Goal: Complete application form

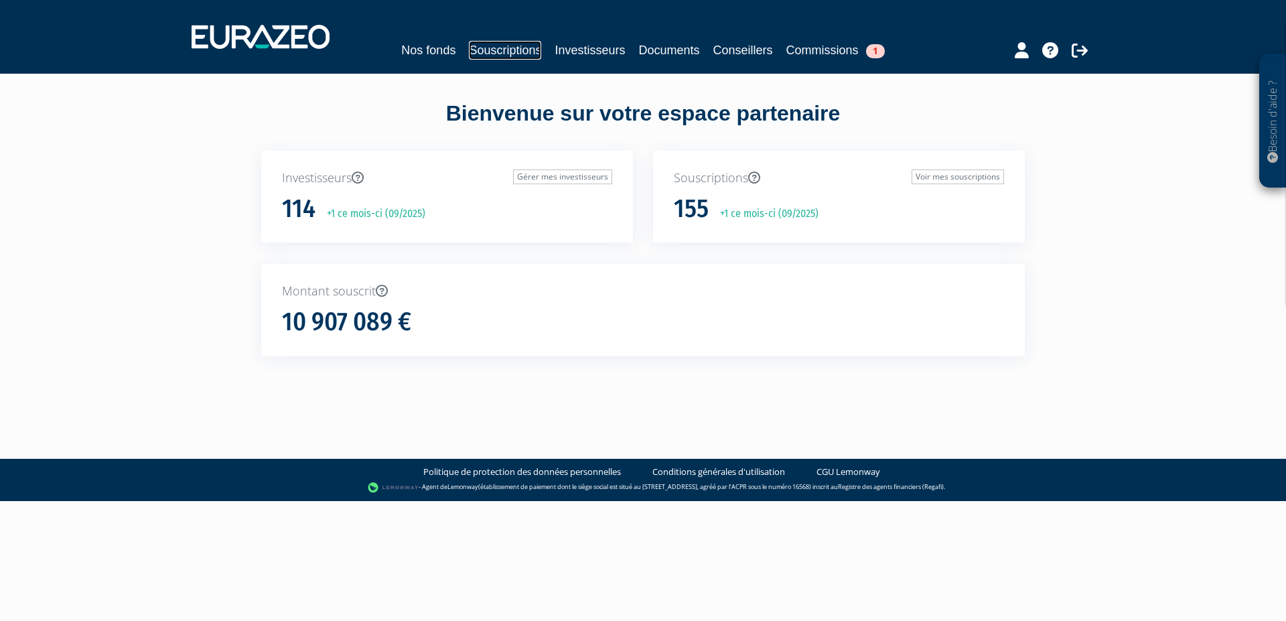
click at [500, 50] on link "Souscriptions" at bounding box center [505, 50] width 72 height 19
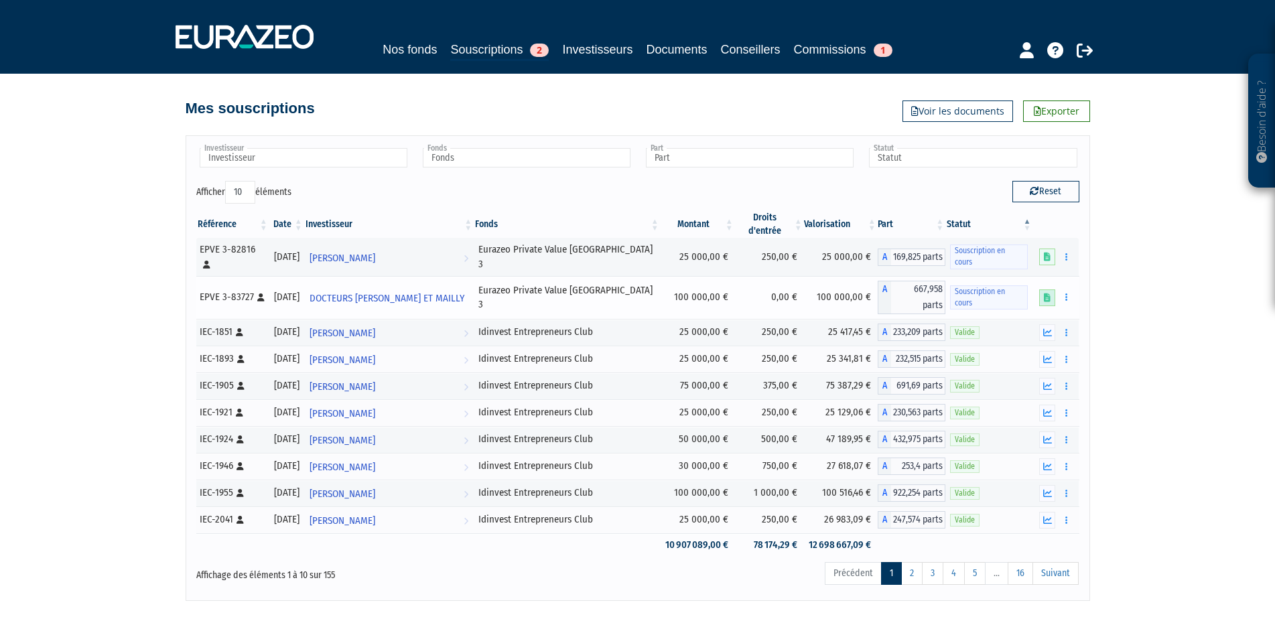
click at [1046, 293] on icon at bounding box center [1047, 297] width 7 height 9
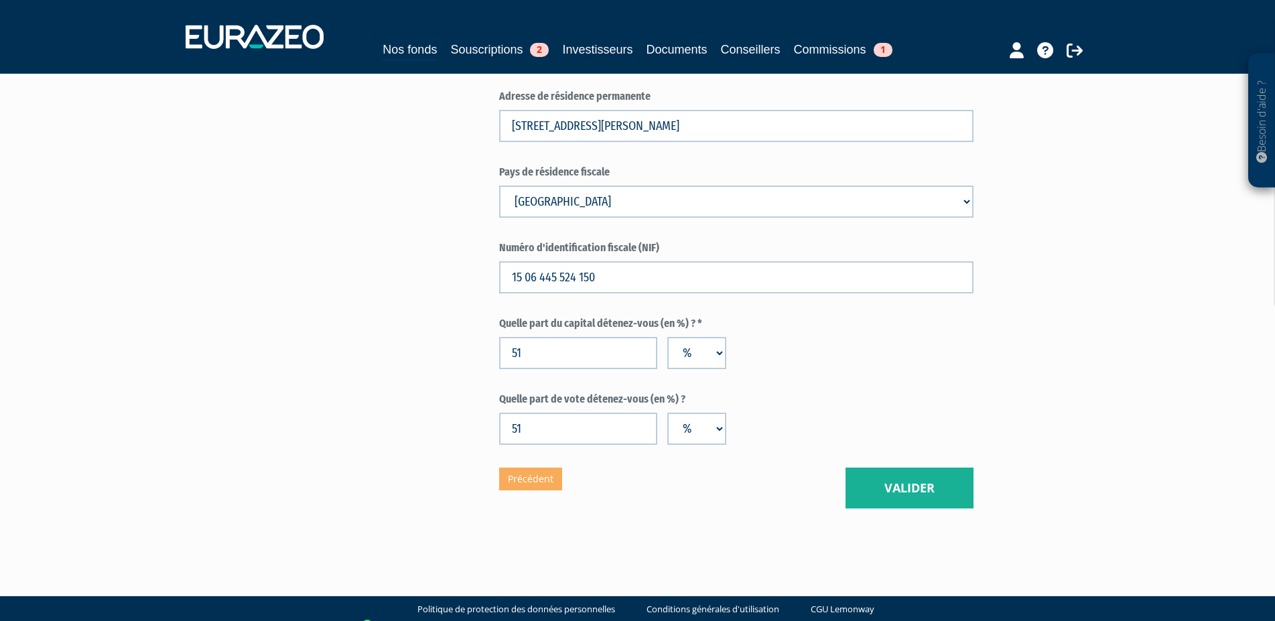
scroll to position [2099, 0]
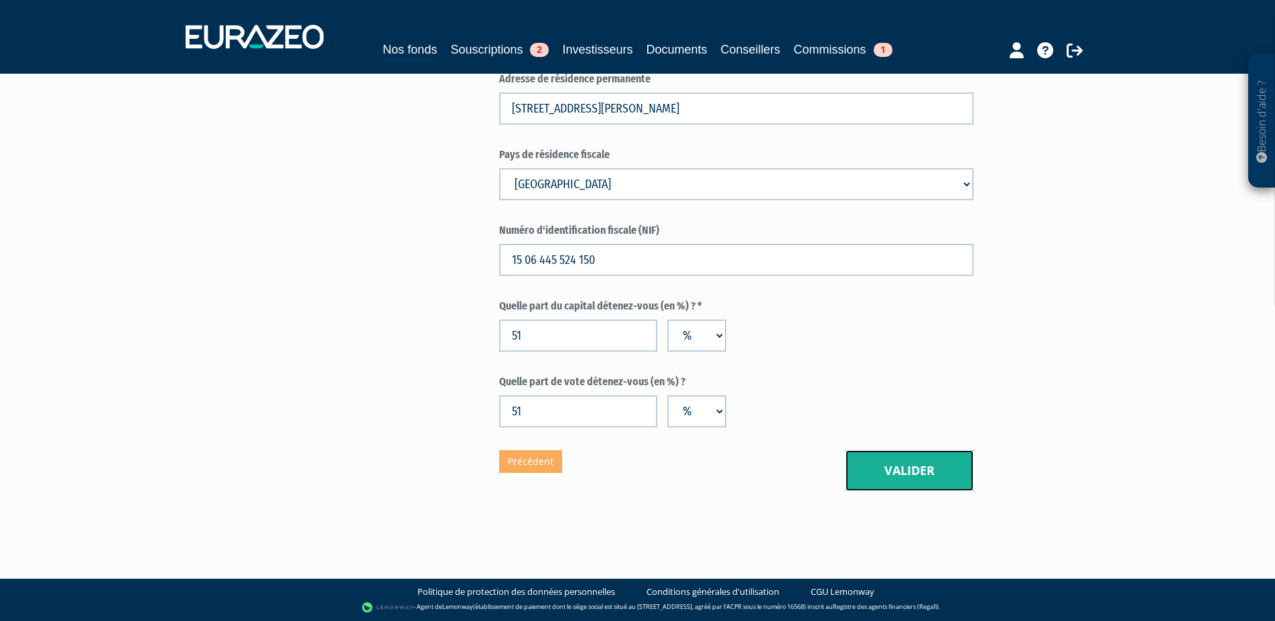
click at [912, 468] on button "Valider" at bounding box center [909, 471] width 128 height 42
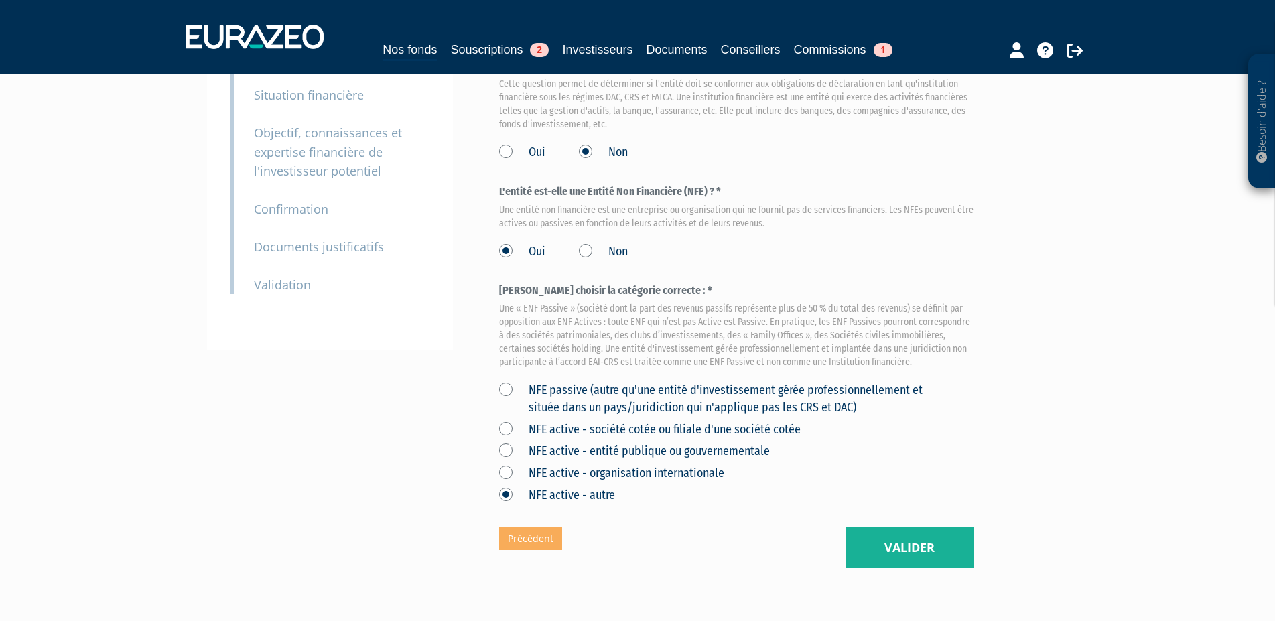
scroll to position [273, 0]
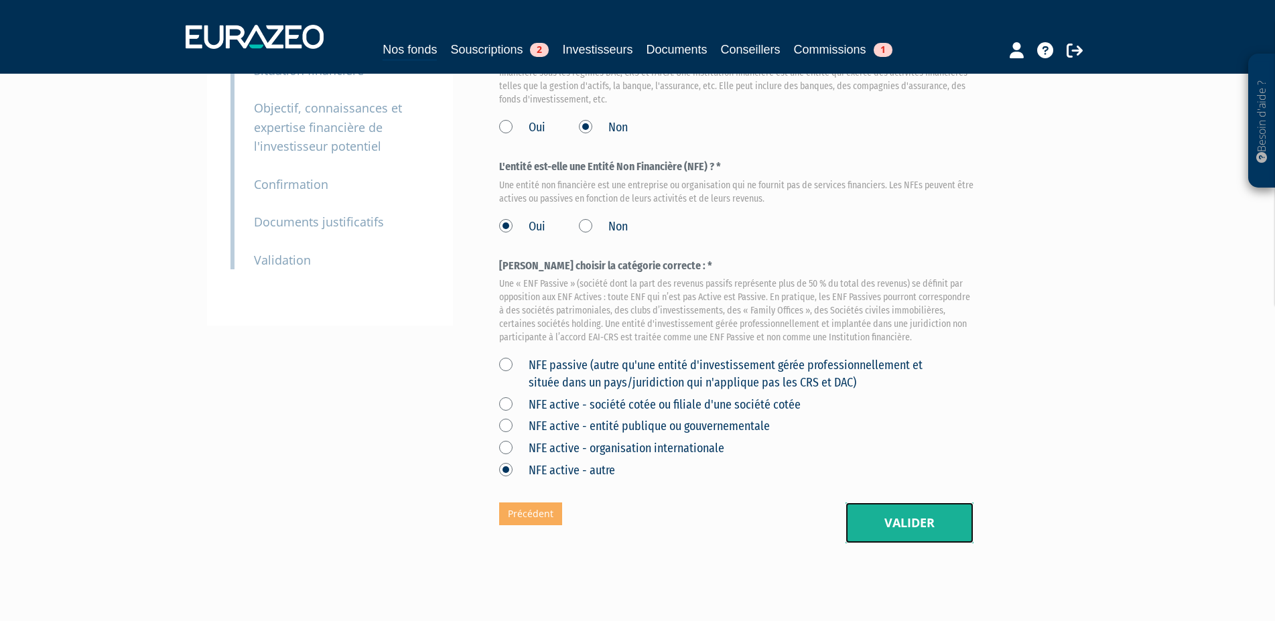
click at [892, 517] on button "Valider" at bounding box center [909, 523] width 128 height 42
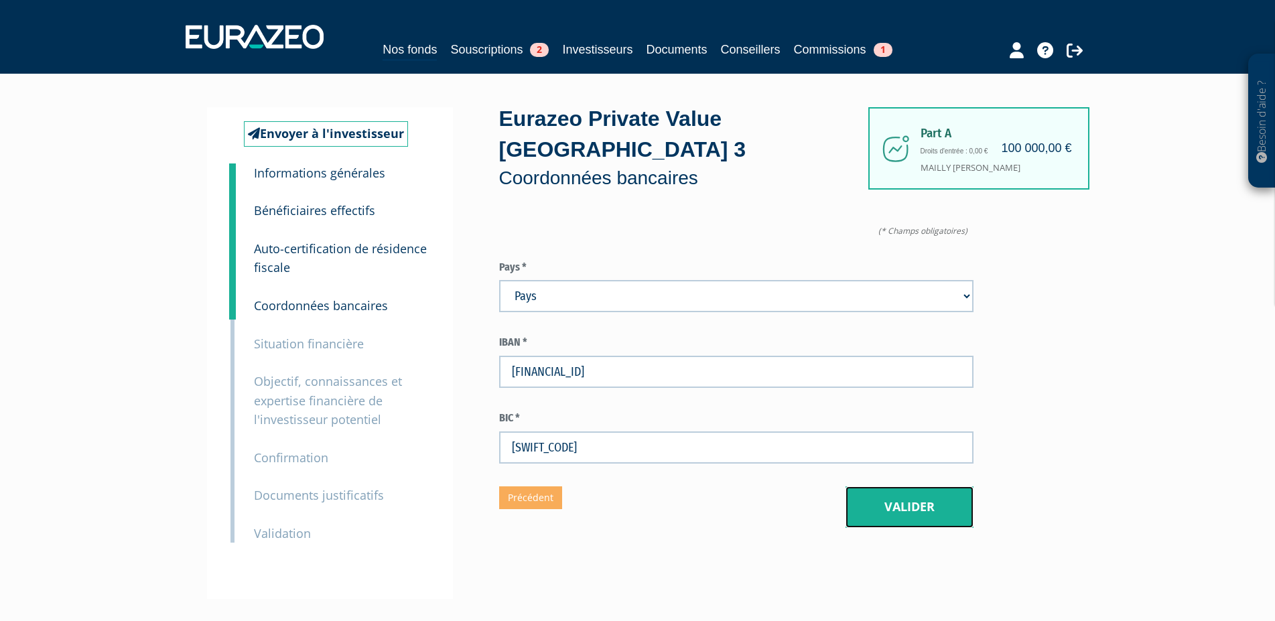
click at [918, 508] on button "Valider" at bounding box center [909, 507] width 128 height 42
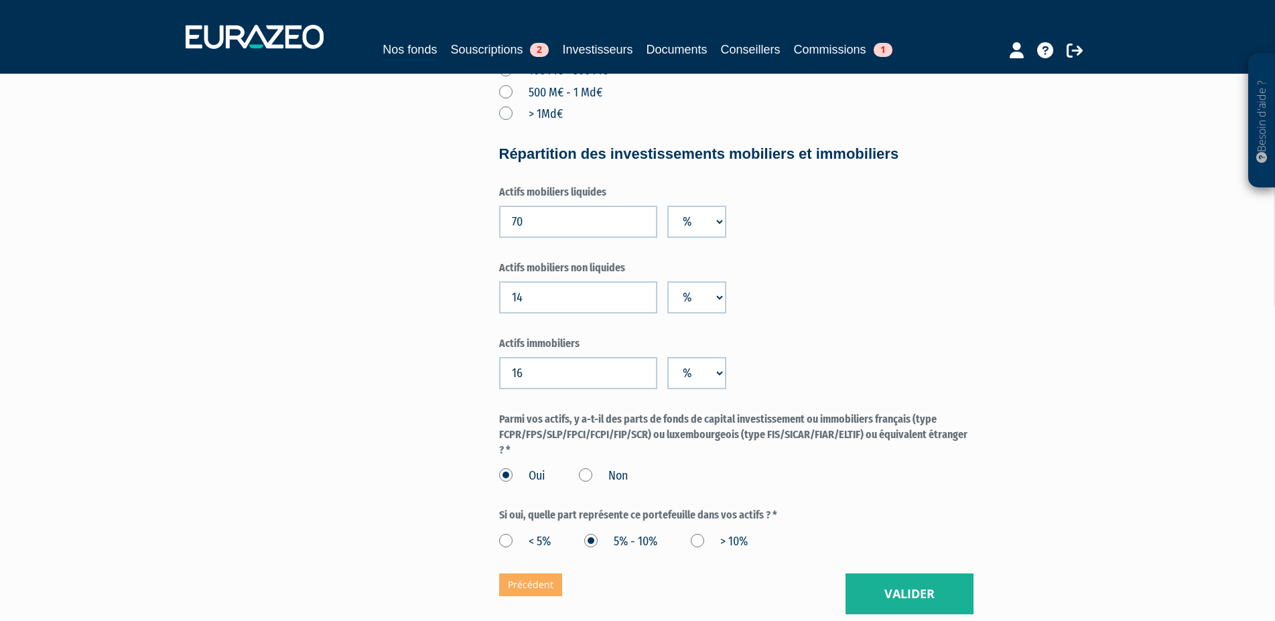
scroll to position [957, 0]
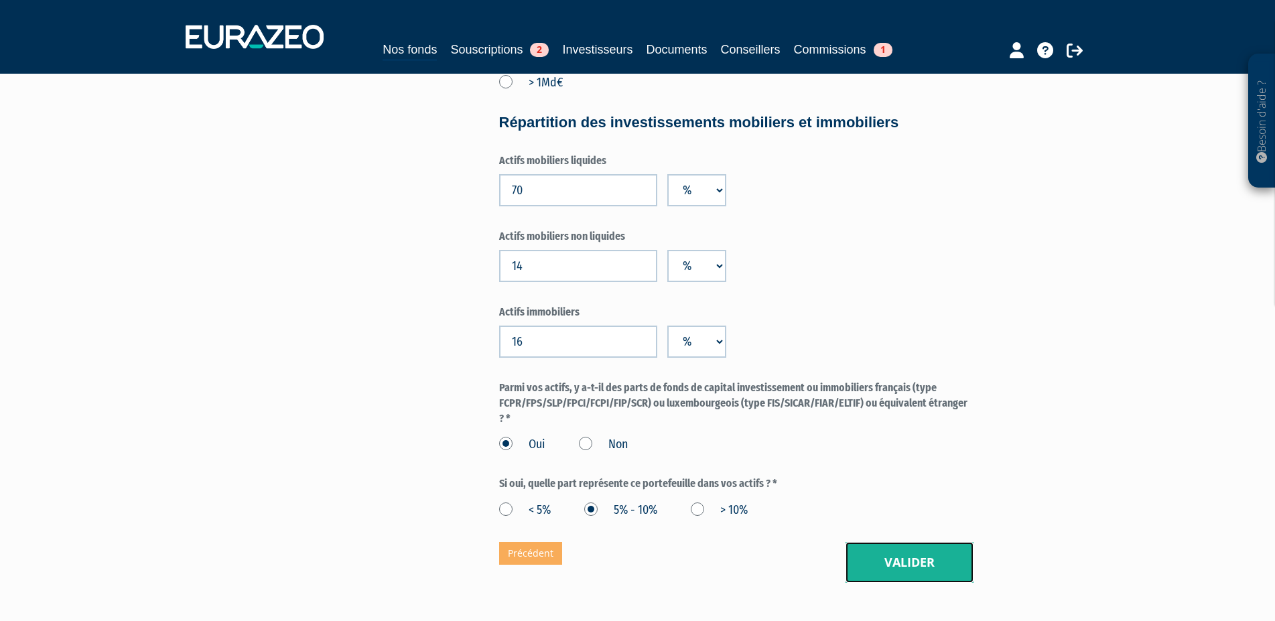
click at [908, 542] on button "Valider" at bounding box center [909, 563] width 128 height 42
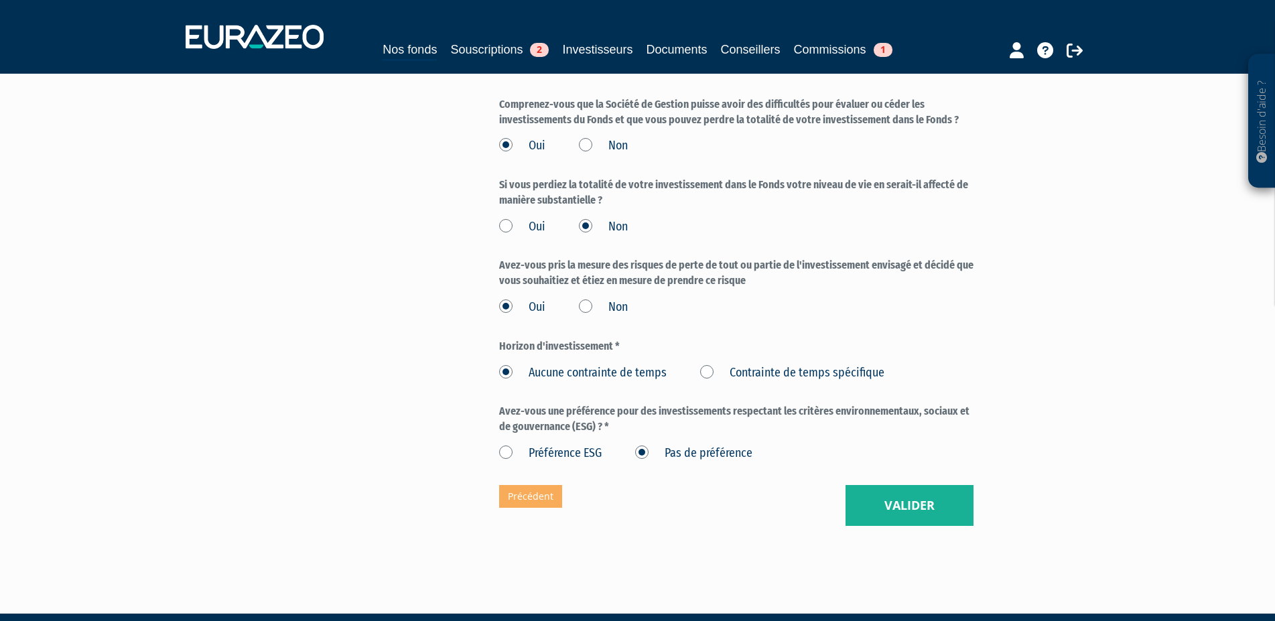
scroll to position [1913, 0]
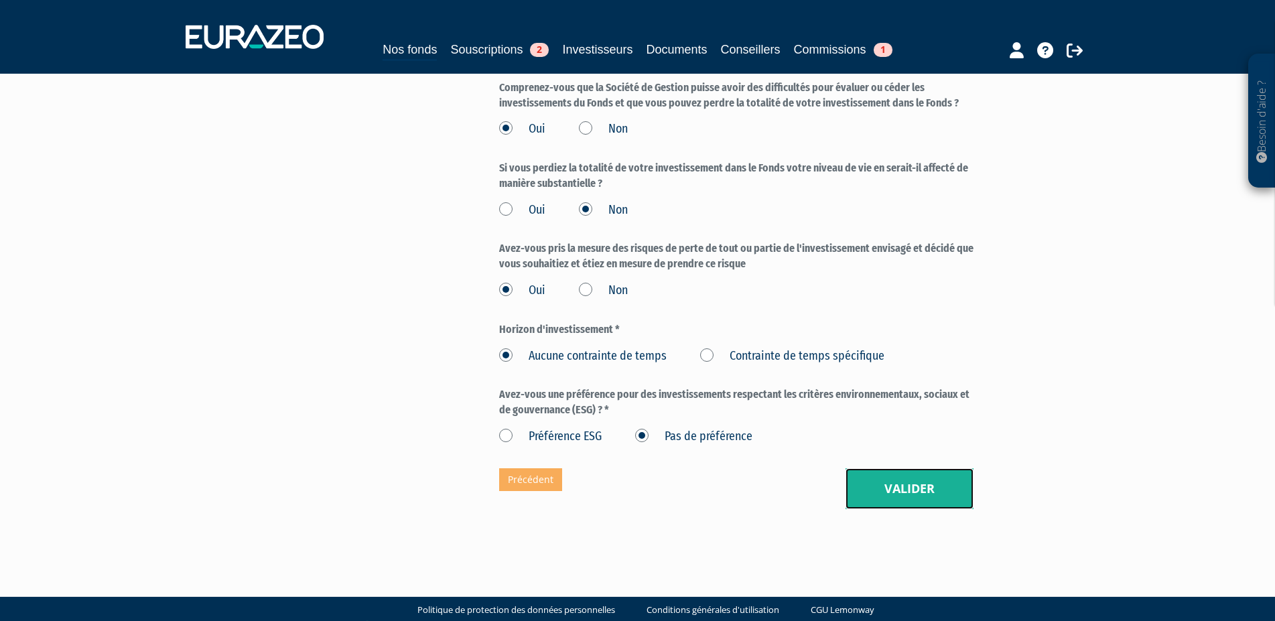
click at [944, 490] on button "Valider" at bounding box center [909, 489] width 128 height 42
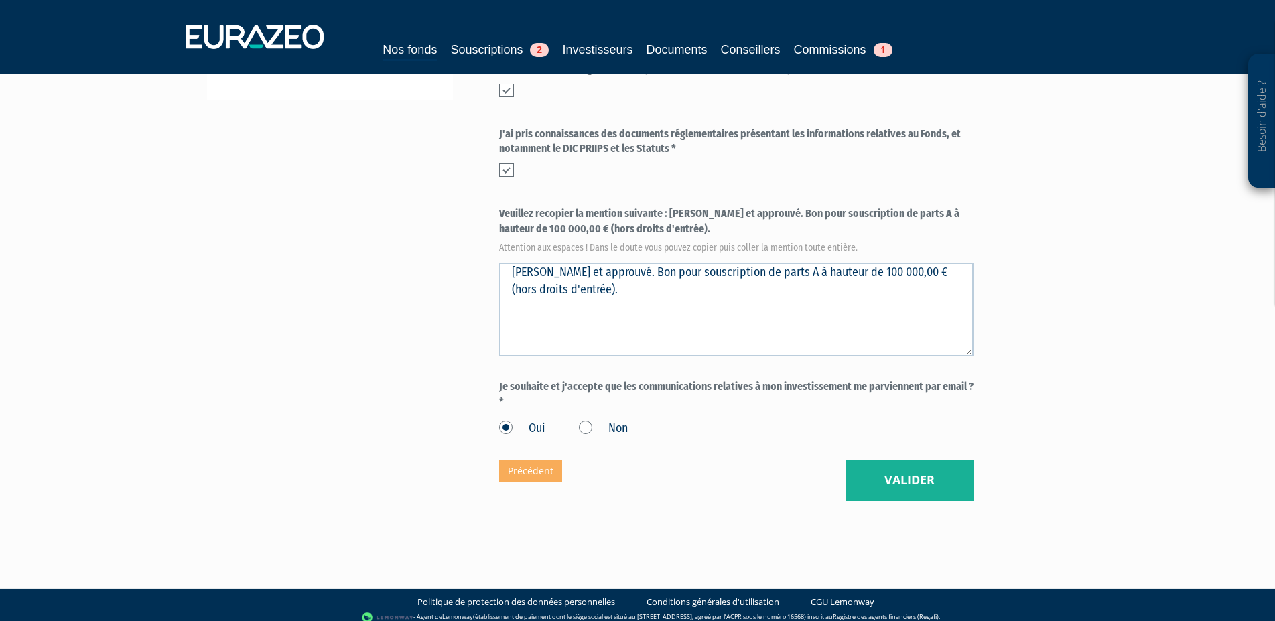
scroll to position [509, 0]
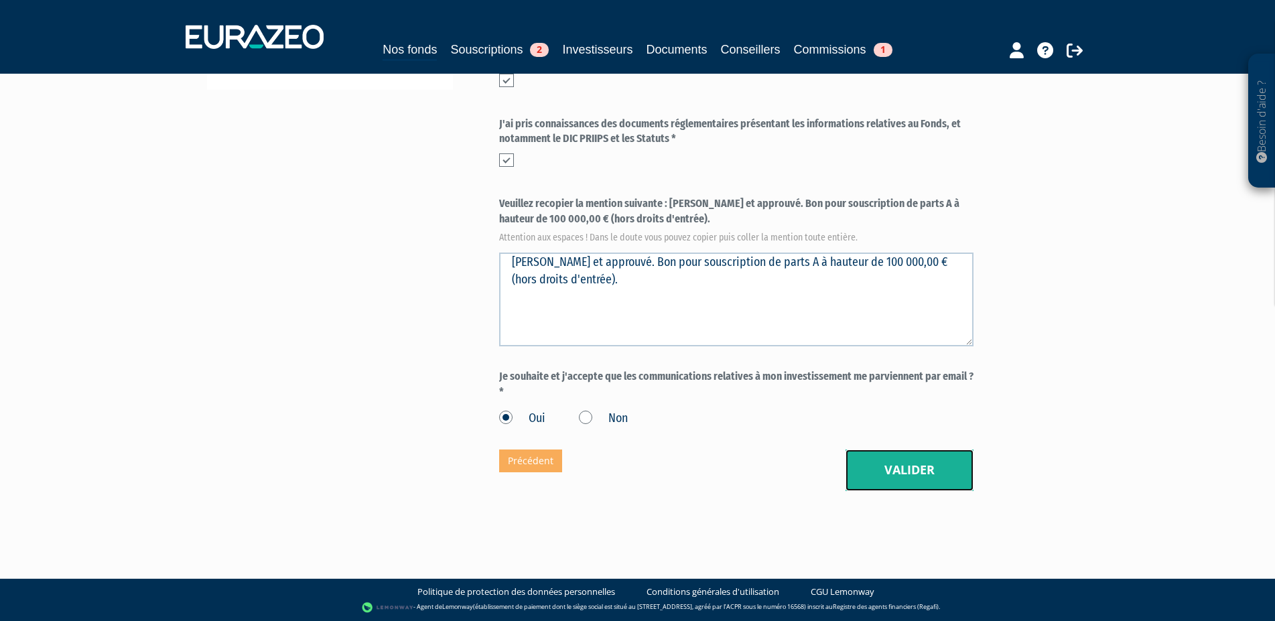
click at [914, 475] on button "Valider" at bounding box center [909, 470] width 128 height 42
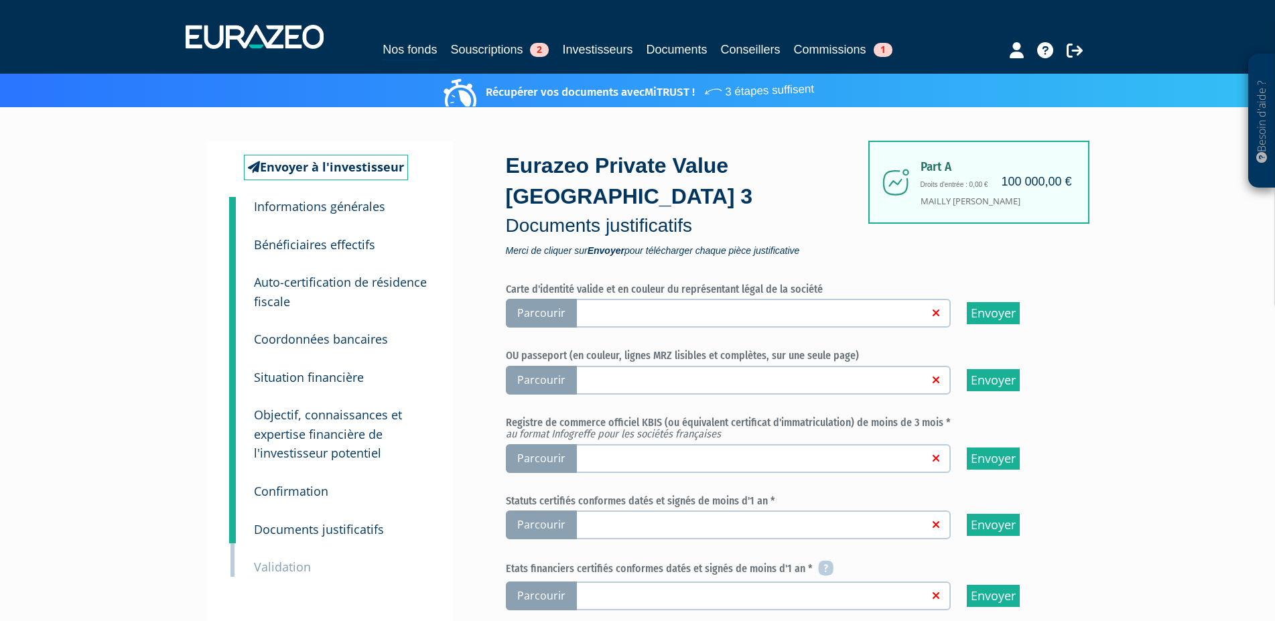
click at [550, 318] on span "Parcourir" at bounding box center [541, 313] width 71 height 29
click at [0, 0] on input "Parcourir" at bounding box center [0, 0] width 0 height 0
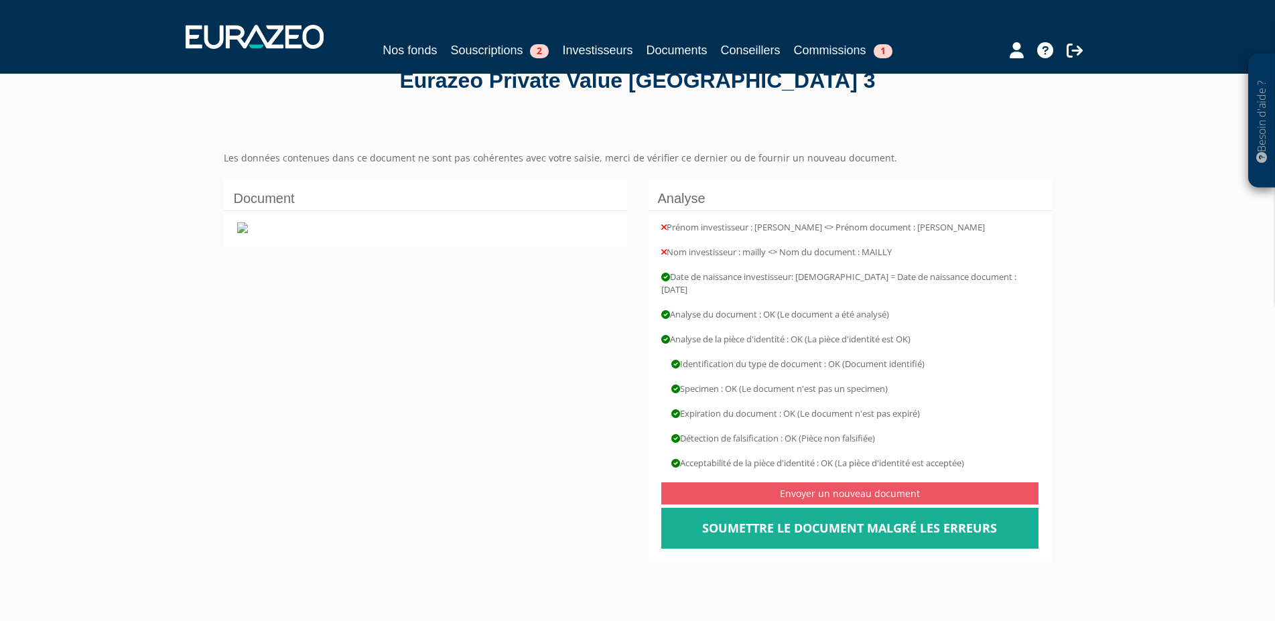
scroll to position [68, 0]
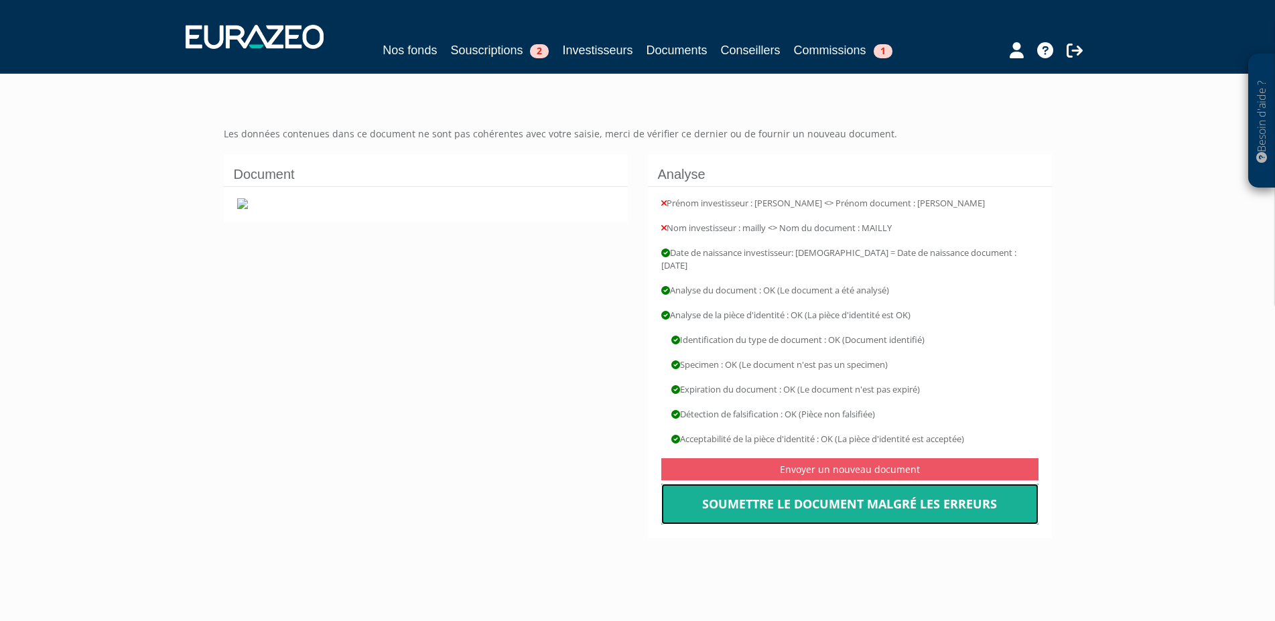
click at [915, 498] on link "Soumettre le document malgré les erreurs" at bounding box center [849, 505] width 377 height 42
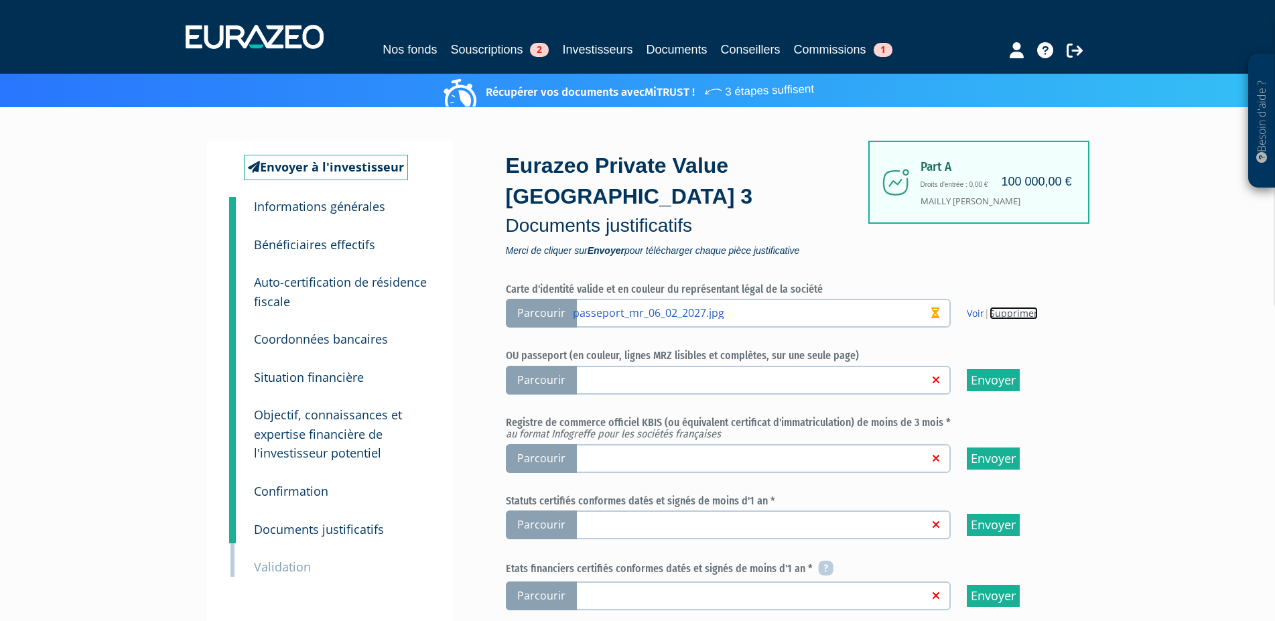
click at [1007, 311] on link "Supprimer" at bounding box center [1013, 313] width 48 height 13
click at [601, 384] on link at bounding box center [751, 378] width 356 height 13
click at [0, 0] on input "Parcourir" at bounding box center [0, 0] width 0 height 0
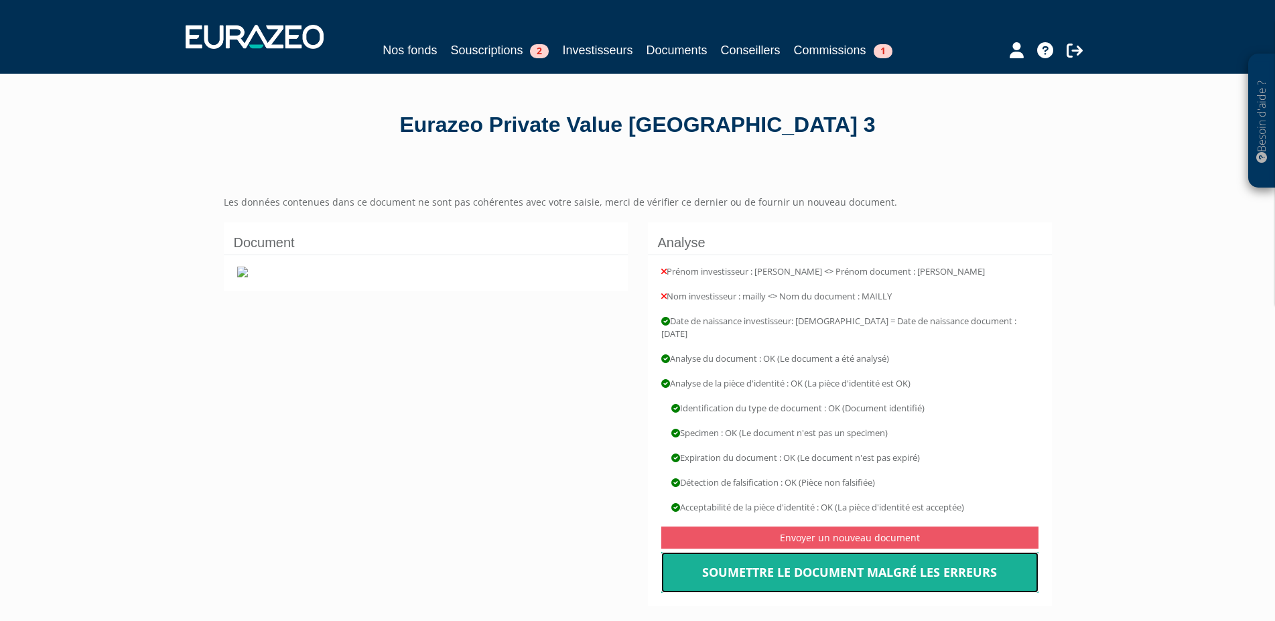
click at [945, 561] on link "Soumettre le document malgré les erreurs" at bounding box center [849, 573] width 377 height 42
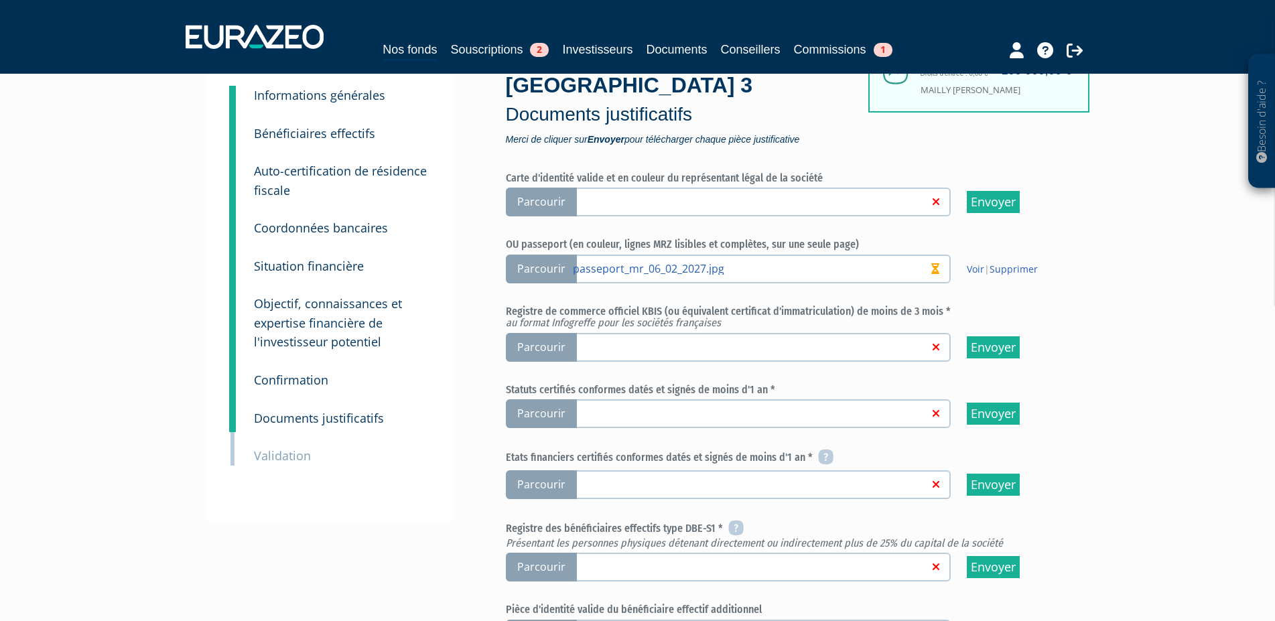
scroll to position [137, 0]
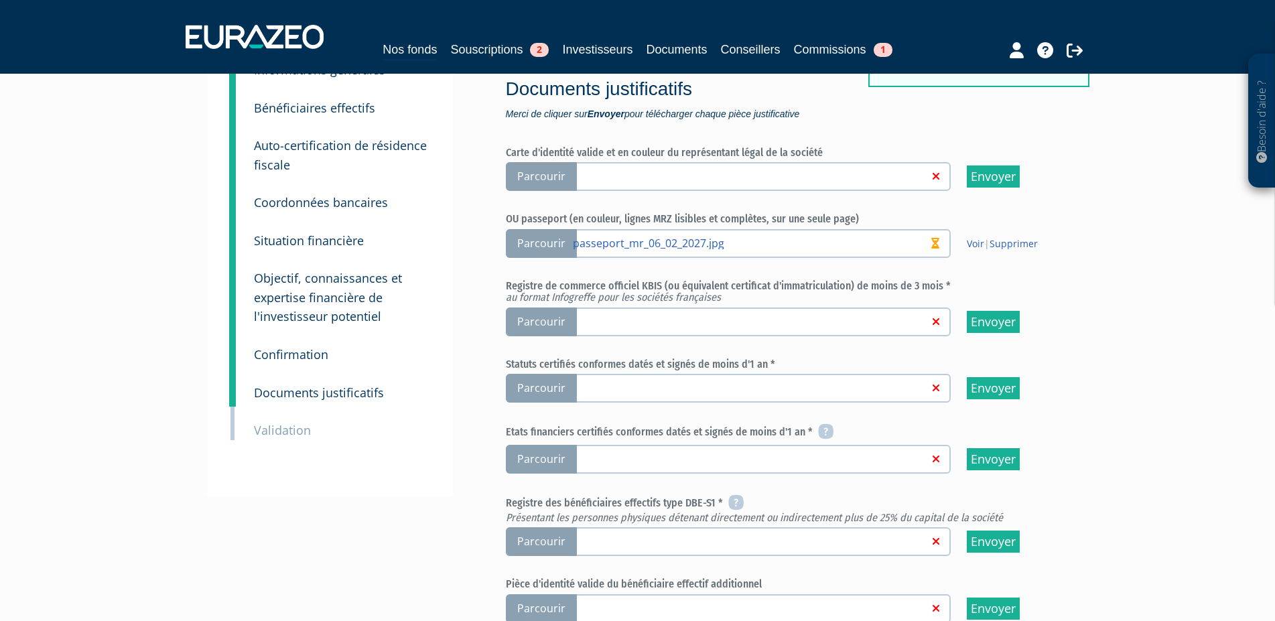
click at [527, 322] on span "Parcourir" at bounding box center [541, 321] width 71 height 29
click at [0, 0] on input "Parcourir" at bounding box center [0, 0] width 0 height 0
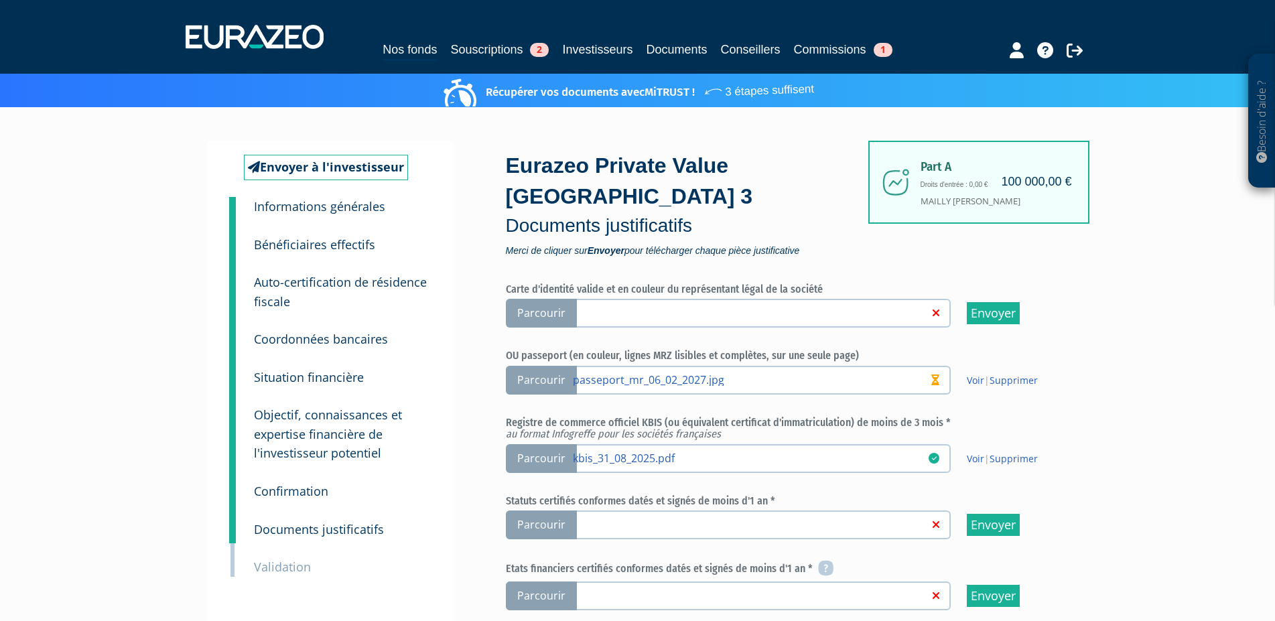
scroll to position [68, 0]
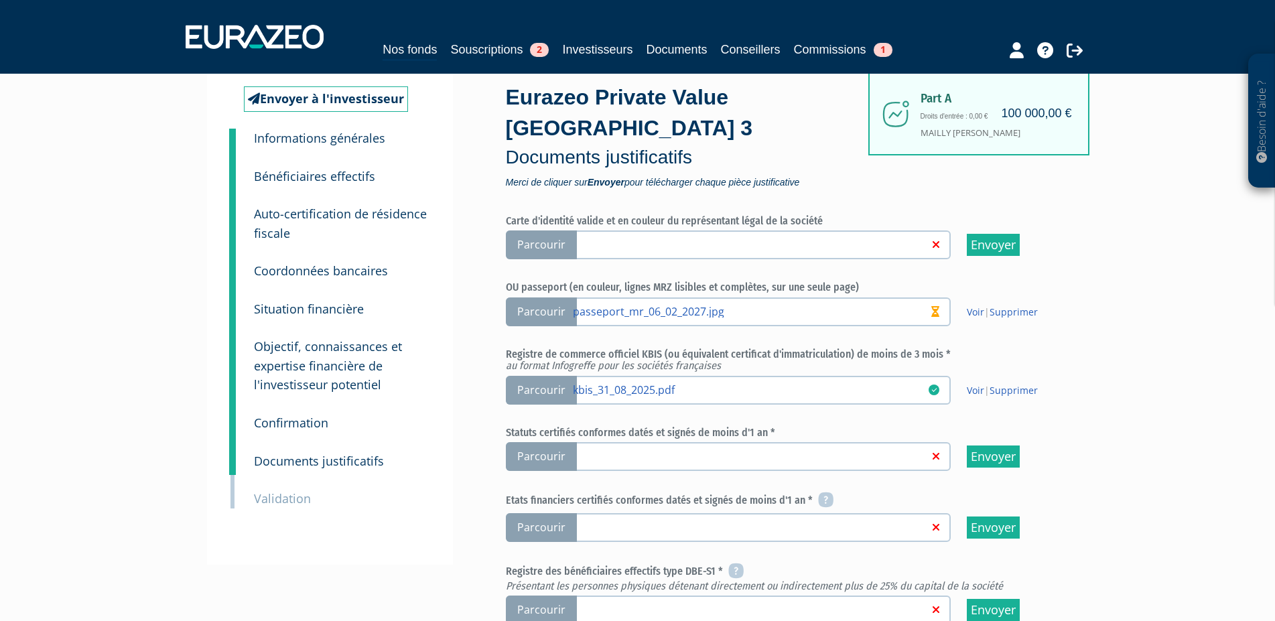
click at [537, 456] on span "Parcourir" at bounding box center [541, 456] width 71 height 29
click at [0, 0] on input "Parcourir" at bounding box center [0, 0] width 0 height 0
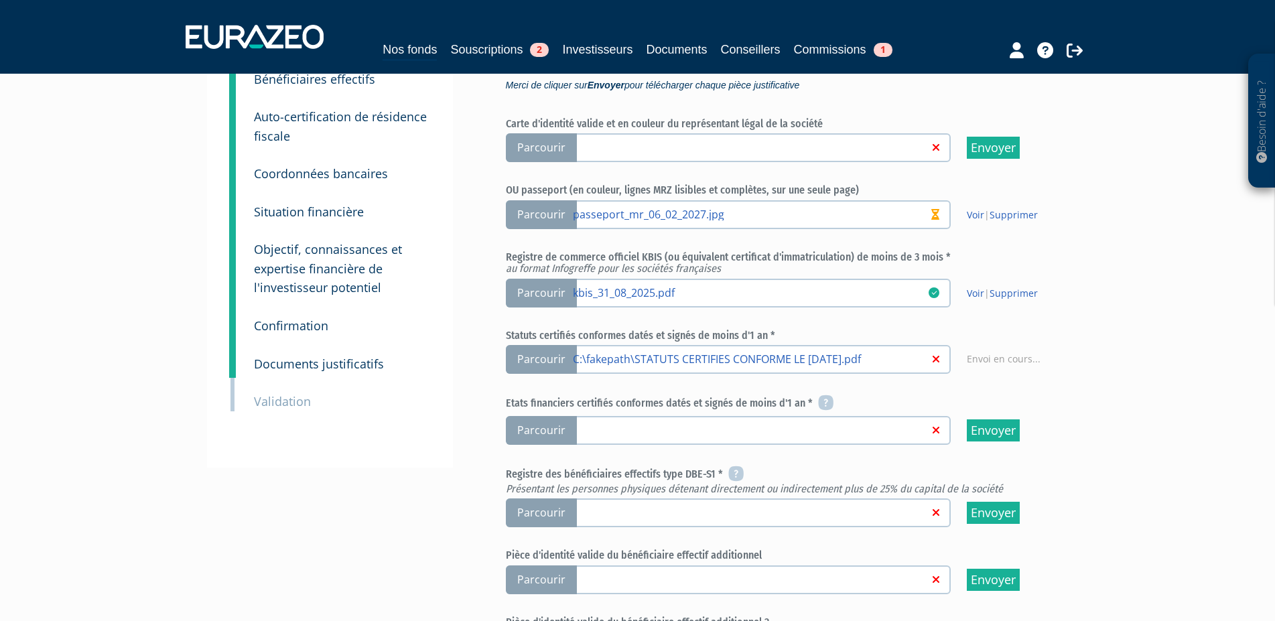
scroll to position [205, 0]
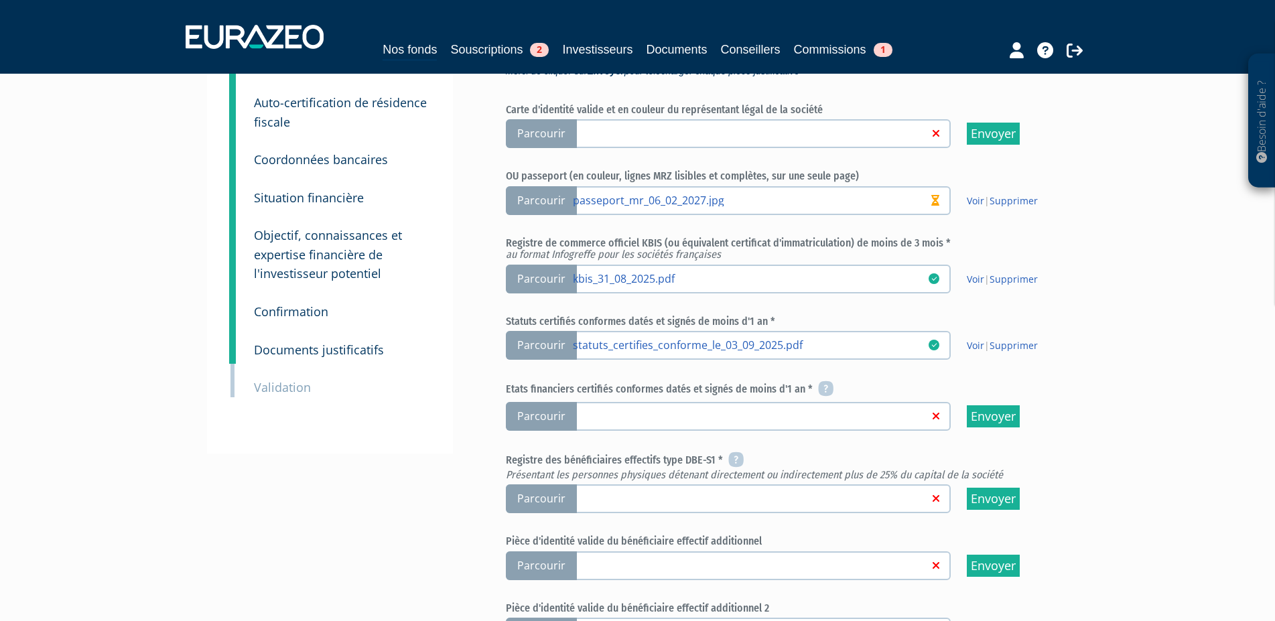
scroll to position [205, 0]
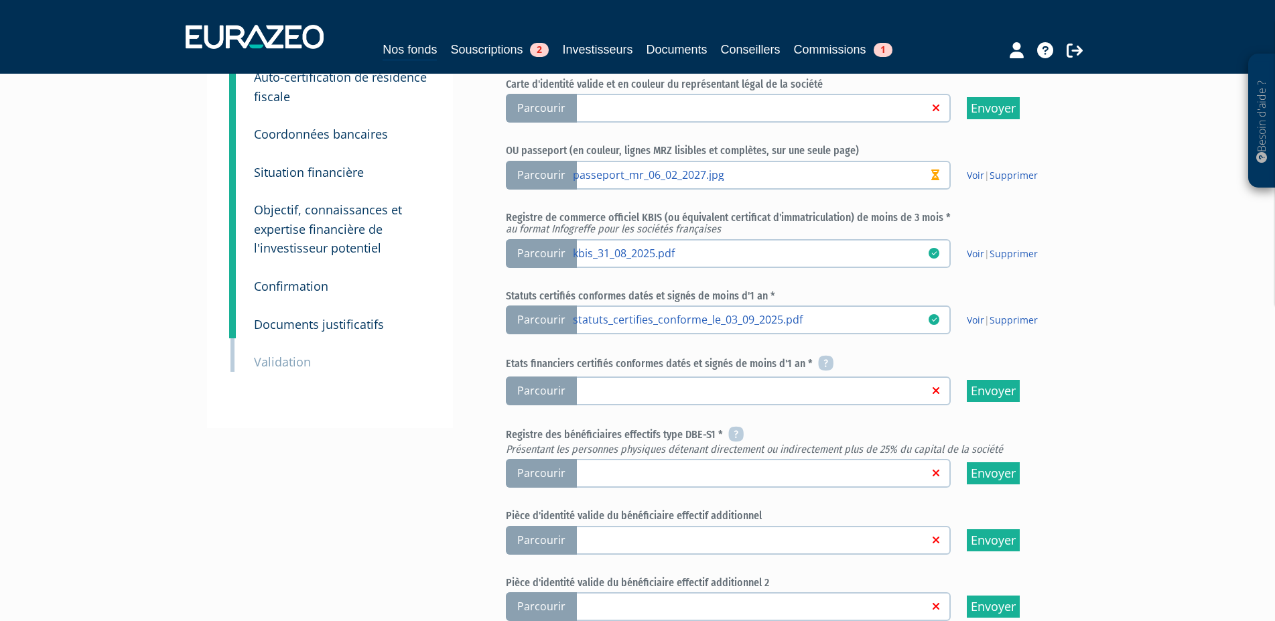
click at [590, 395] on link at bounding box center [751, 389] width 356 height 13
click at [0, 0] on input "Parcourir" at bounding box center [0, 0] width 0 height 0
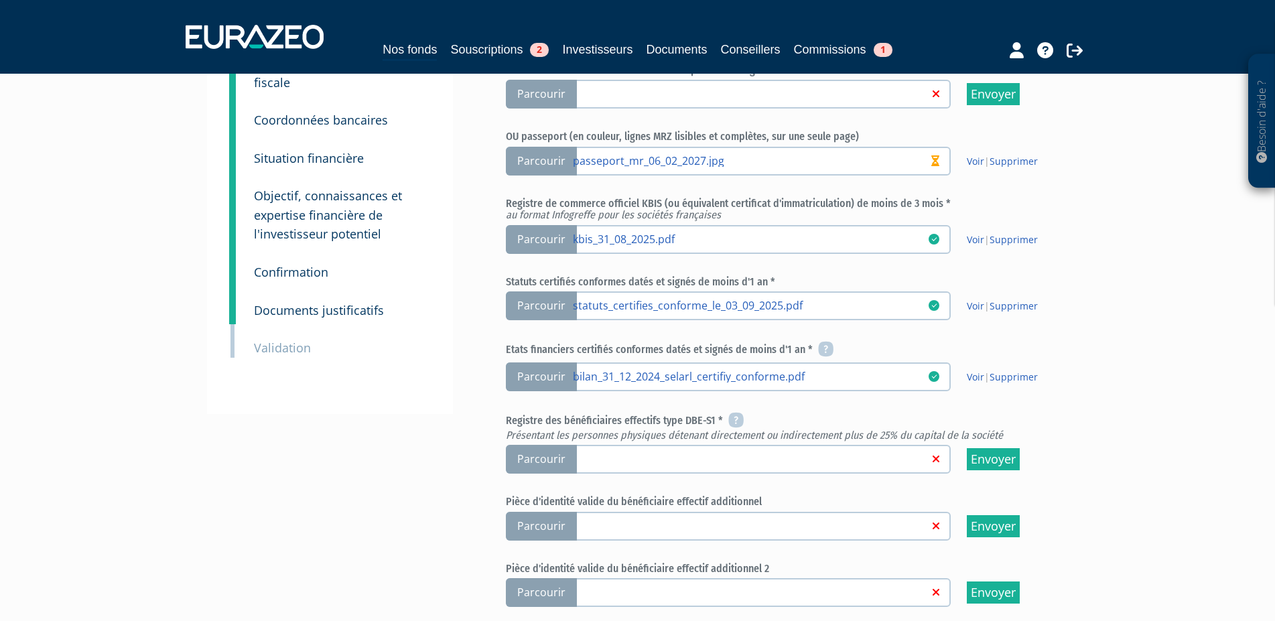
scroll to position [275, 0]
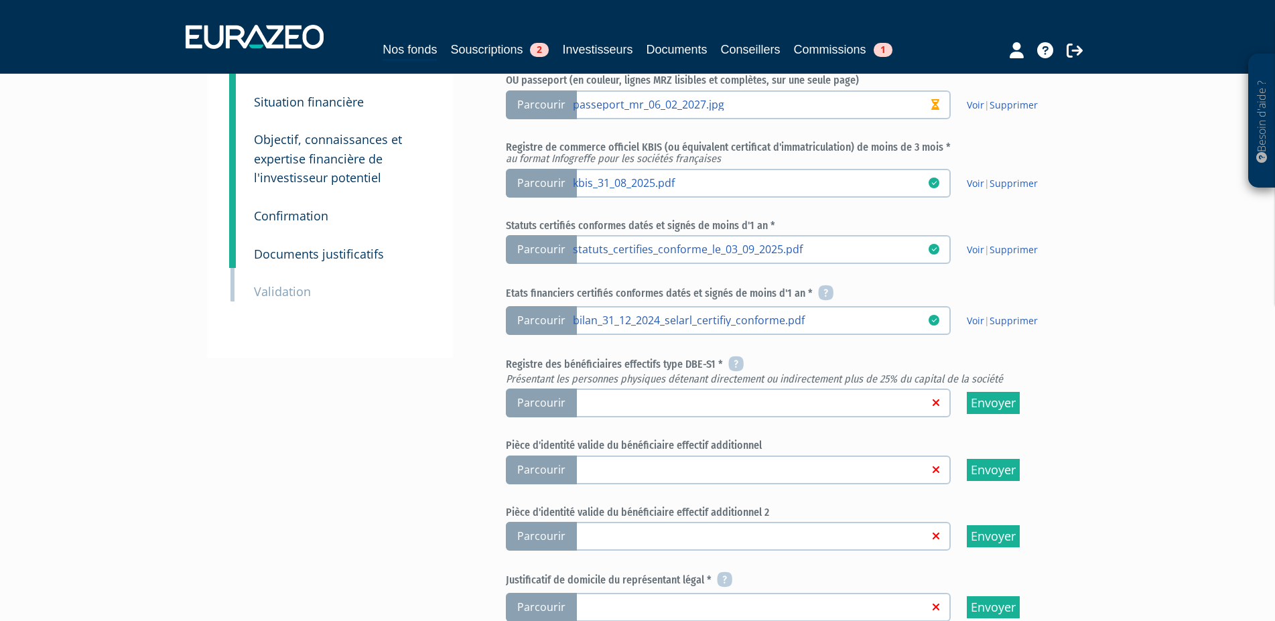
click at [559, 401] on span "Parcourir" at bounding box center [541, 403] width 71 height 29
click at [0, 0] on input "Parcourir" at bounding box center [0, 0] width 0 height 0
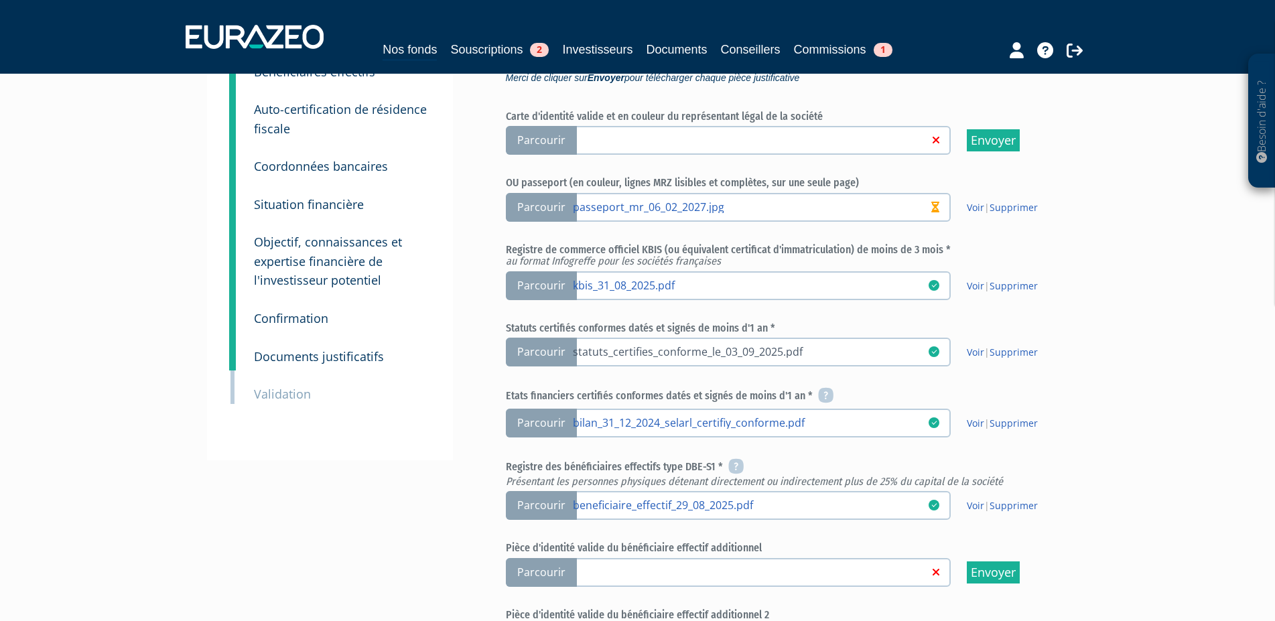
scroll to position [273, 0]
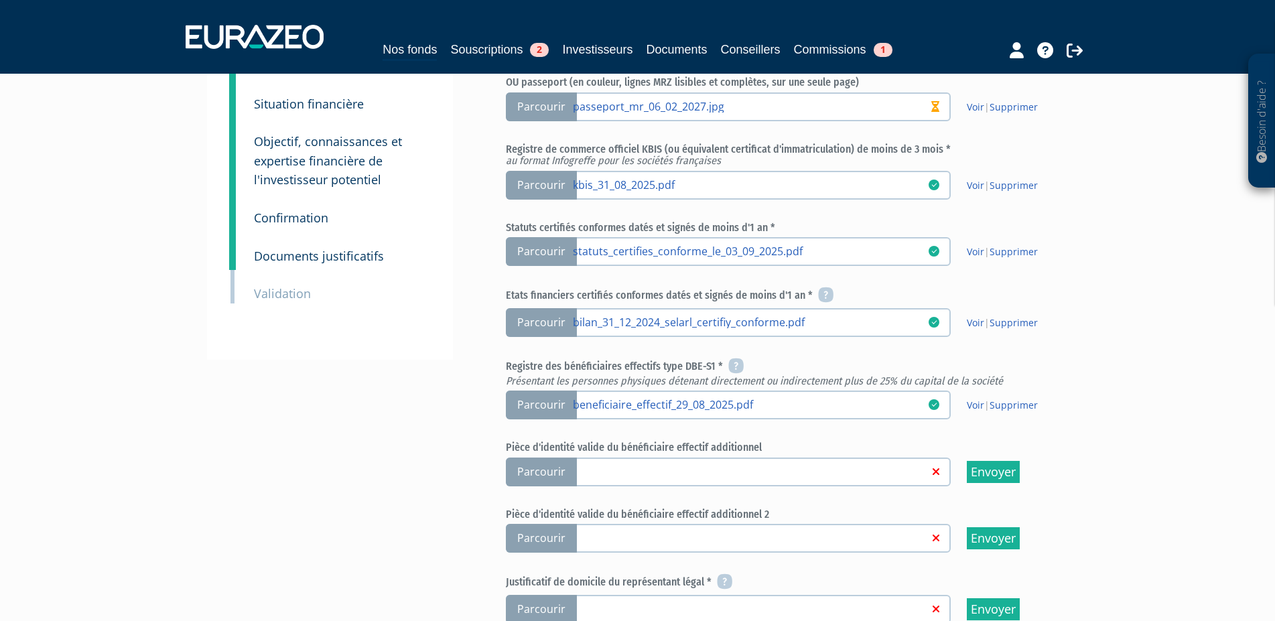
click at [541, 411] on span "Parcourir" at bounding box center [541, 405] width 71 height 29
click at [0, 0] on input "Parcourir beneficiaire_effectif_29_08_2025.pdf" at bounding box center [0, 0] width 0 height 0
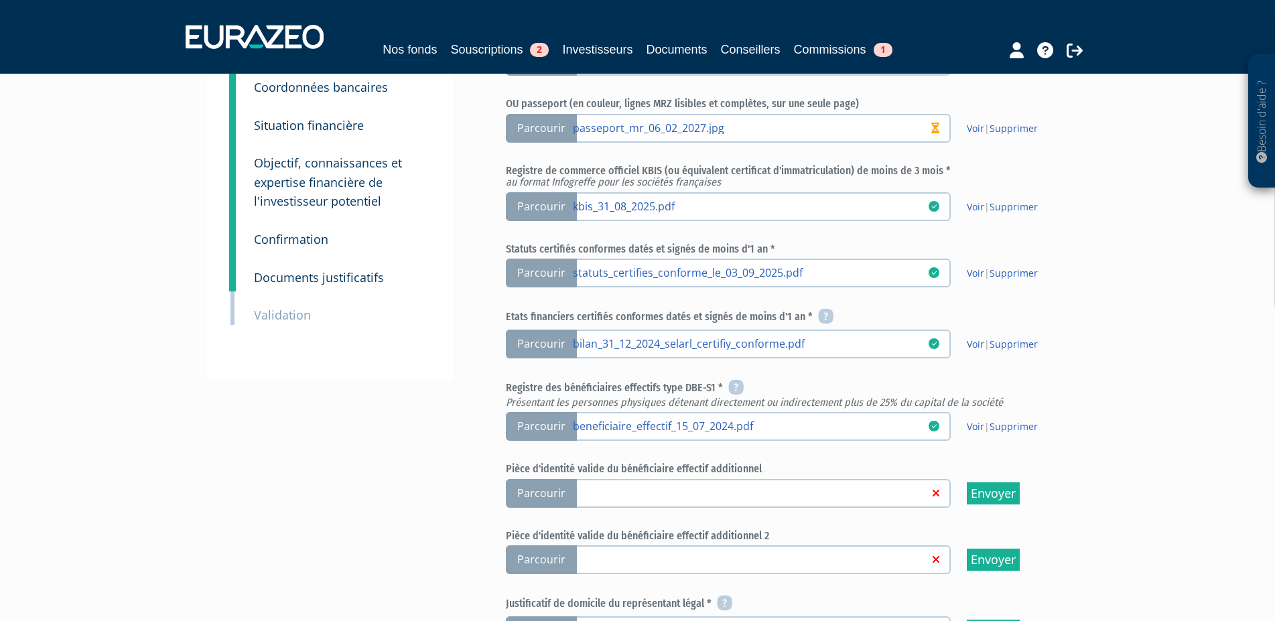
scroll to position [273, 0]
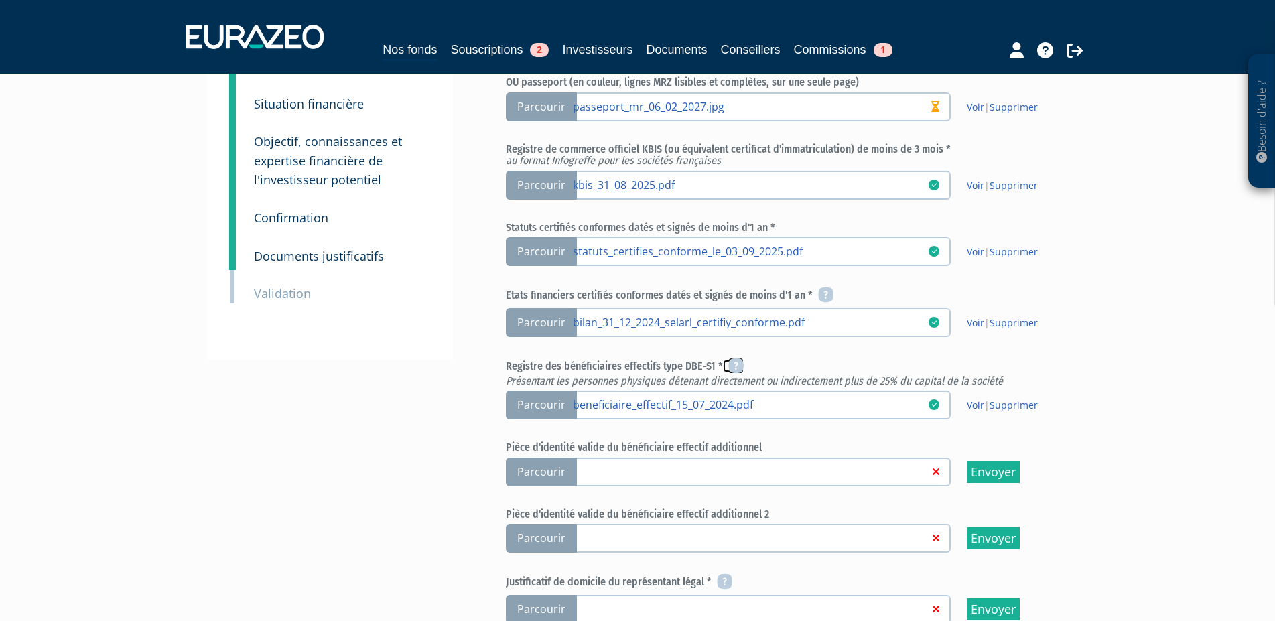
click at [736, 361] on icon at bounding box center [735, 366] width 15 height 16
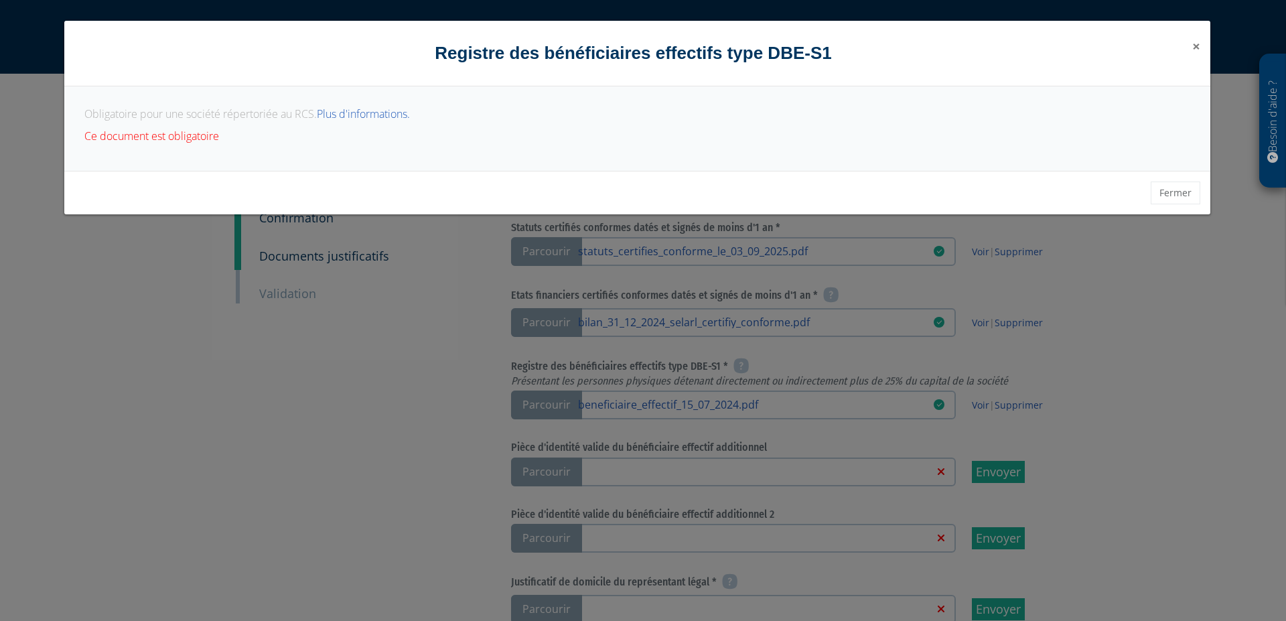
click at [1194, 43] on span "×" at bounding box center [1196, 46] width 8 height 19
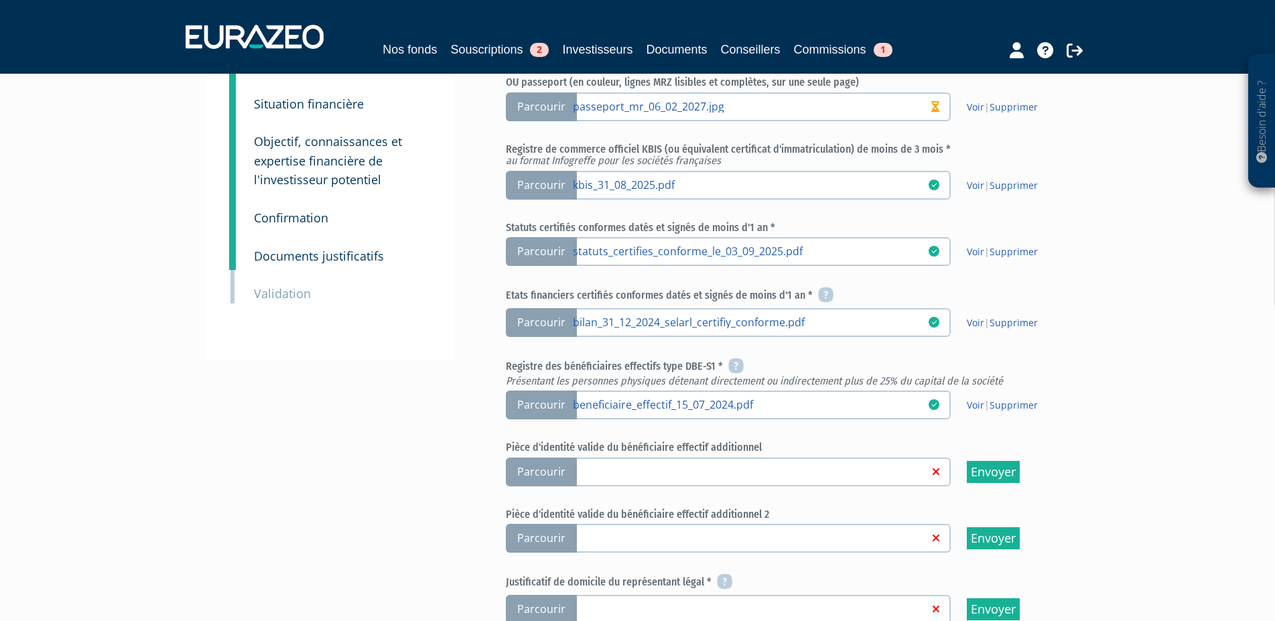
click at [556, 405] on span "Parcourir" at bounding box center [541, 405] width 71 height 29
click at [0, 0] on input "Parcourir beneficiaire_effectif_15_07_2024.pdf" at bounding box center [0, 0] width 0 height 0
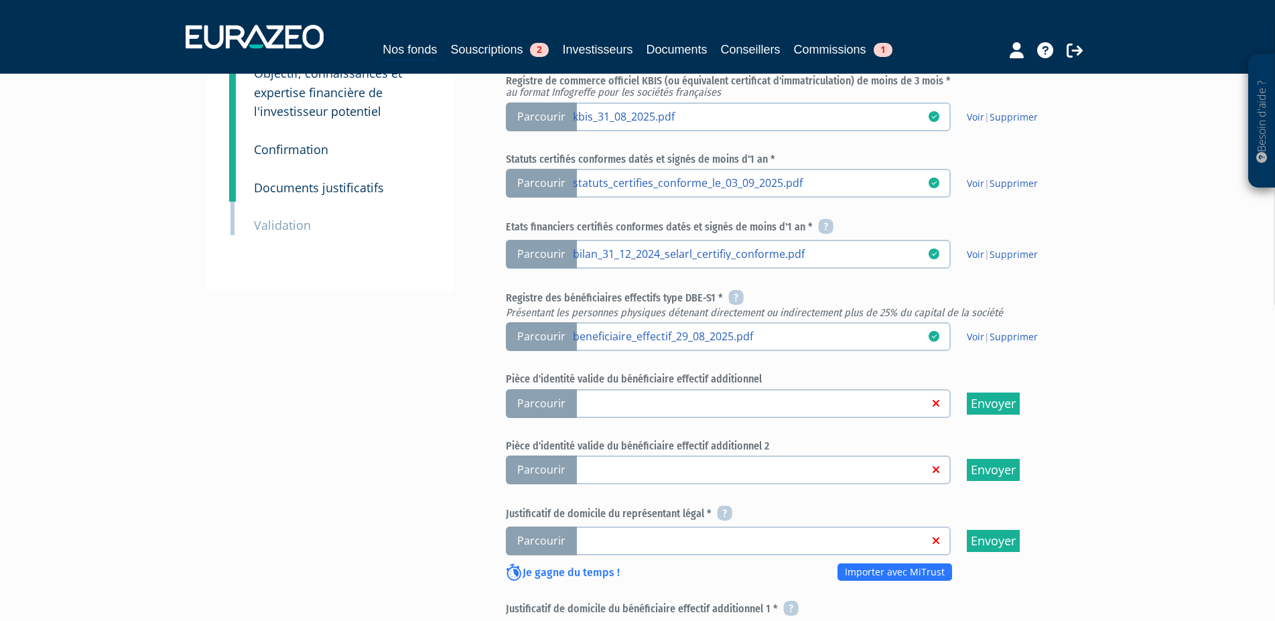
scroll to position [410, 0]
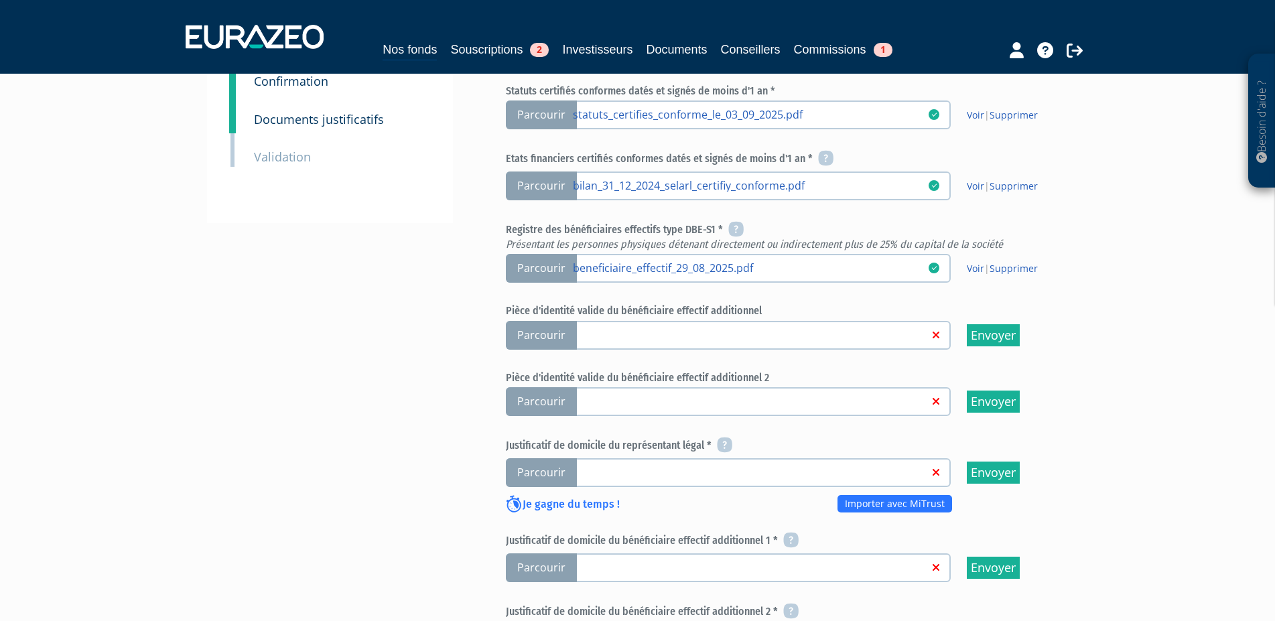
click at [609, 478] on label "Parcourir" at bounding box center [728, 472] width 445 height 29
click at [0, 0] on input "Parcourir" at bounding box center [0, 0] width 0 height 0
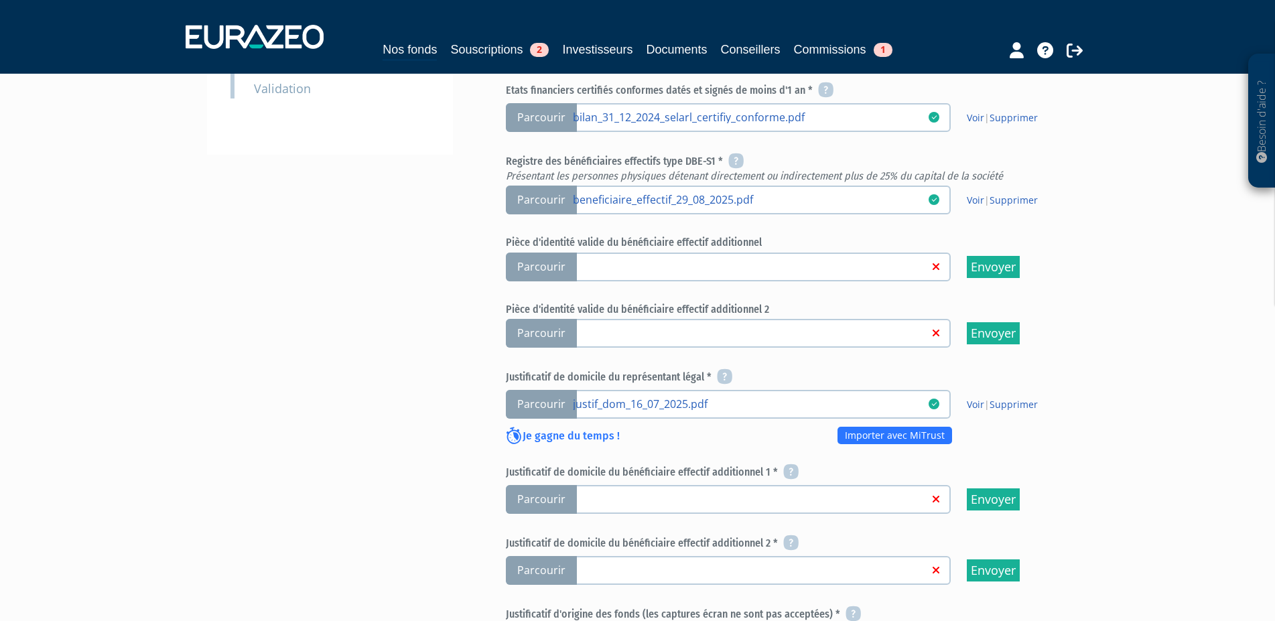
scroll to position [547, 0]
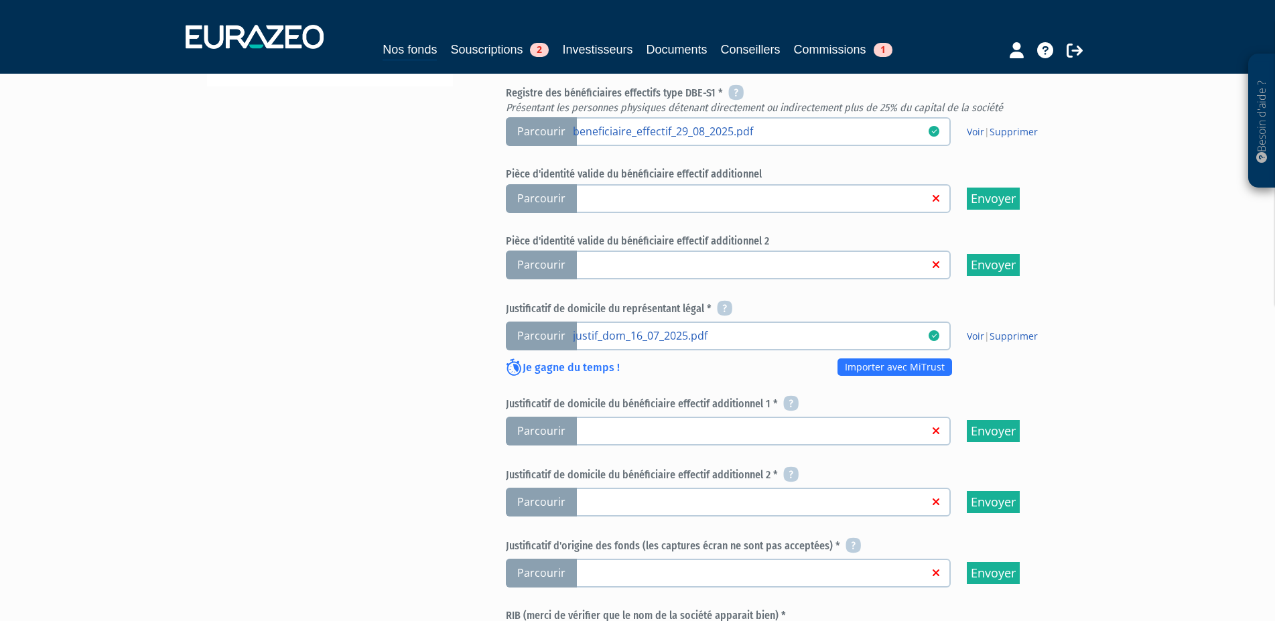
click at [591, 427] on link at bounding box center [751, 429] width 356 height 13
click at [0, 0] on input "Parcourir" at bounding box center [0, 0] width 0 height 0
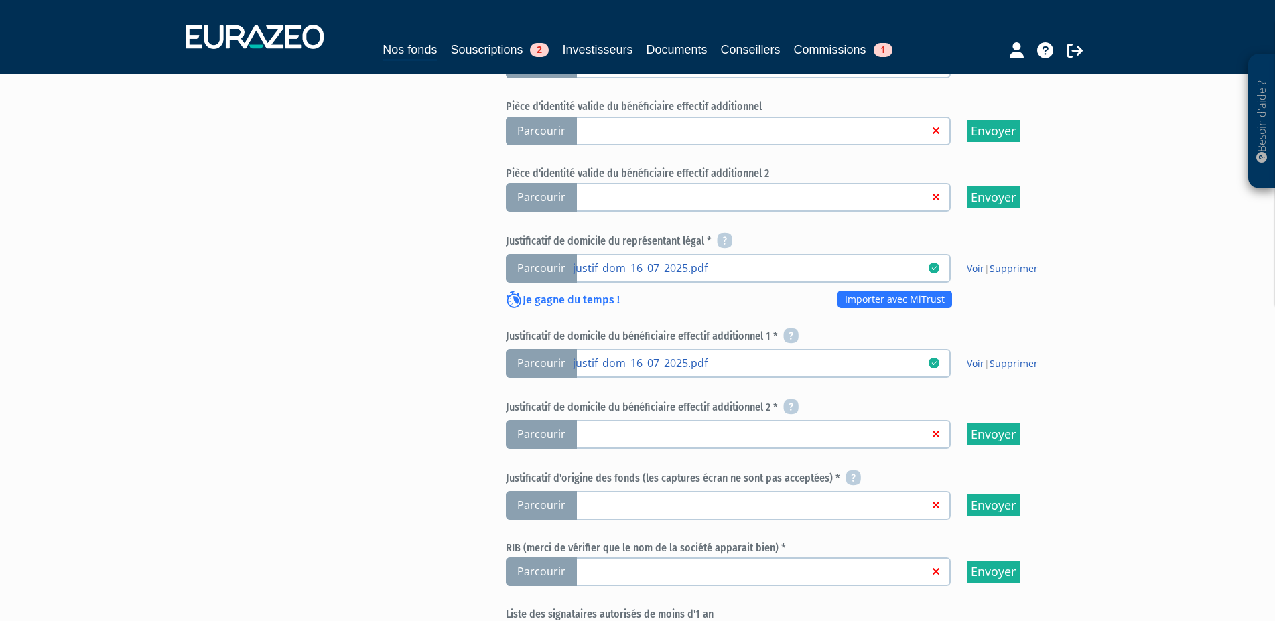
scroll to position [615, 0]
click at [625, 441] on label "Parcourir" at bounding box center [728, 433] width 445 height 29
click at [0, 0] on input "Parcourir" at bounding box center [0, 0] width 0 height 0
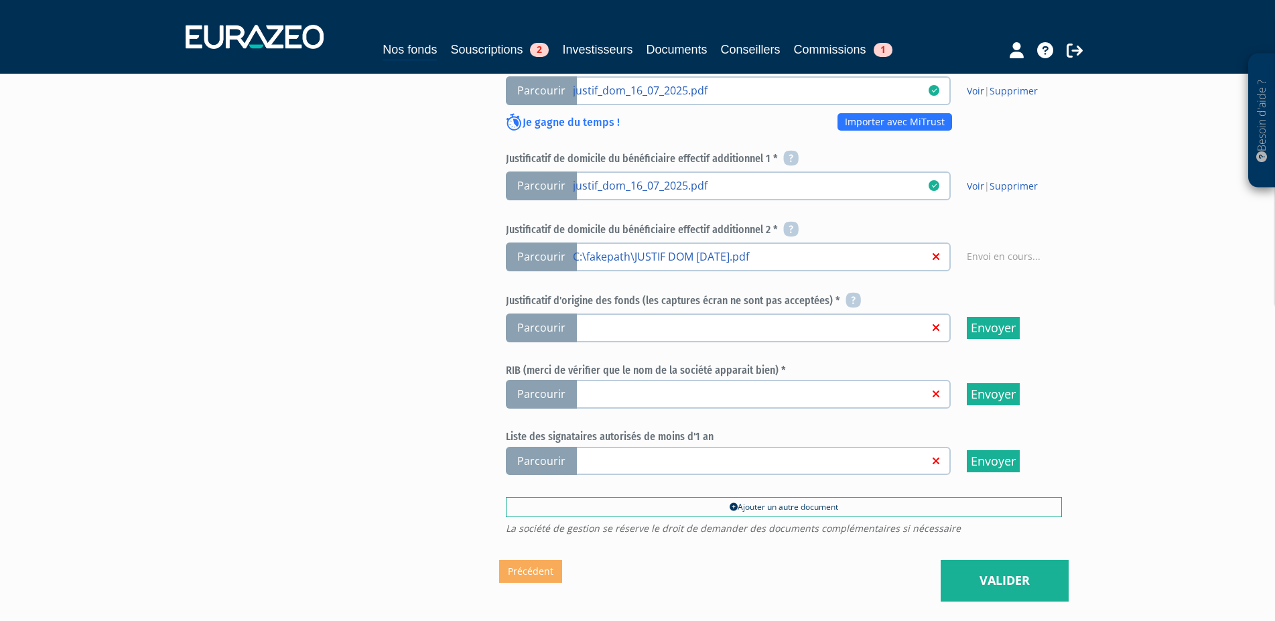
scroll to position [820, 0]
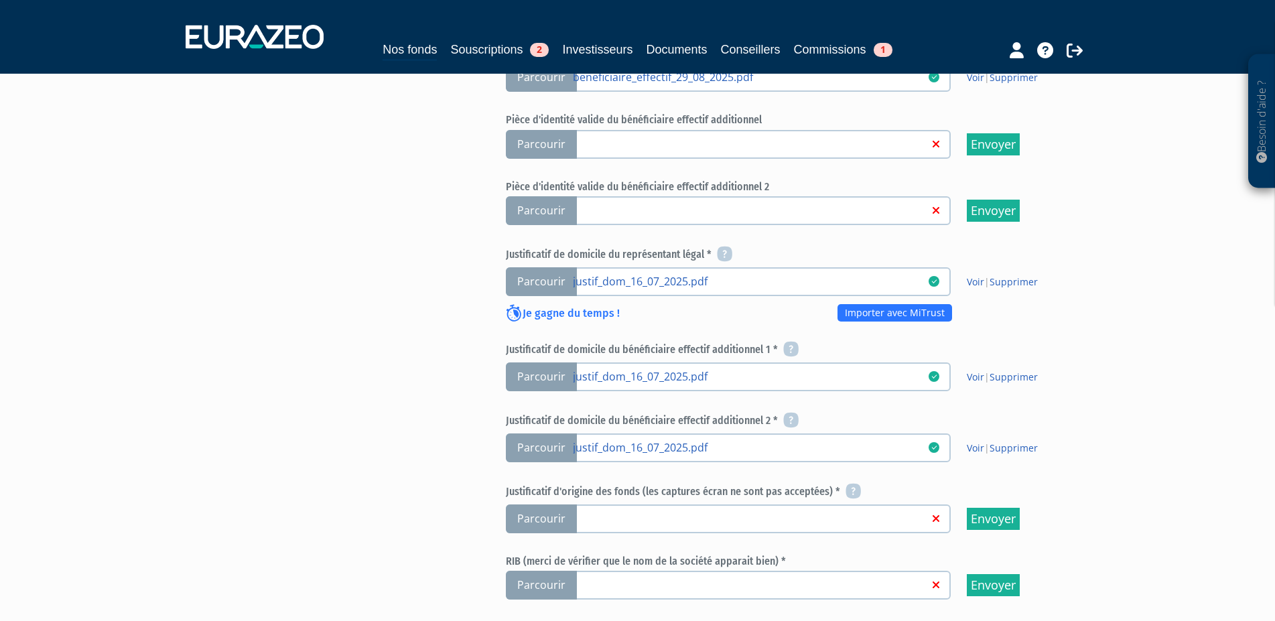
scroll to position [615, 0]
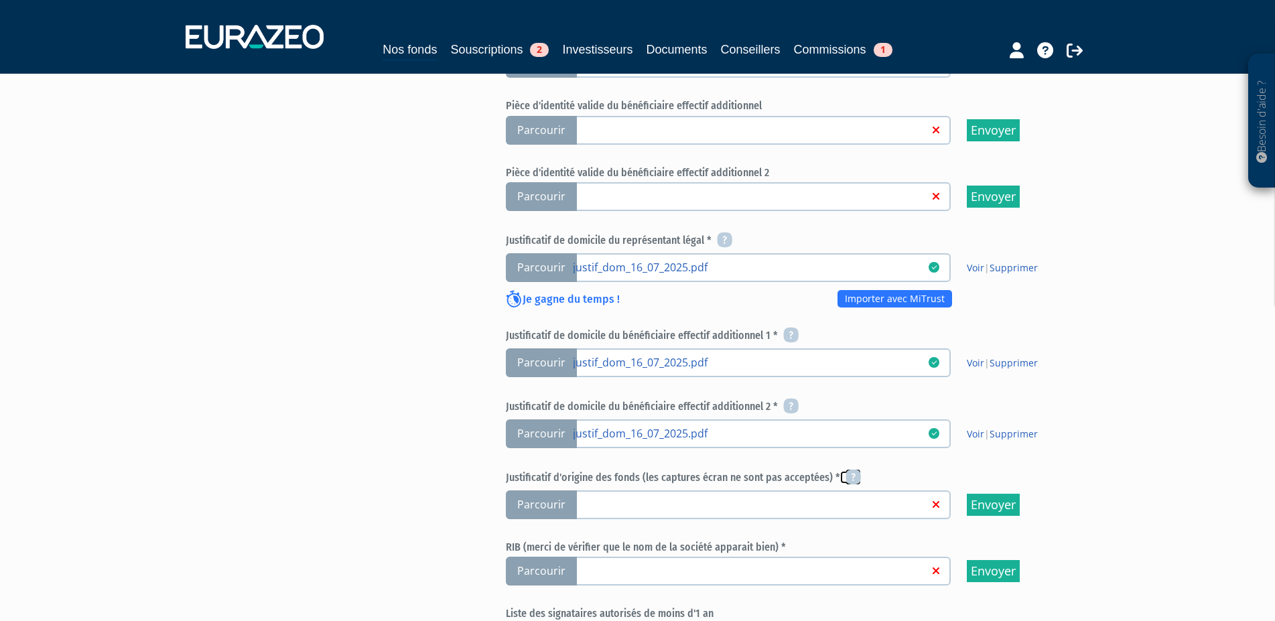
click at [848, 478] on icon at bounding box center [852, 477] width 15 height 16
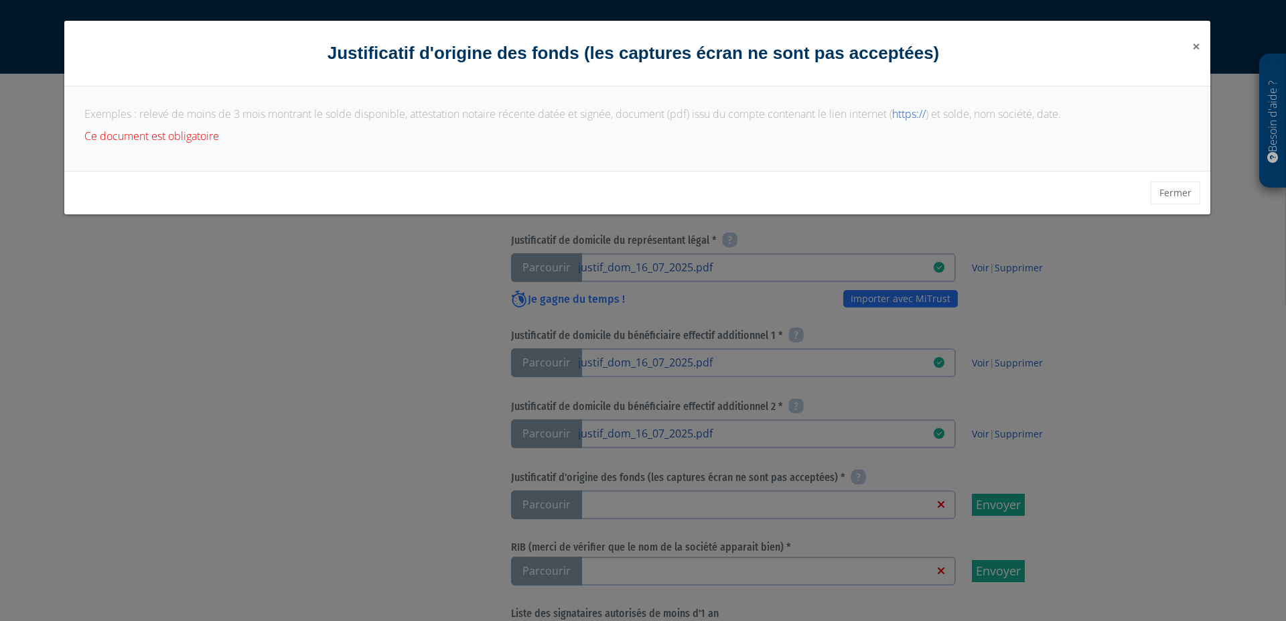
click at [1195, 47] on span "×" at bounding box center [1196, 46] width 8 height 19
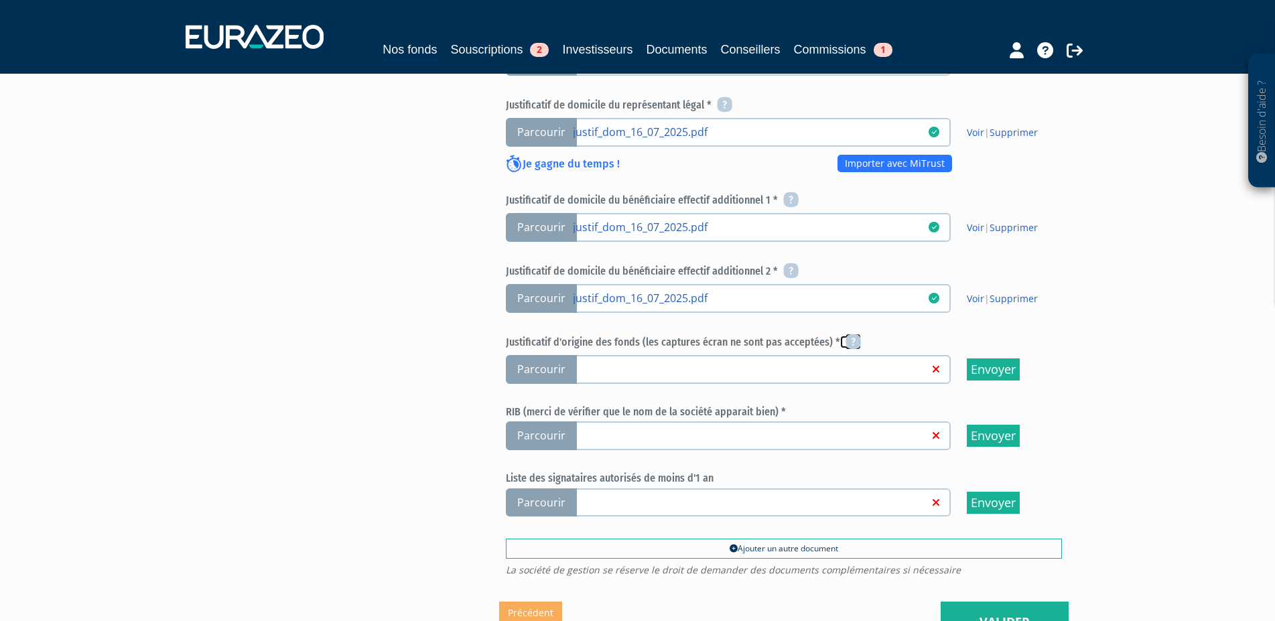
scroll to position [752, 0]
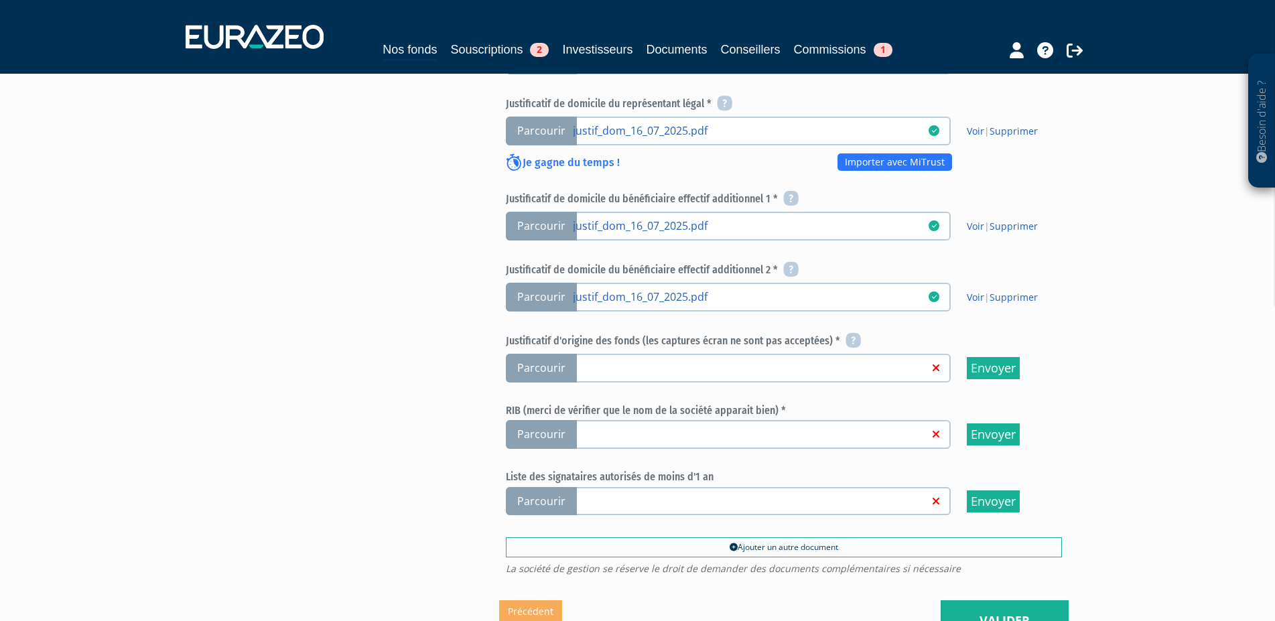
click at [610, 368] on link at bounding box center [751, 366] width 356 height 13
click at [0, 0] on input "Parcourir" at bounding box center [0, 0] width 0 height 0
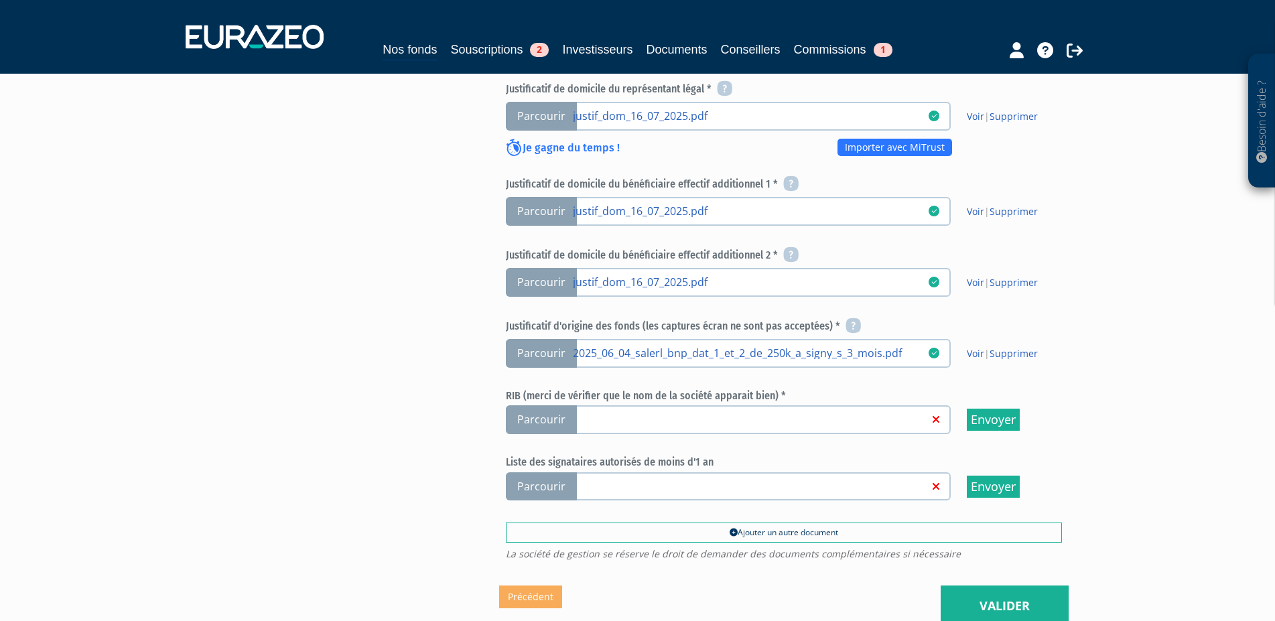
scroll to position [820, 0]
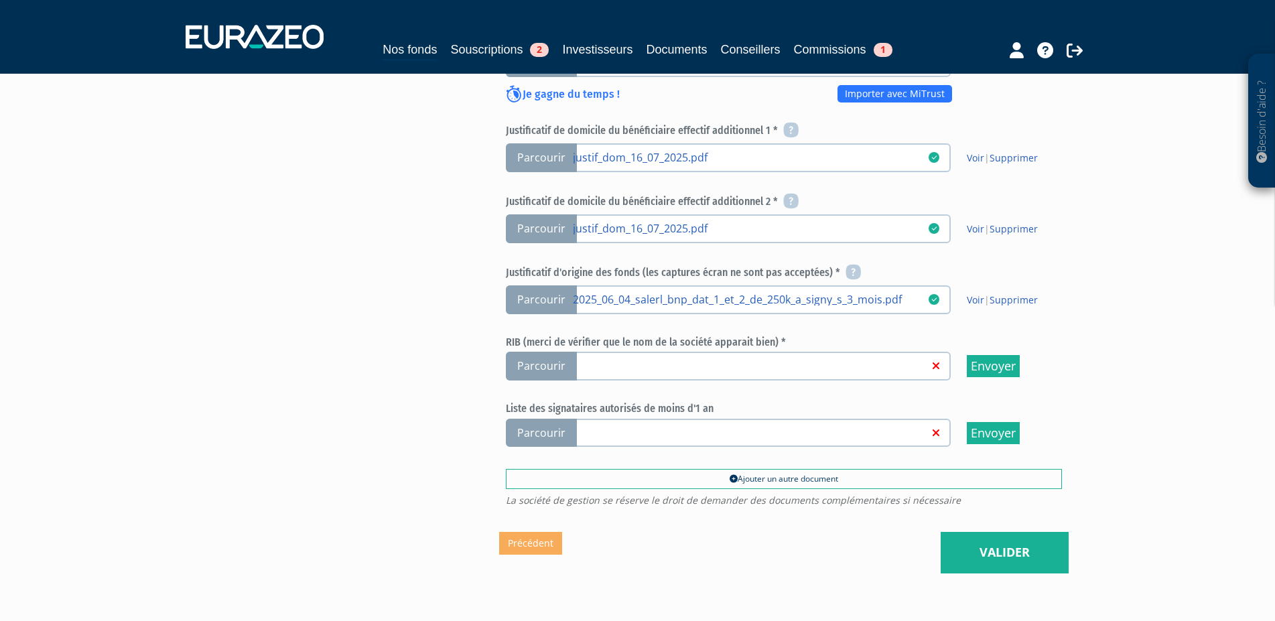
click at [552, 366] on span "Parcourir" at bounding box center [541, 366] width 71 height 29
click at [0, 0] on input "Parcourir" at bounding box center [0, 0] width 0 height 0
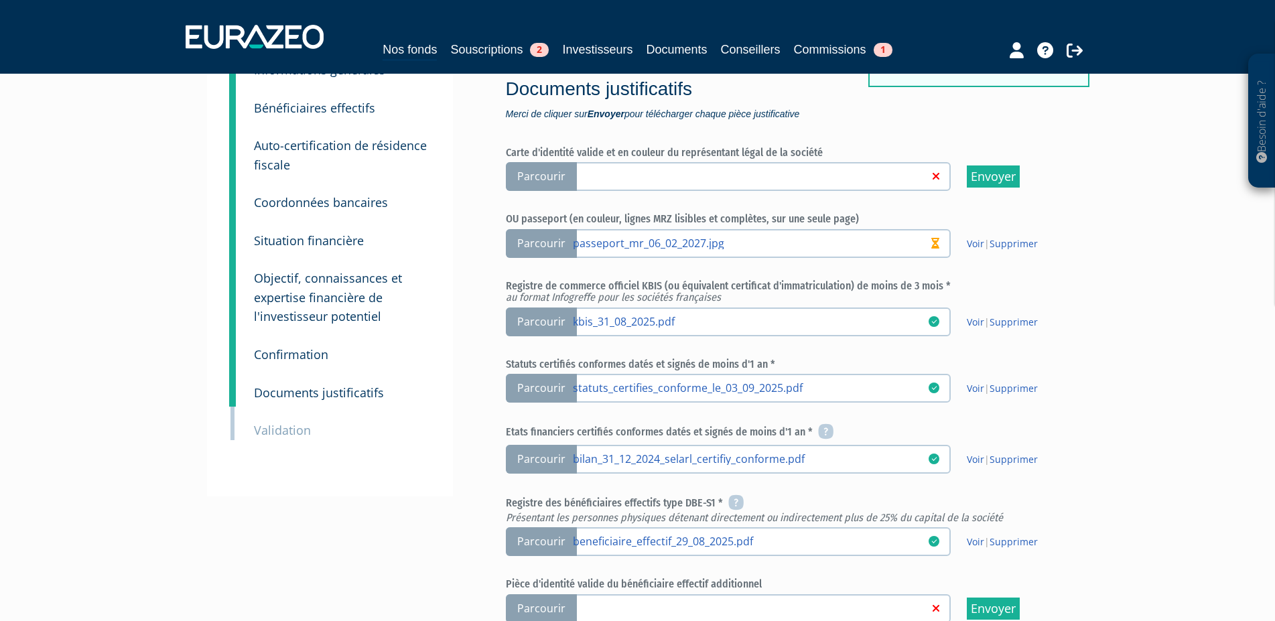
scroll to position [205, 0]
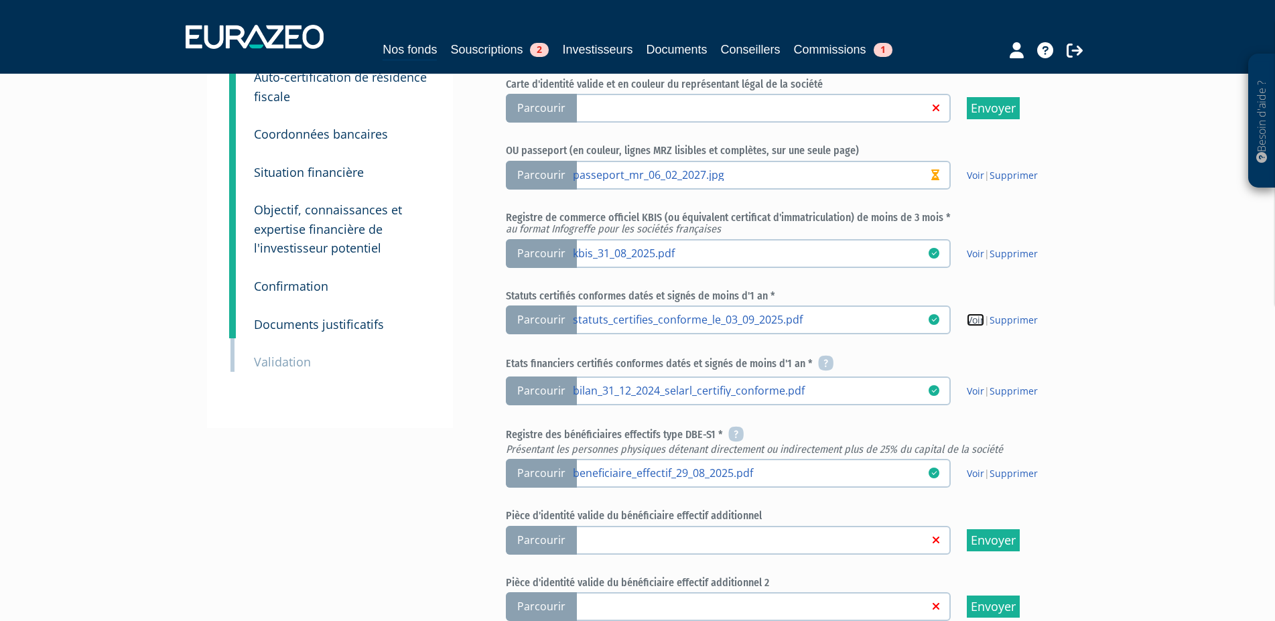
click at [975, 323] on link "Voir" at bounding box center [975, 319] width 17 height 13
click at [973, 387] on link "Voir" at bounding box center [975, 391] width 17 height 13
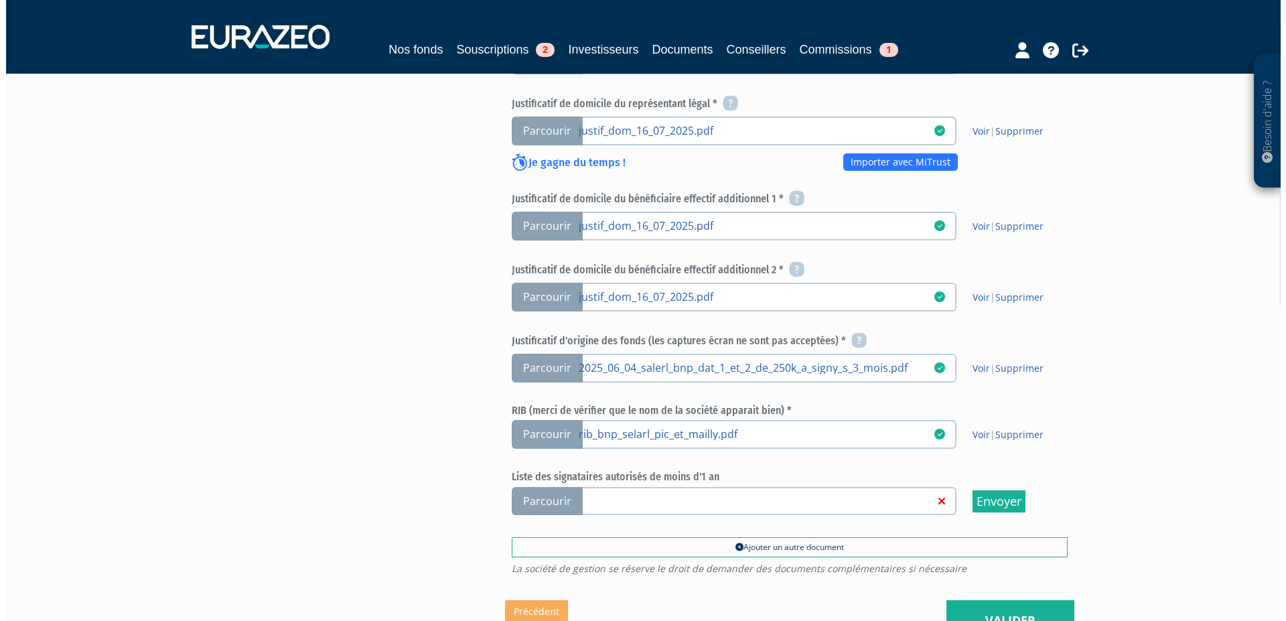
scroll to position [820, 0]
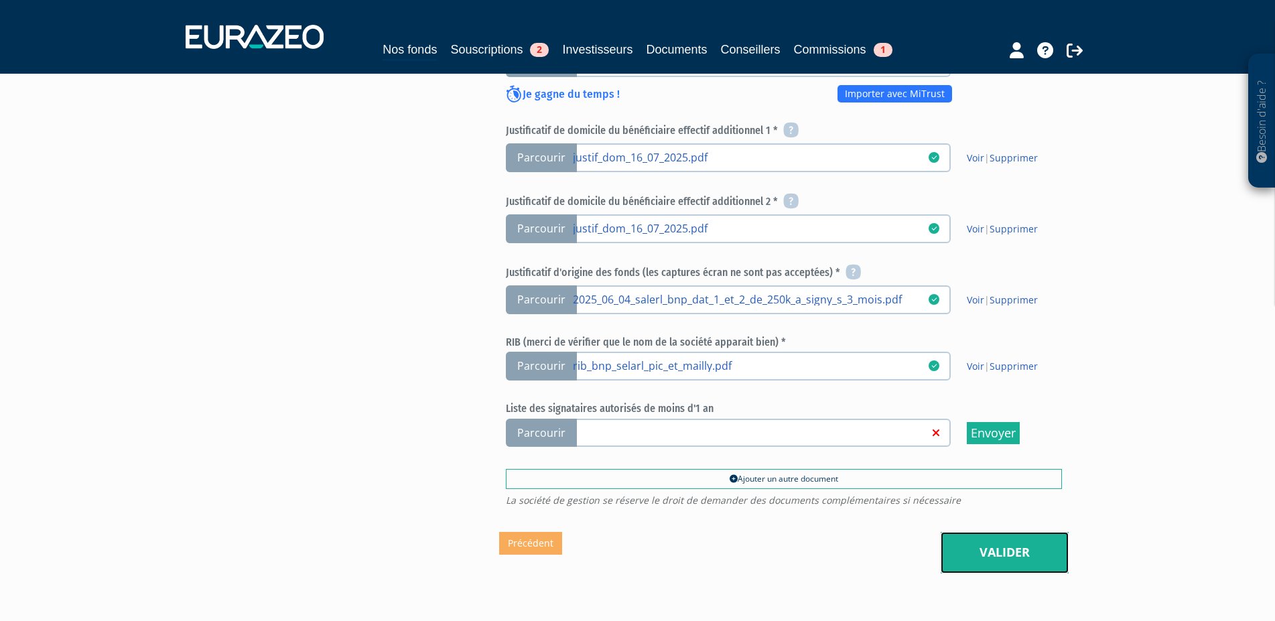
click at [989, 557] on link "Valider" at bounding box center [1004, 553] width 128 height 42
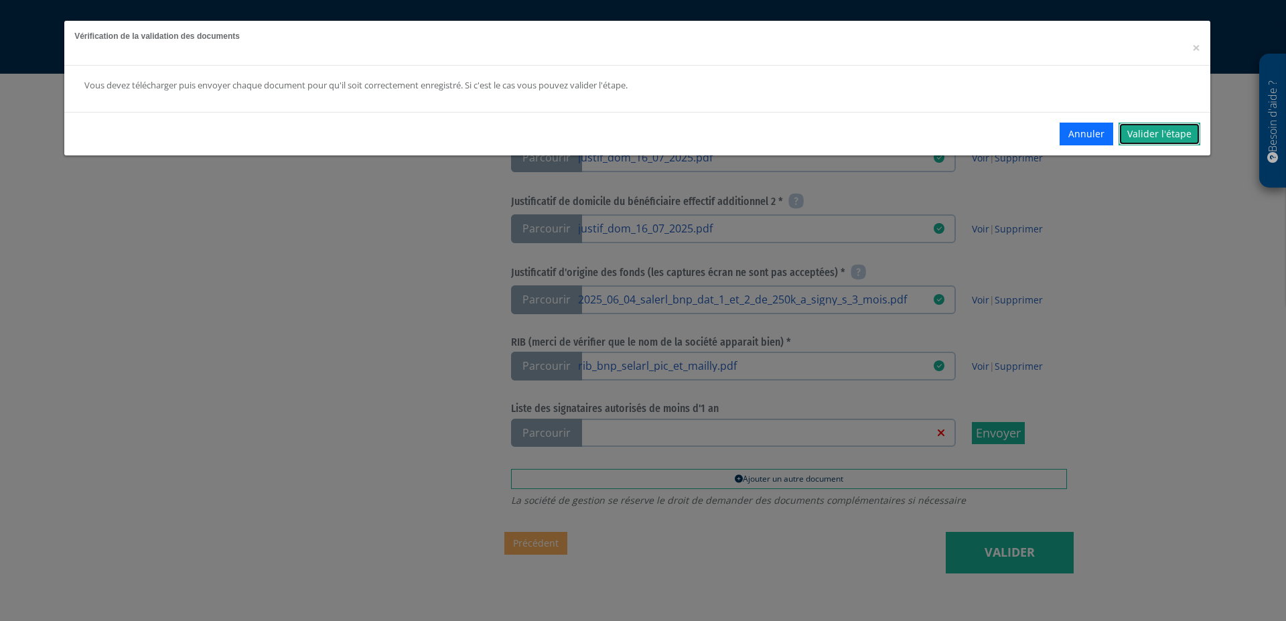
click at [1156, 136] on link "Valider l'étape" at bounding box center [1160, 134] width 82 height 23
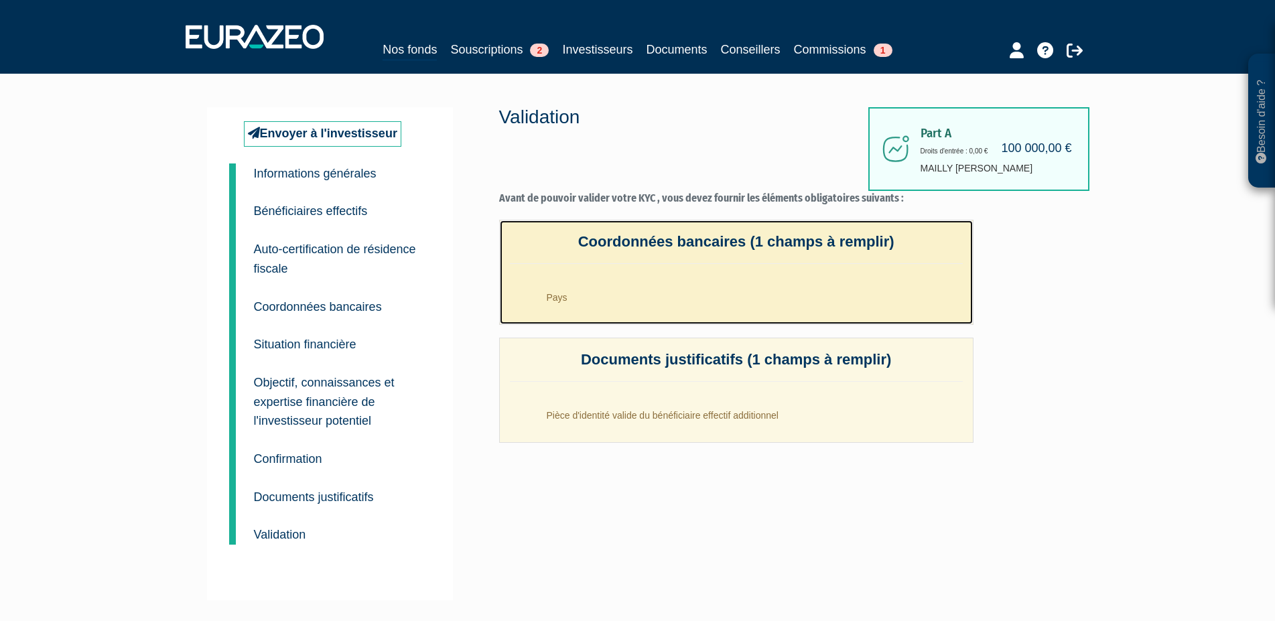
click at [622, 287] on li "Pays" at bounding box center [750, 293] width 426 height 33
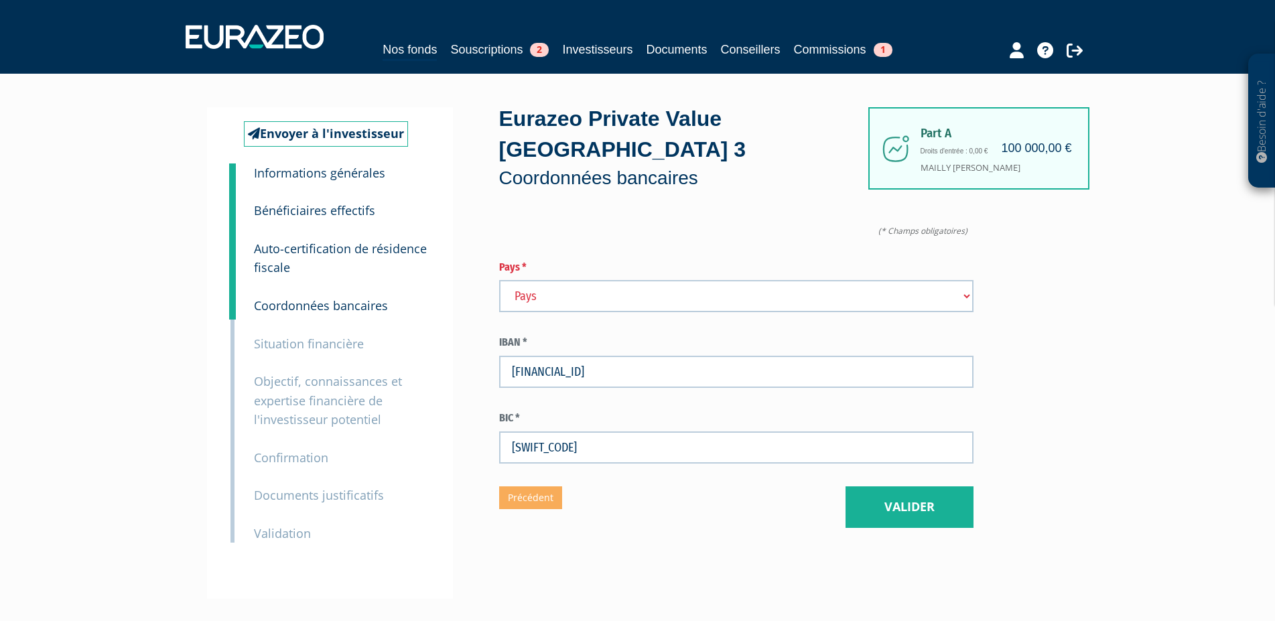
click at [499, 280] on select "Pays [GEOGRAPHIC_DATA] [GEOGRAPHIC_DATA] [GEOGRAPHIC_DATA] [GEOGRAPHIC_DATA] [G…" at bounding box center [736, 296] width 474 height 32
select select "75"
click option "France" at bounding box center [0, 0] width 0 height 0
click at [556, 293] on select "Pays Afghanistan Afrique du Sud Albanie Algérie Allemagne Andorre" at bounding box center [736, 296] width 474 height 32
click at [892, 505] on button "Valider" at bounding box center [909, 507] width 128 height 42
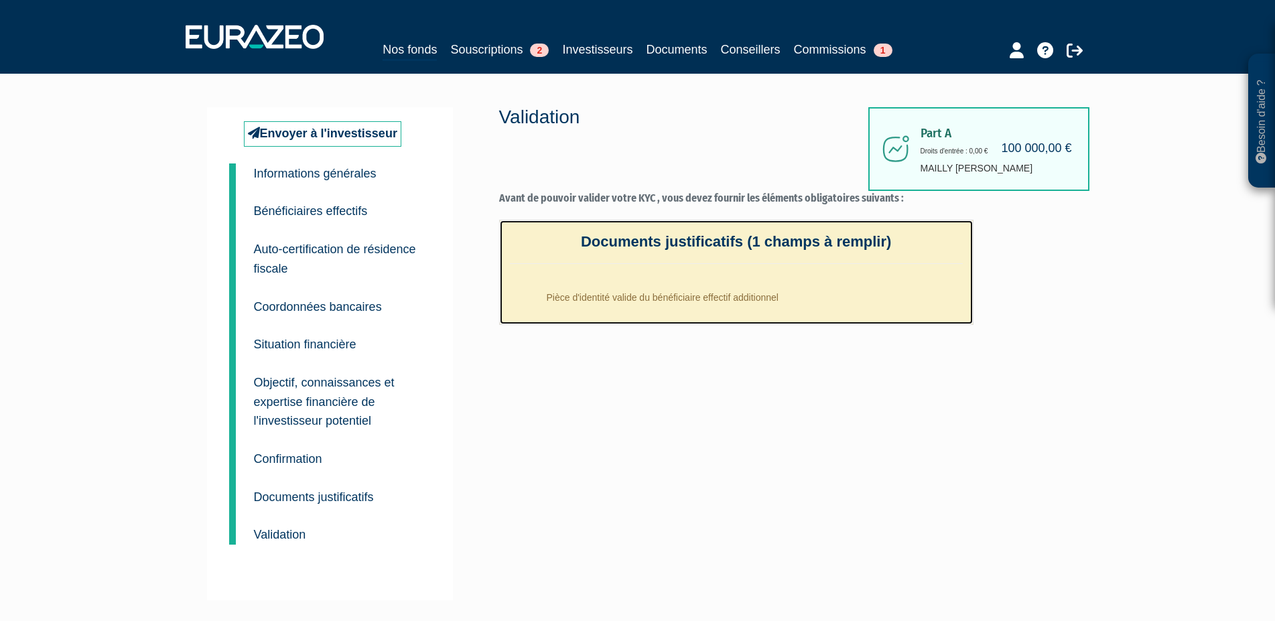
click at [705, 302] on li "Pièce d'identité valide du bénéficiaire effectif additionnel" at bounding box center [750, 293] width 426 height 33
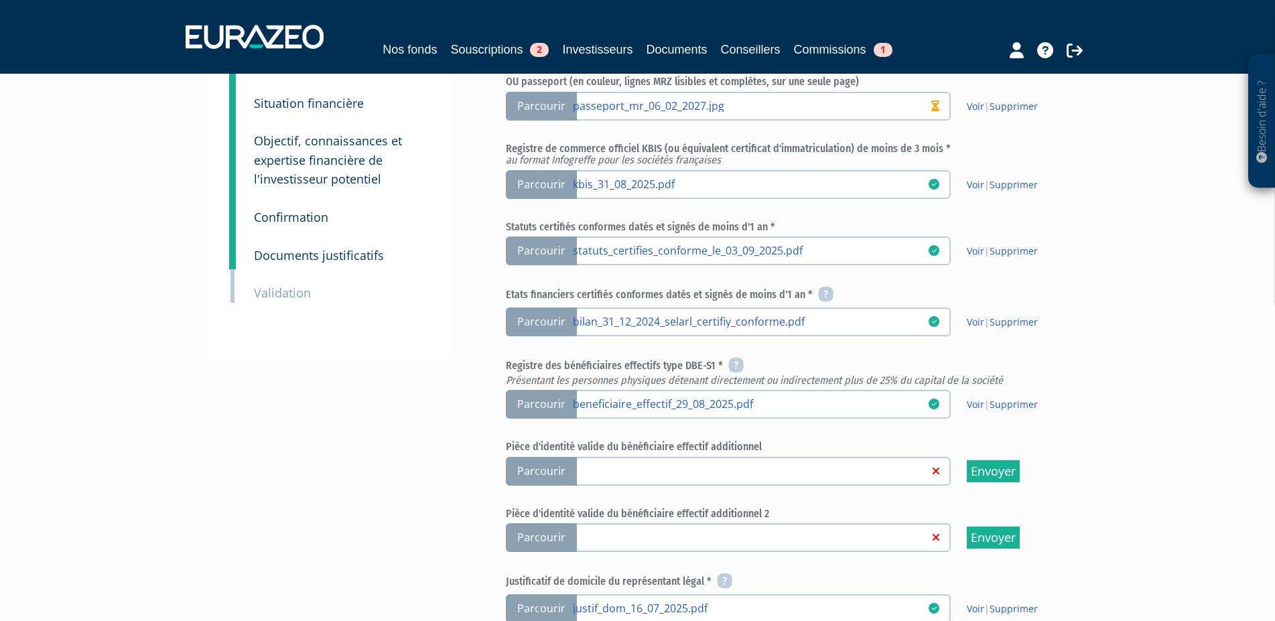
scroll to position [342, 0]
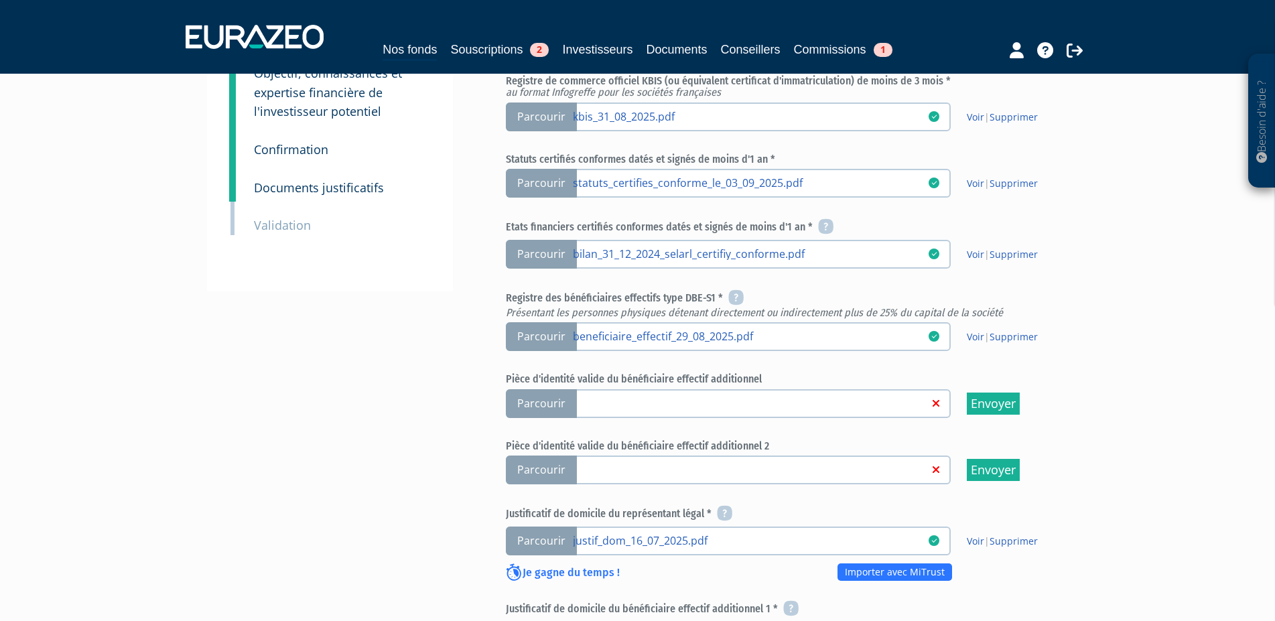
click at [613, 403] on link at bounding box center [751, 402] width 356 height 13
click at [0, 0] on input "Parcourir" at bounding box center [0, 0] width 0 height 0
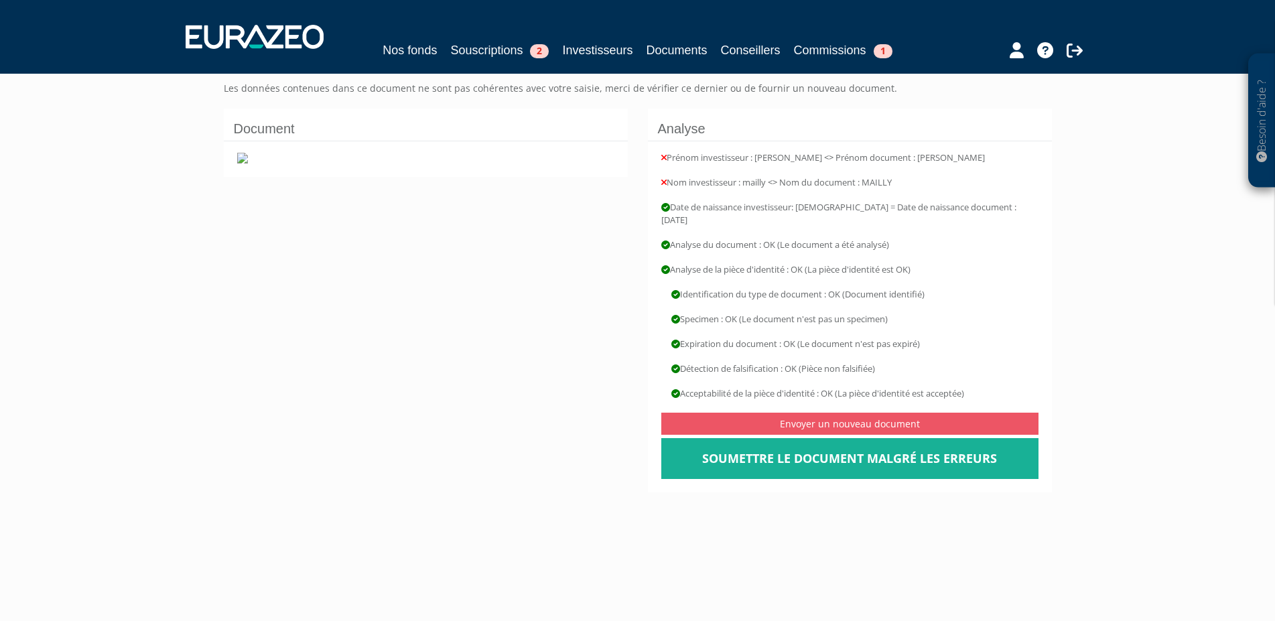
scroll to position [137, 0]
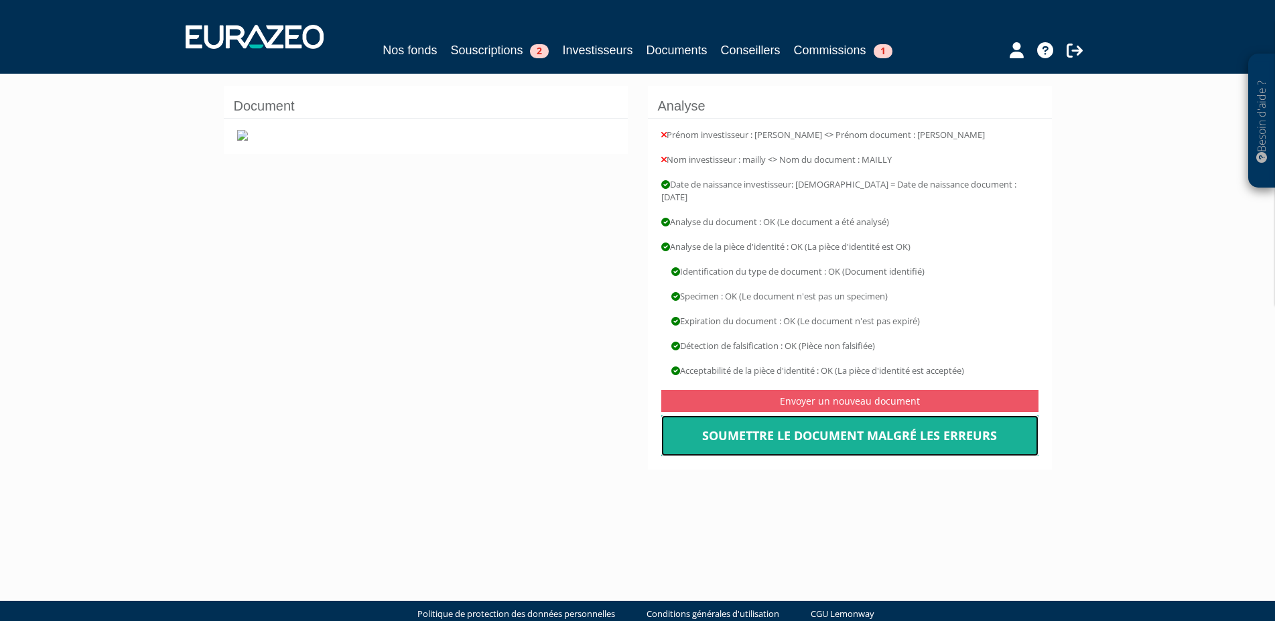
click at [825, 427] on link "Soumettre le document malgré les erreurs" at bounding box center [849, 436] width 377 height 42
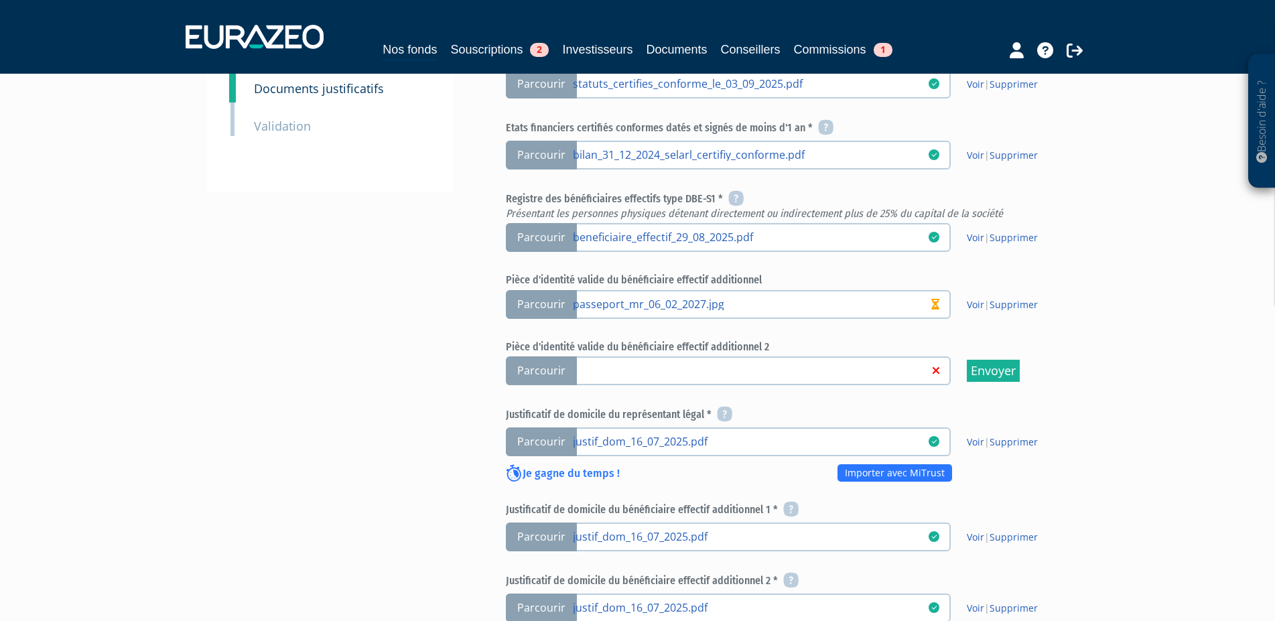
scroll to position [478, 0]
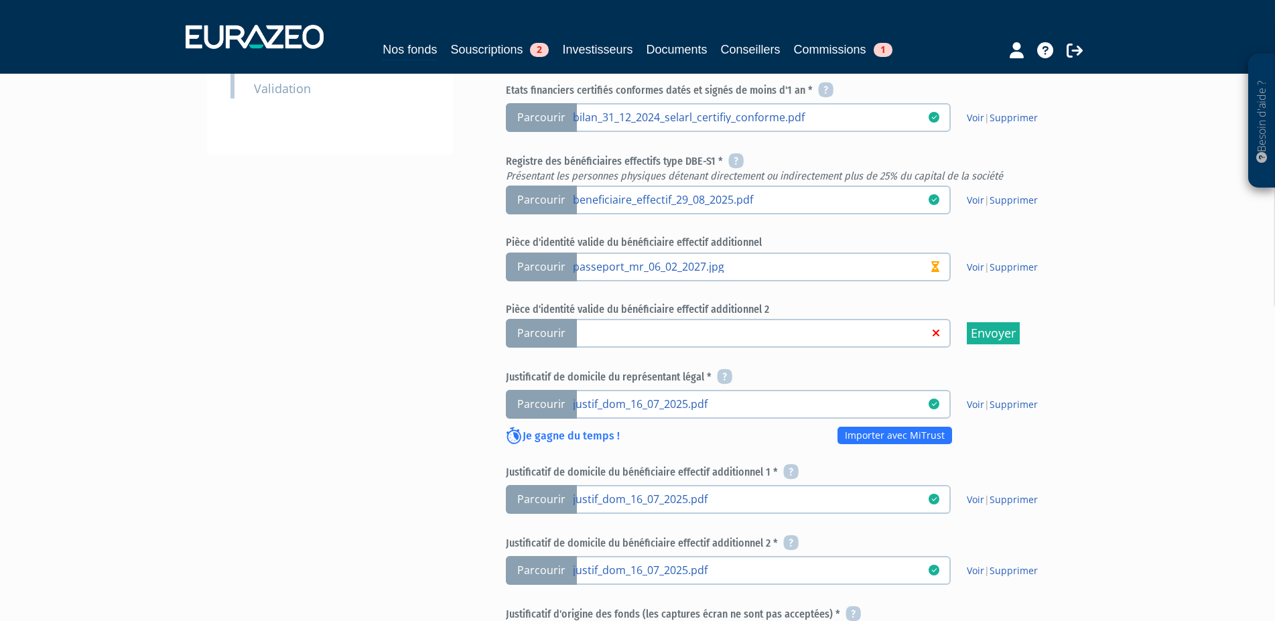
click at [604, 338] on link at bounding box center [751, 332] width 356 height 13
click at [0, 0] on input "Parcourir" at bounding box center [0, 0] width 0 height 0
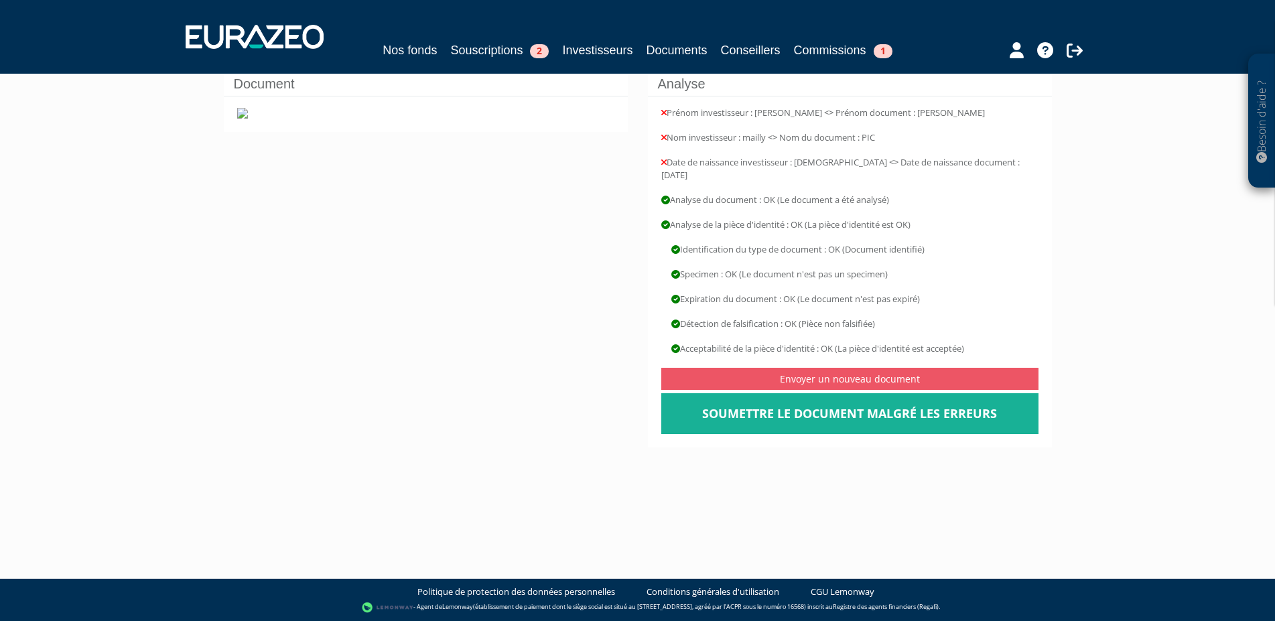
scroll to position [137, 0]
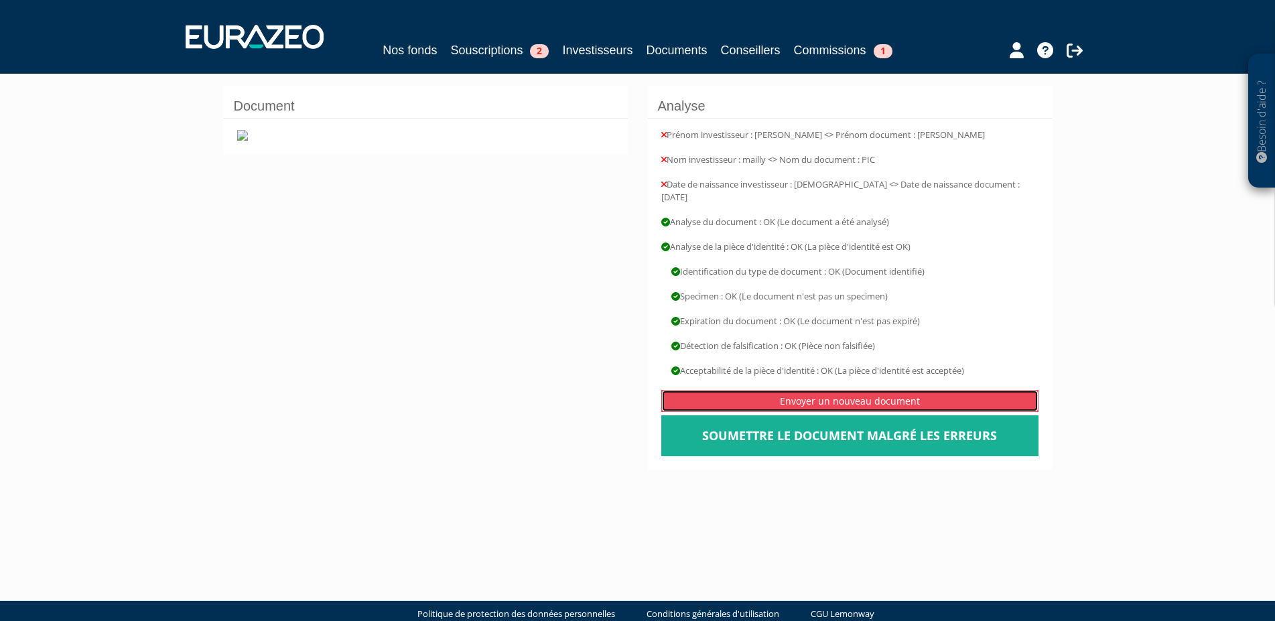
click at [796, 390] on link "Envoyer un nouveau document" at bounding box center [849, 401] width 377 height 22
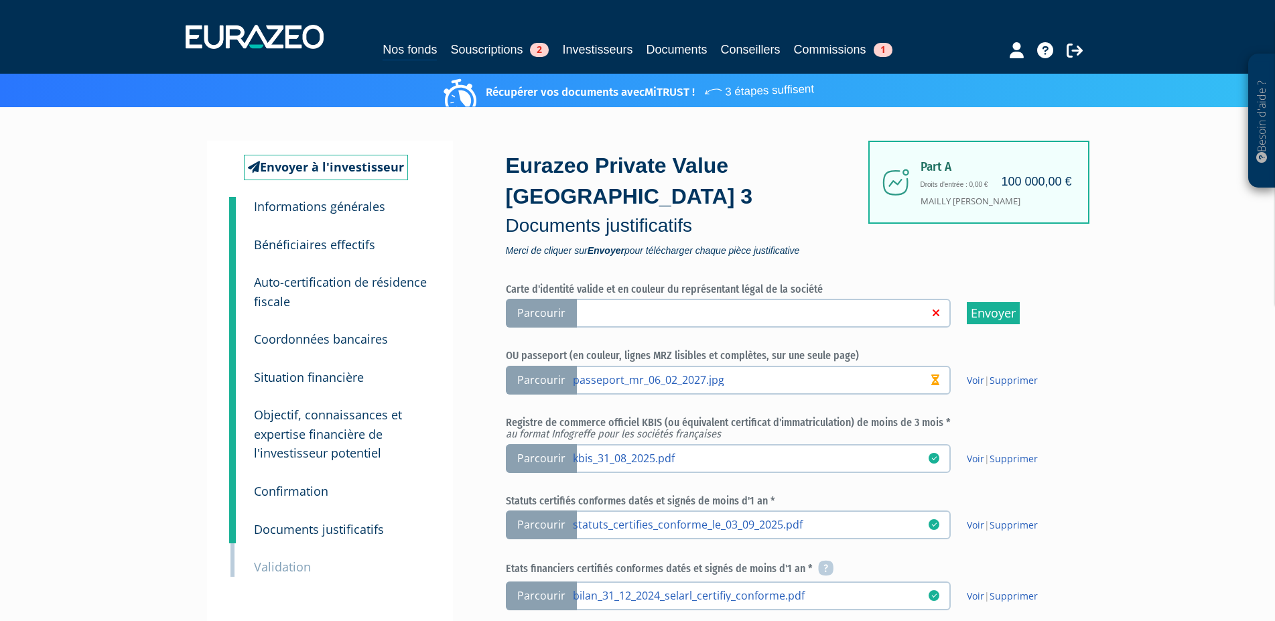
click at [330, 244] on small "Bénéficiaires effectifs" at bounding box center [314, 244] width 121 height 16
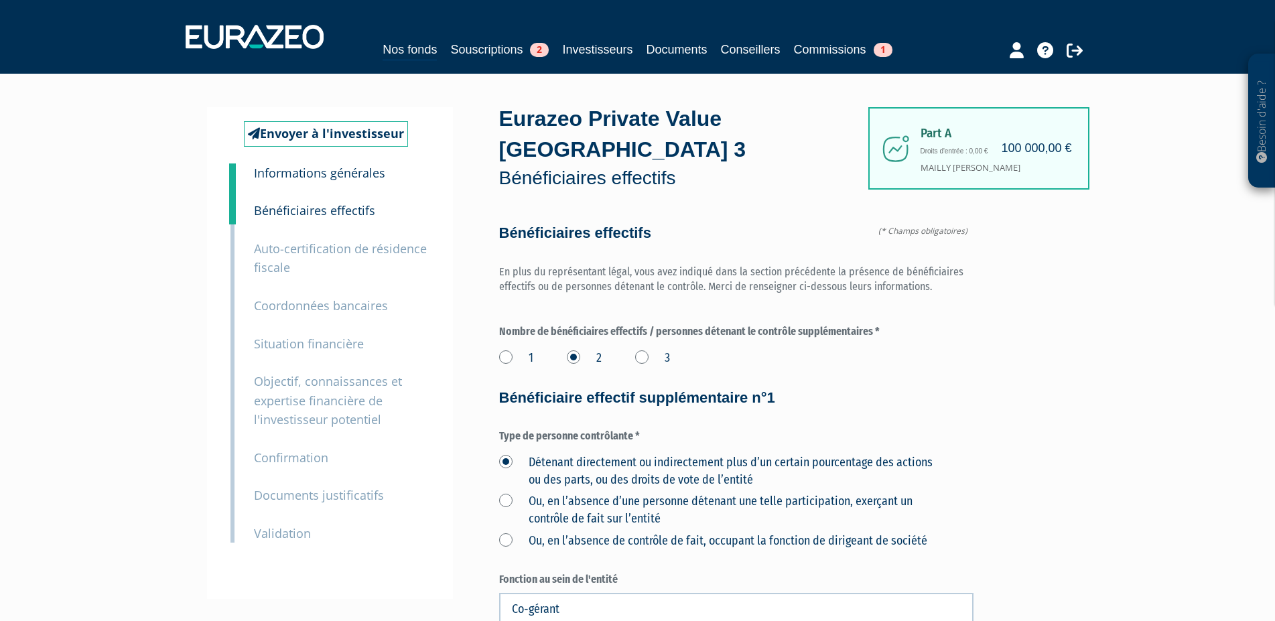
click at [319, 176] on small "Informations générales" at bounding box center [319, 173] width 131 height 16
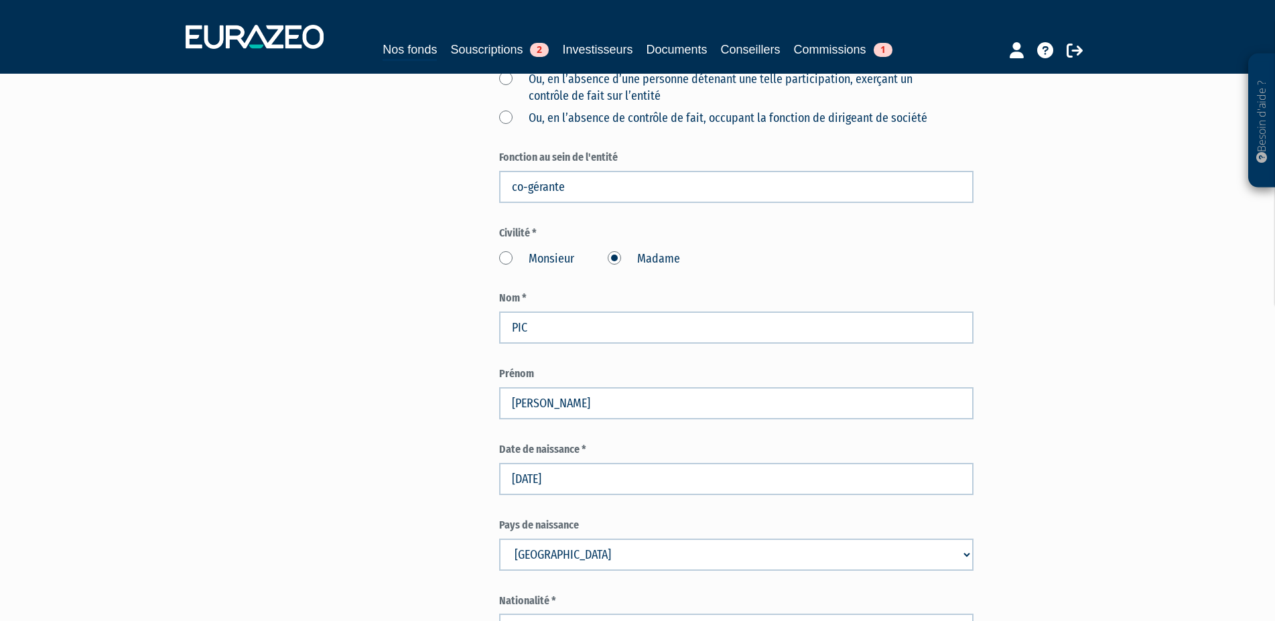
scroll to position [1503, 0]
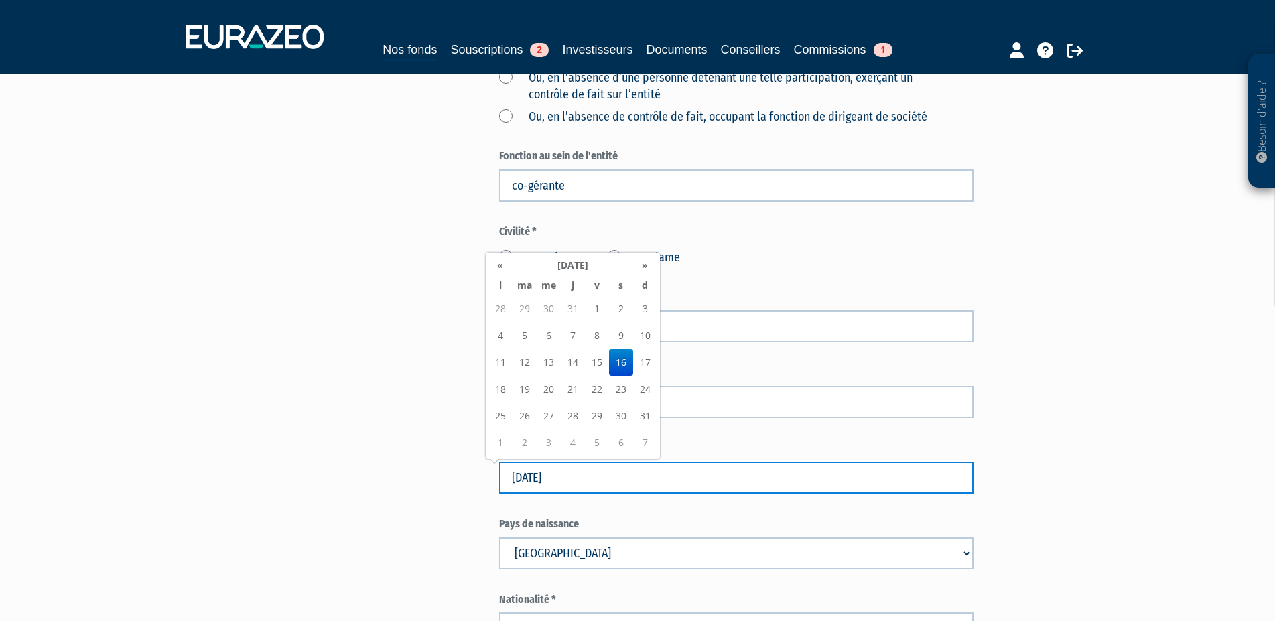
click at [587, 480] on input "[DATE]" at bounding box center [736, 478] width 474 height 32
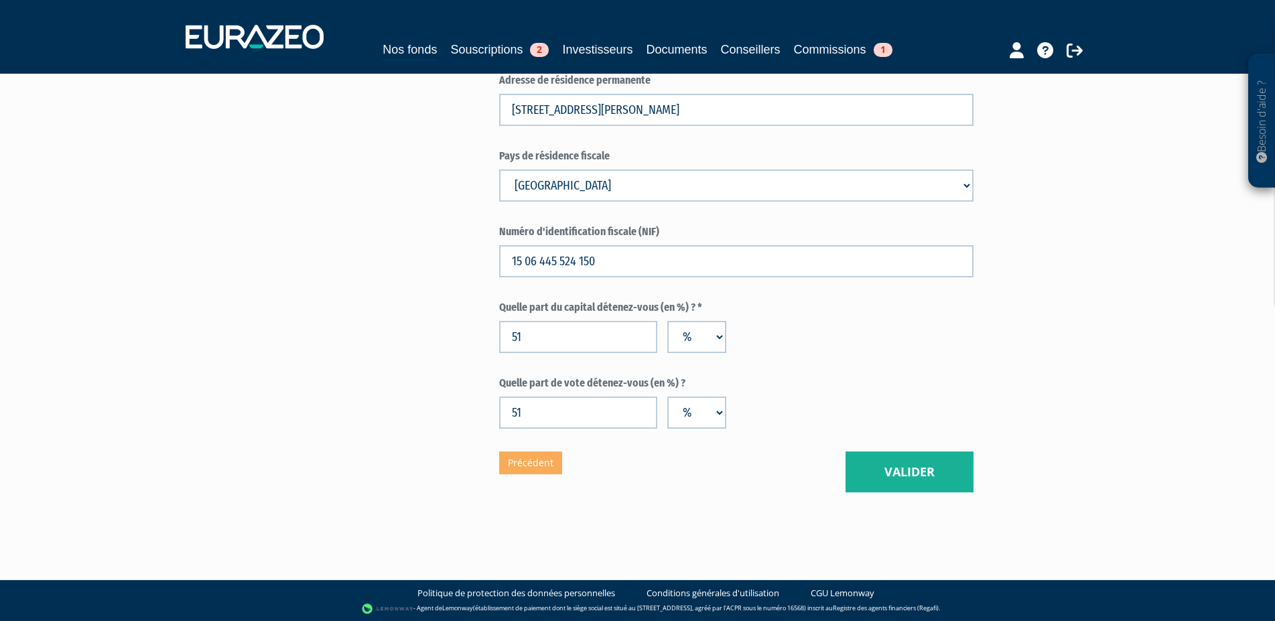
scroll to position [2099, 0]
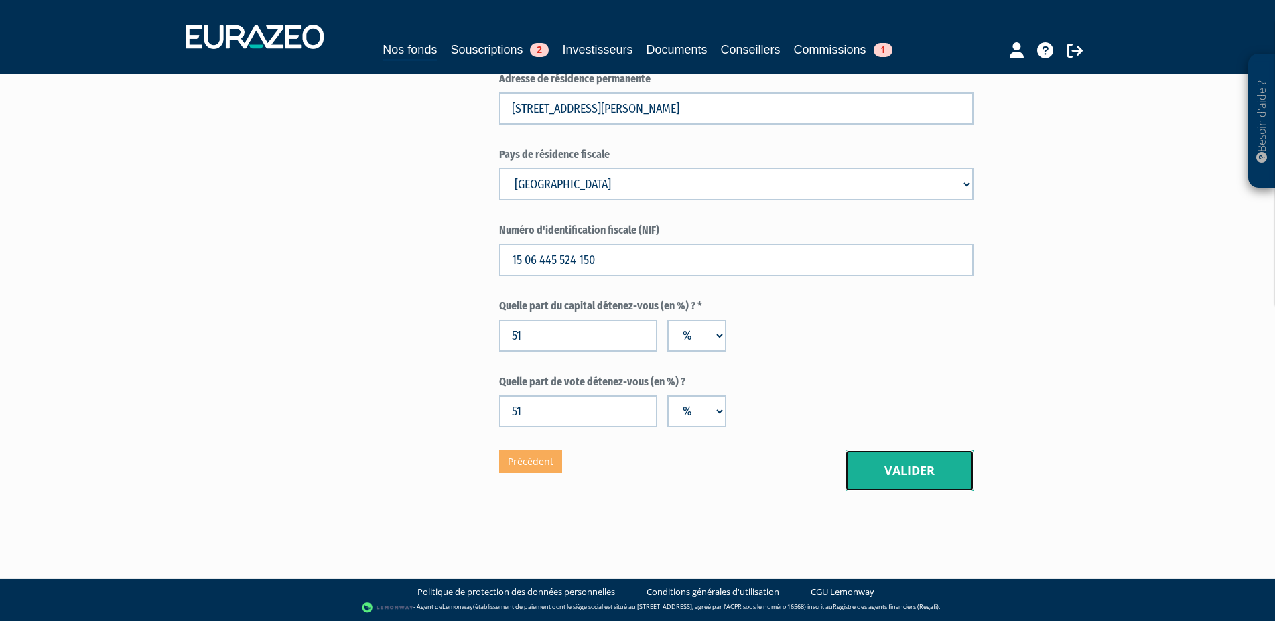
click at [915, 468] on button "Valider" at bounding box center [909, 471] width 128 height 42
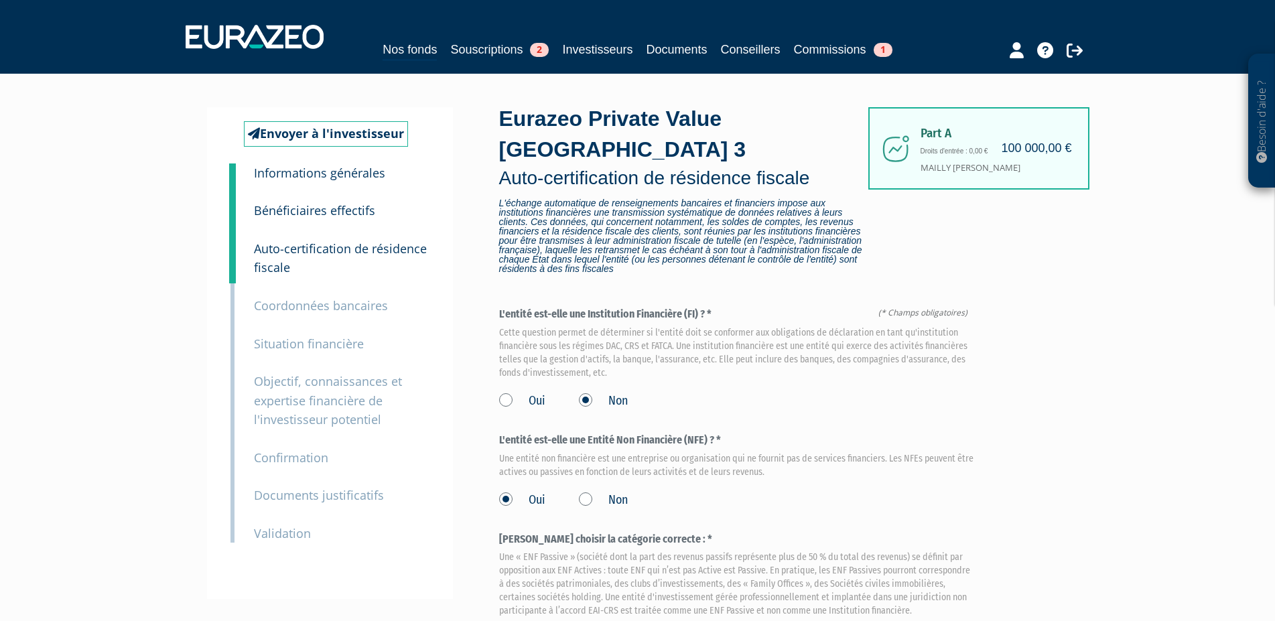
click at [301, 346] on small "Situation financière" at bounding box center [309, 344] width 110 height 16
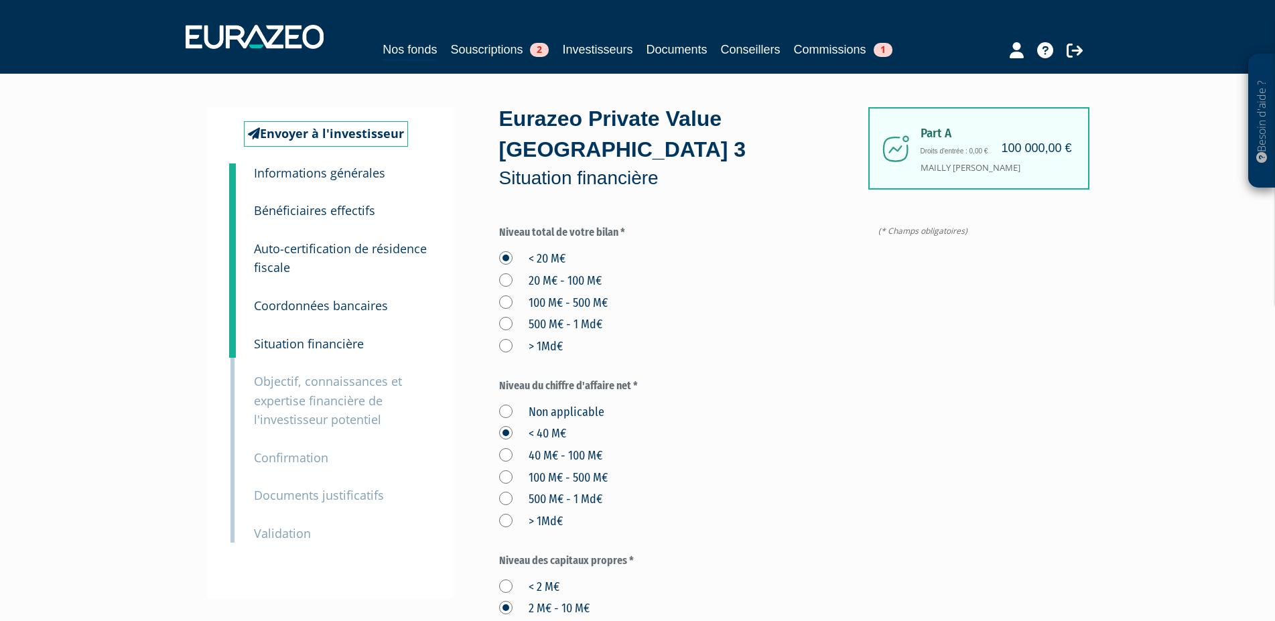
click at [334, 494] on small "Documents justificatifs" at bounding box center [319, 495] width 130 height 16
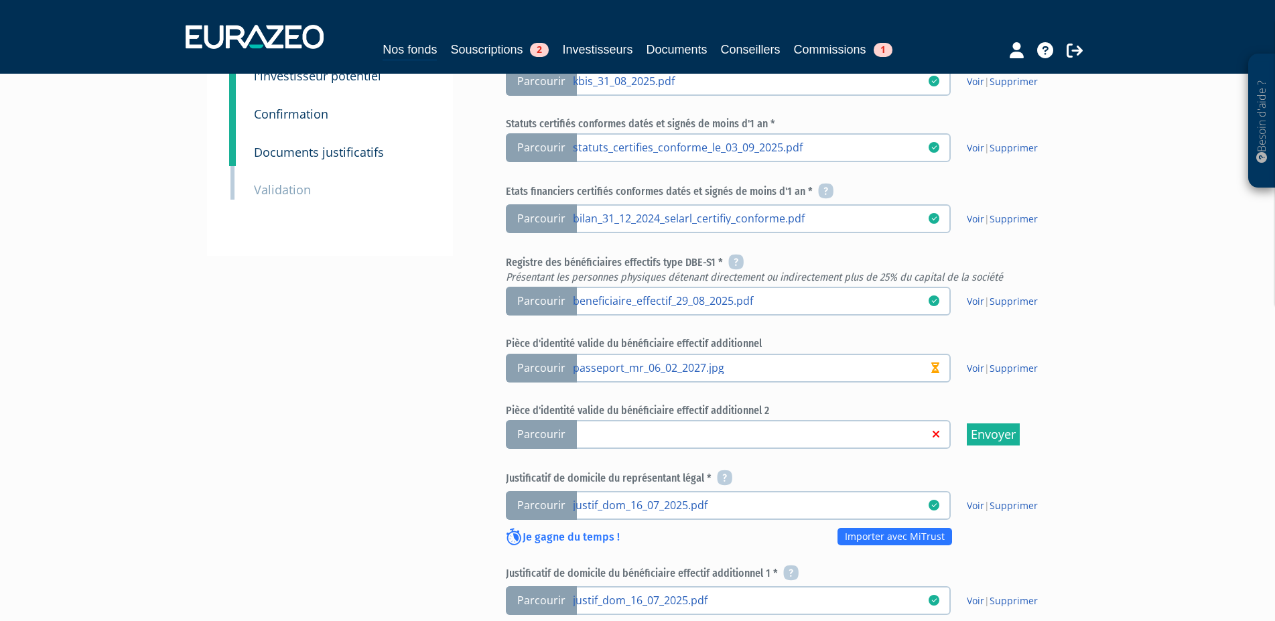
scroll to position [410, 0]
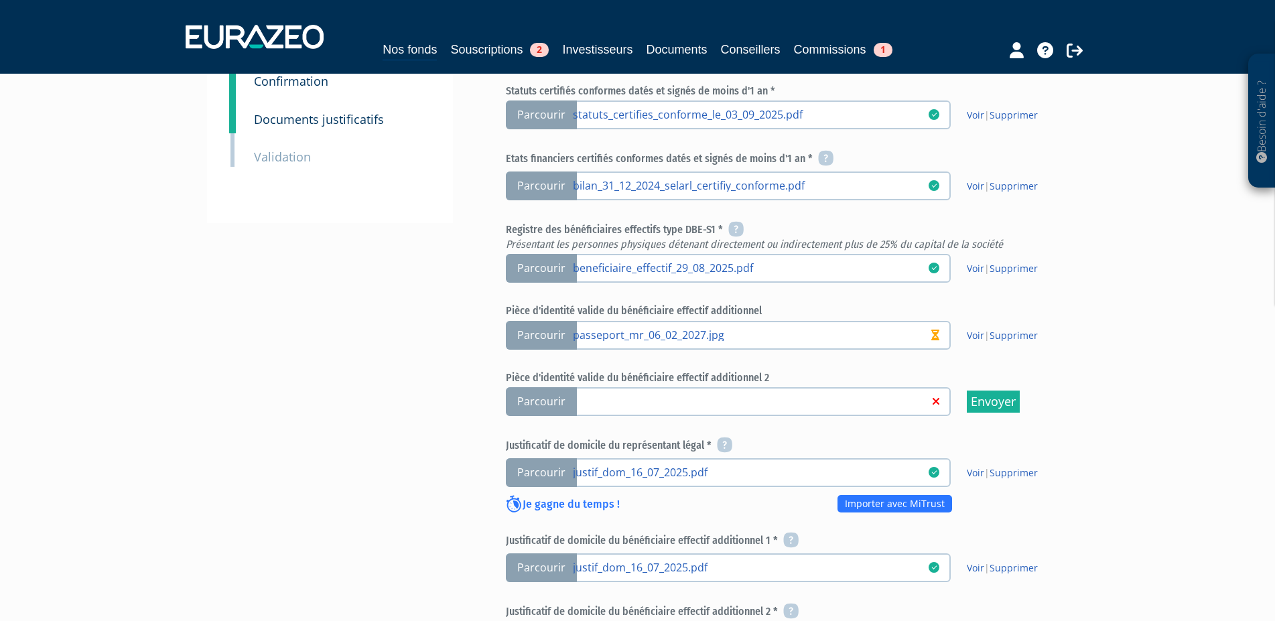
click at [609, 403] on link at bounding box center [751, 400] width 356 height 13
click at [0, 0] on input "Parcourir" at bounding box center [0, 0] width 0 height 0
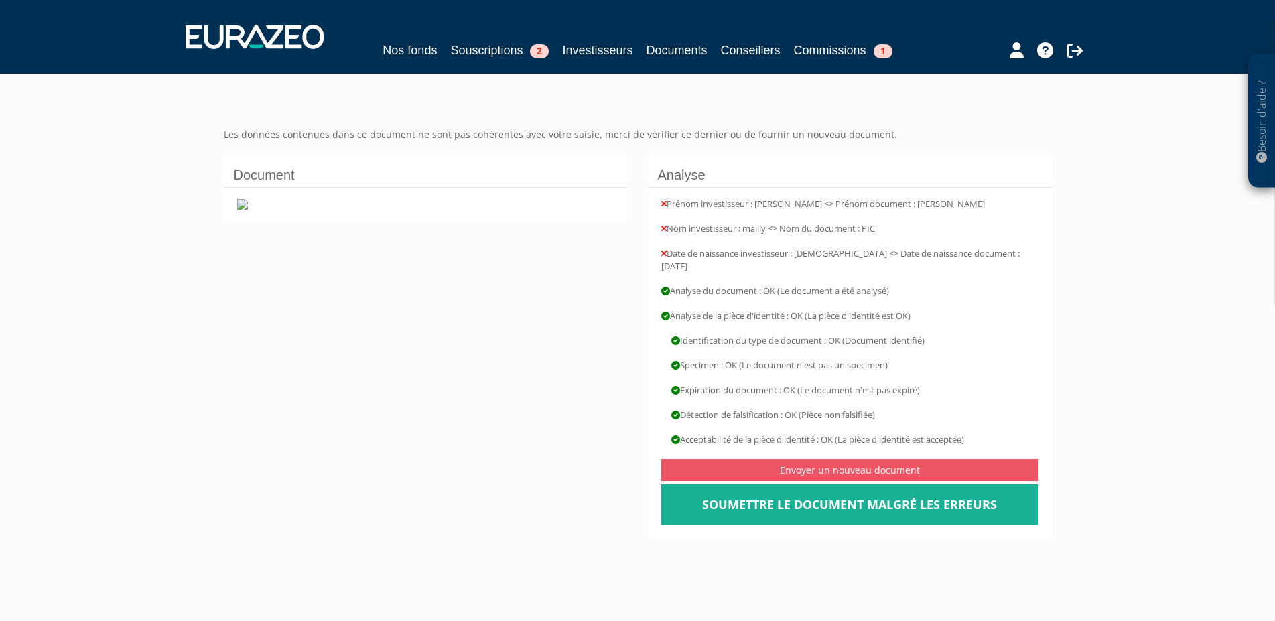
scroll to position [68, 0]
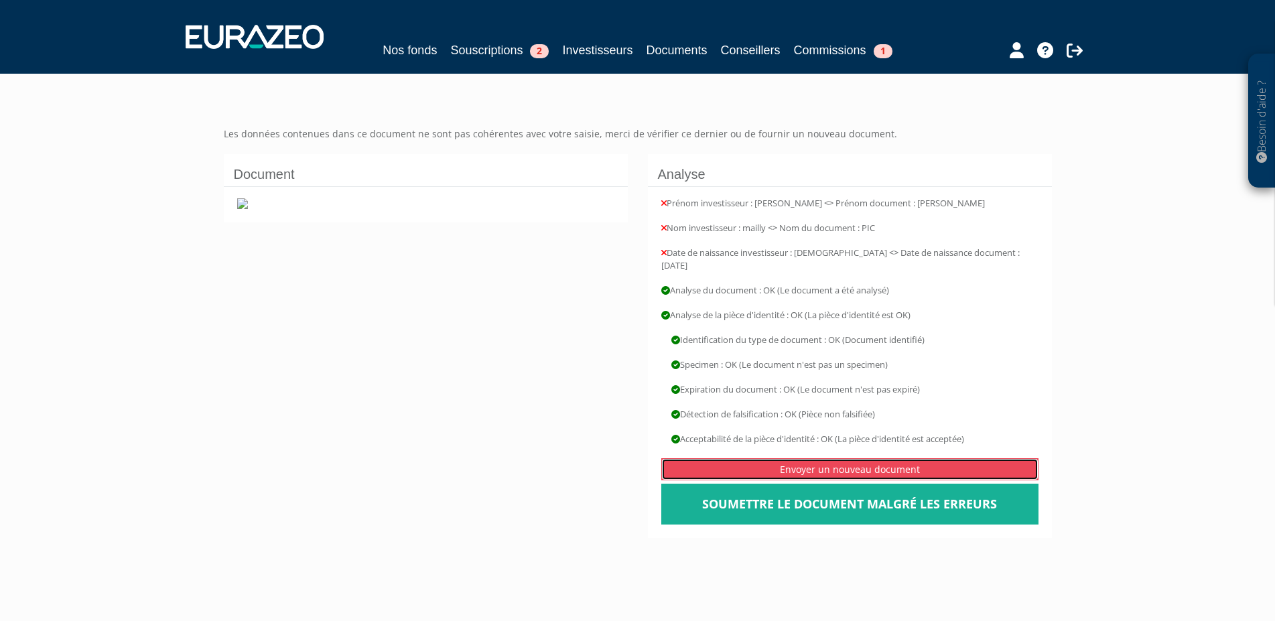
click at [834, 458] on link "Envoyer un nouveau document" at bounding box center [849, 469] width 377 height 22
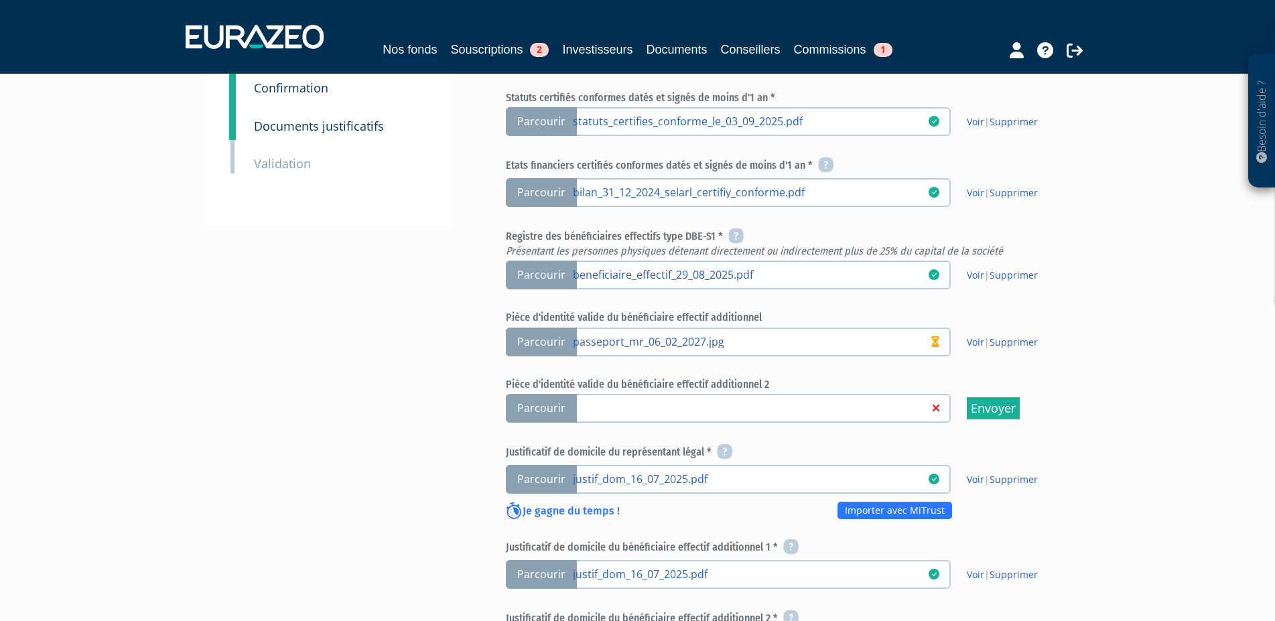
scroll to position [410, 0]
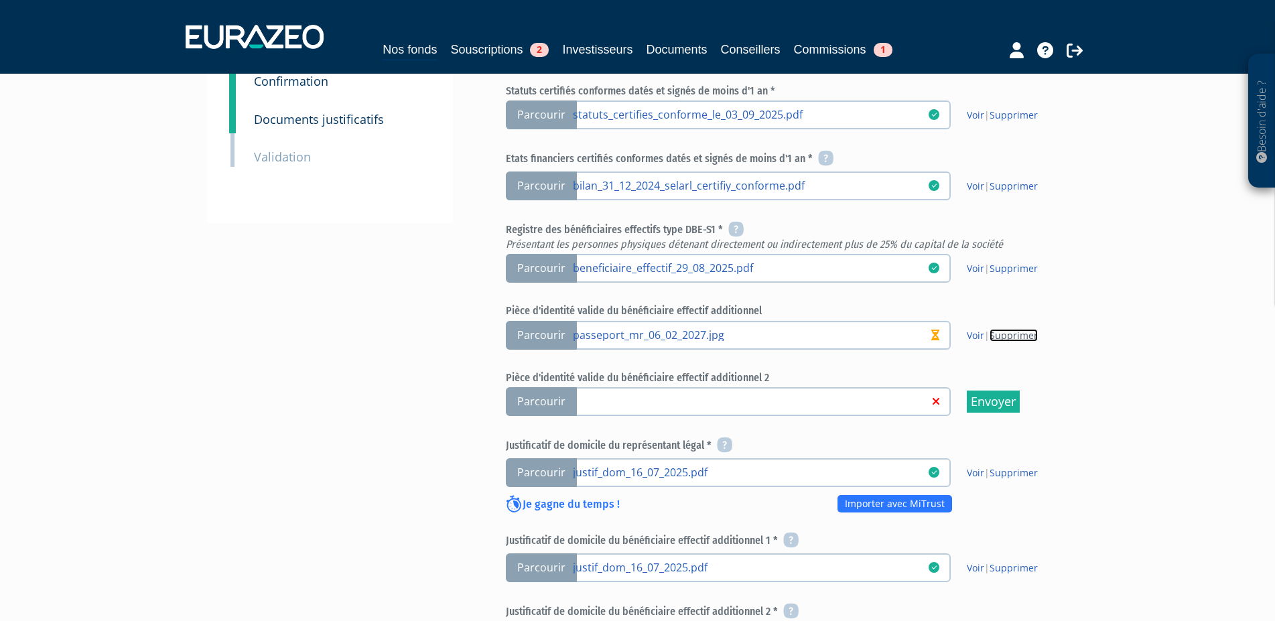
click at [1013, 336] on link "Supprimer" at bounding box center [1013, 335] width 48 height 13
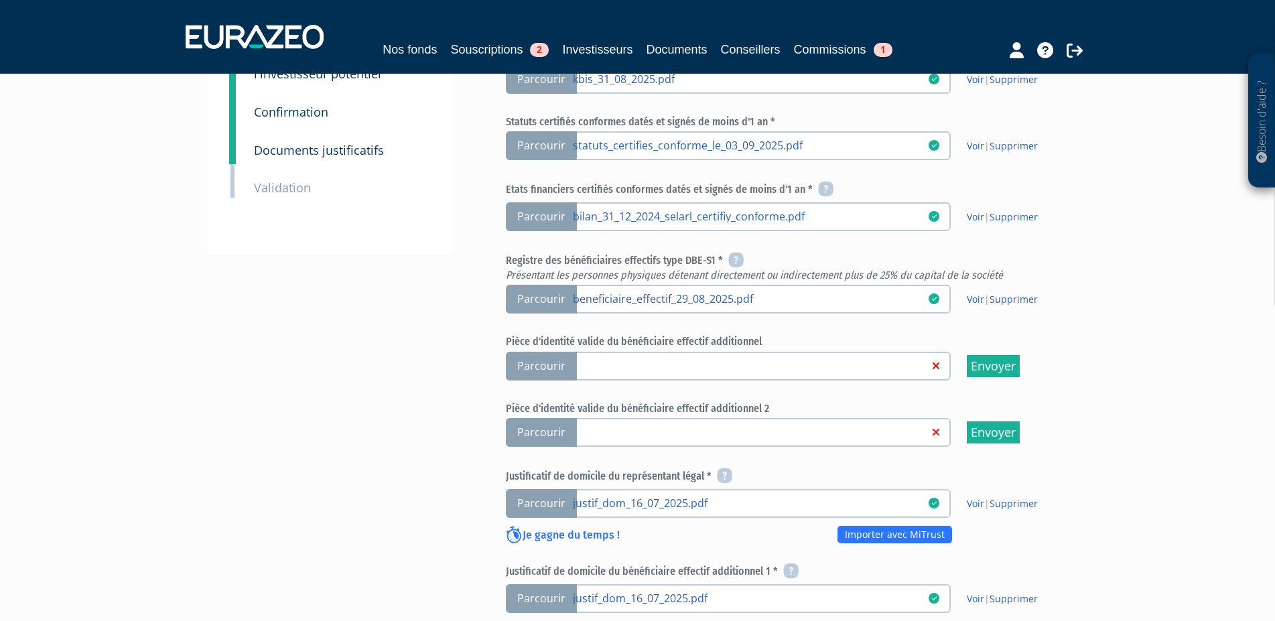
scroll to position [410, 0]
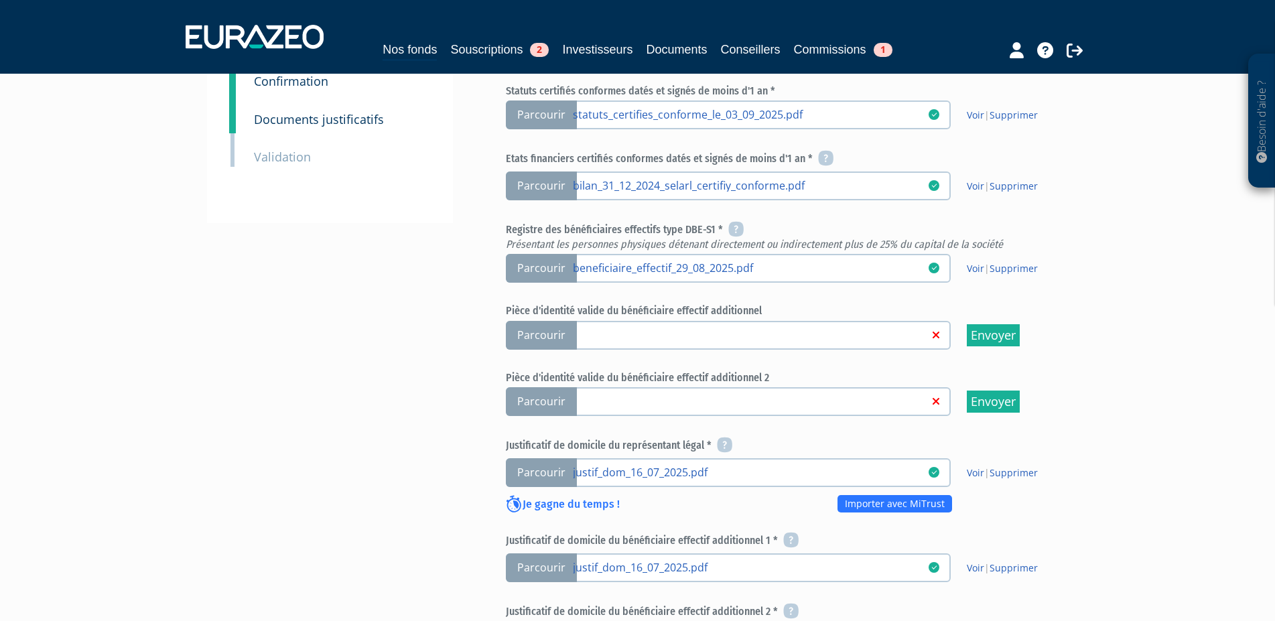
click at [600, 337] on link at bounding box center [751, 334] width 356 height 13
click at [0, 0] on input "Parcourir" at bounding box center [0, 0] width 0 height 0
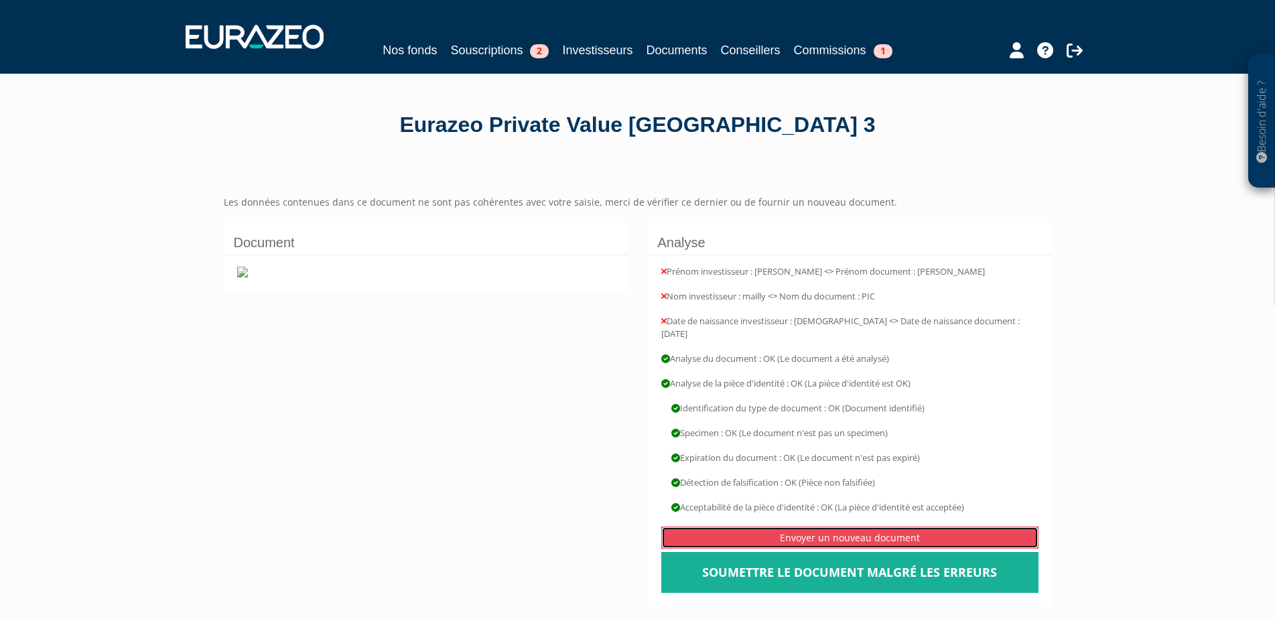
click at [853, 527] on link "Envoyer un nouveau document" at bounding box center [849, 538] width 377 height 22
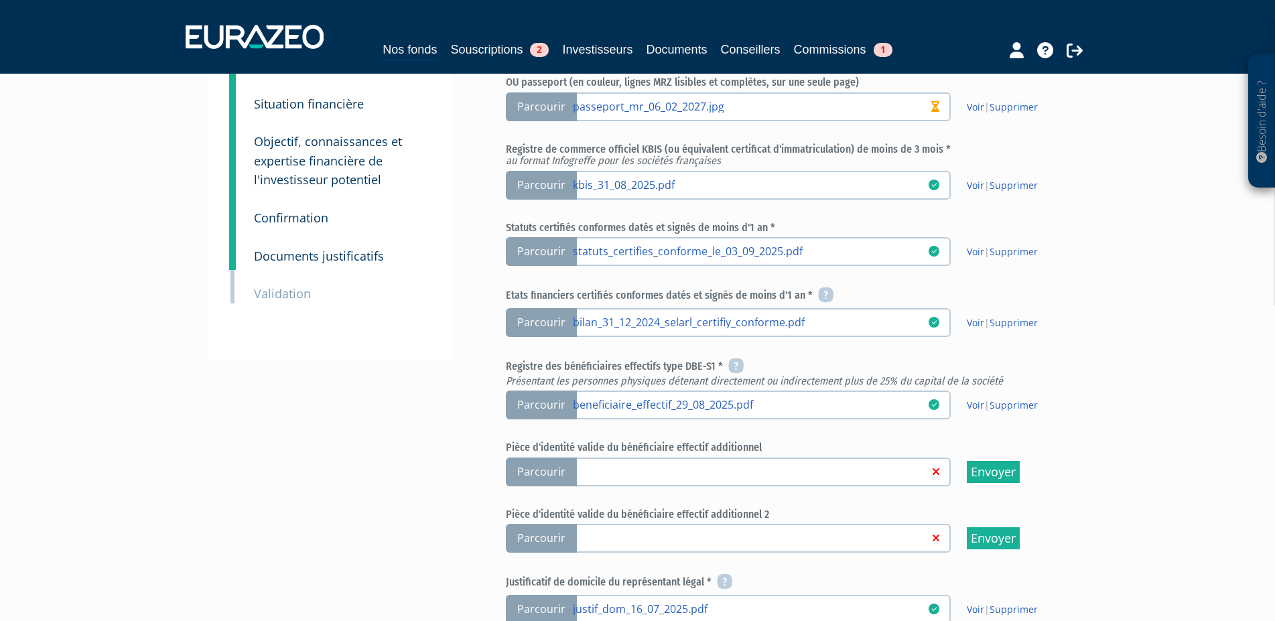
scroll to position [342, 0]
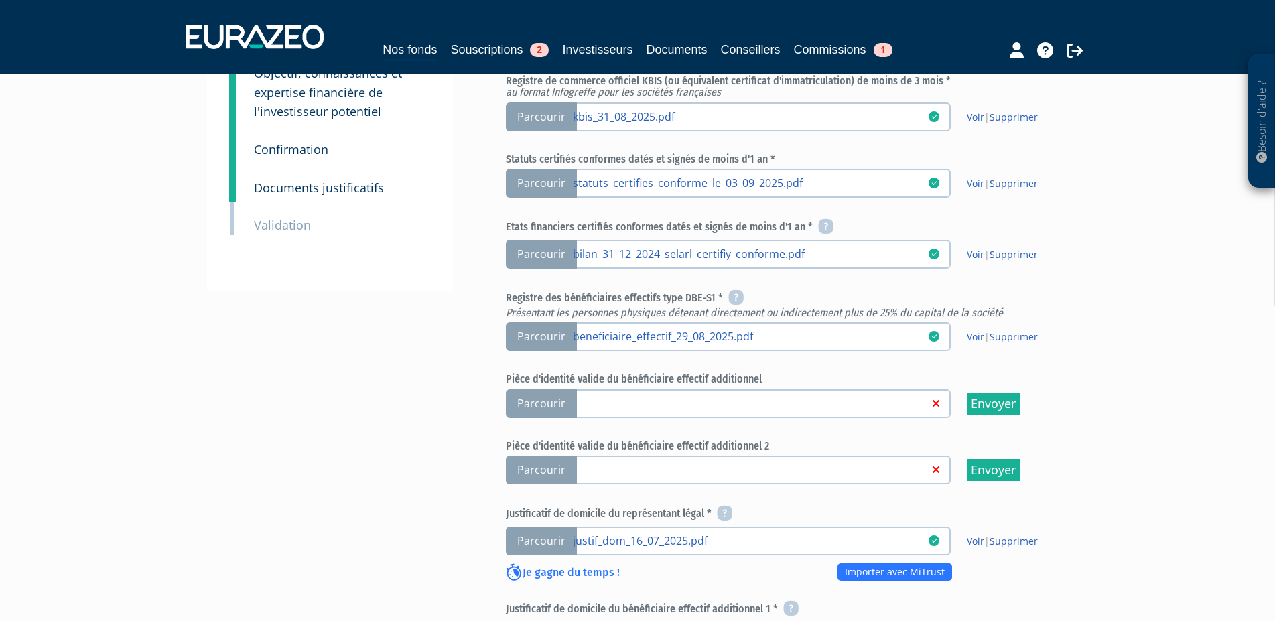
click at [616, 403] on link at bounding box center [751, 402] width 356 height 13
click at [0, 0] on input "Parcourir" at bounding box center [0, 0] width 0 height 0
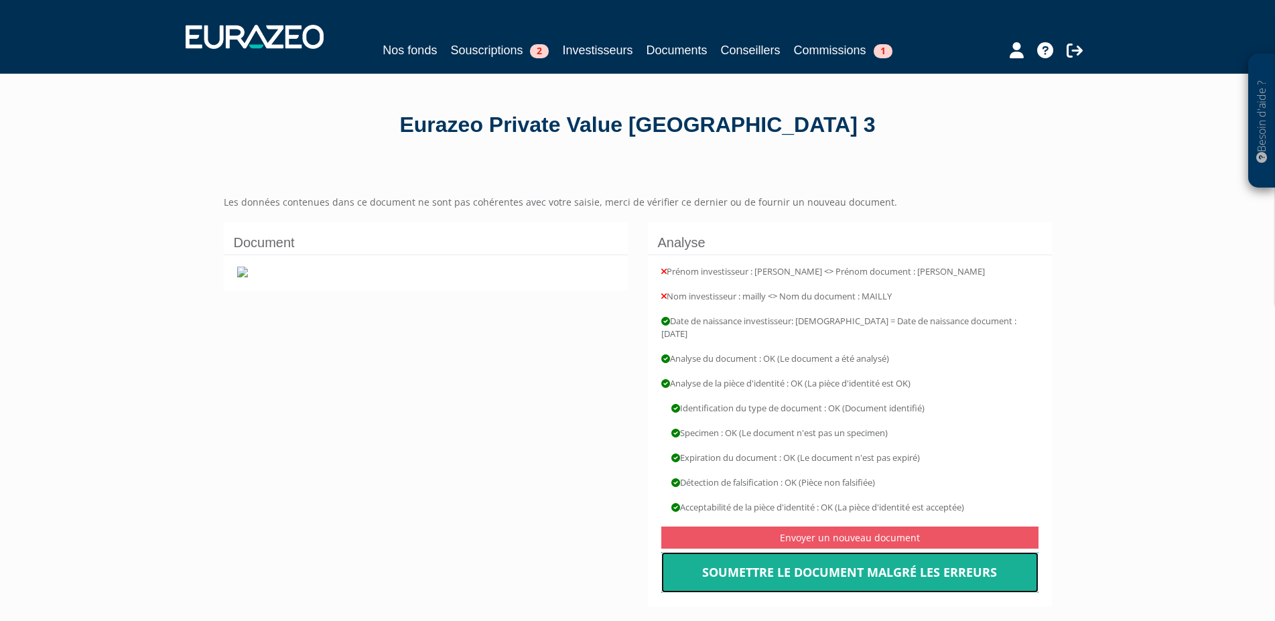
click at [871, 555] on link "Soumettre le document malgré les erreurs" at bounding box center [849, 573] width 377 height 42
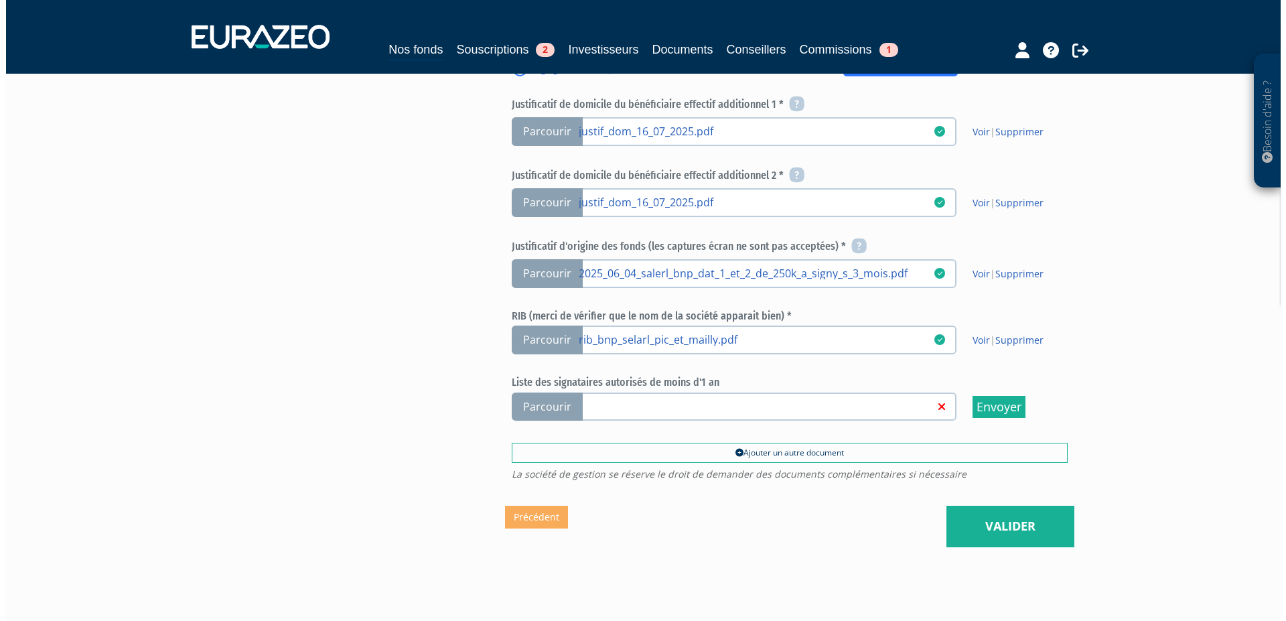
scroll to position [888, 0]
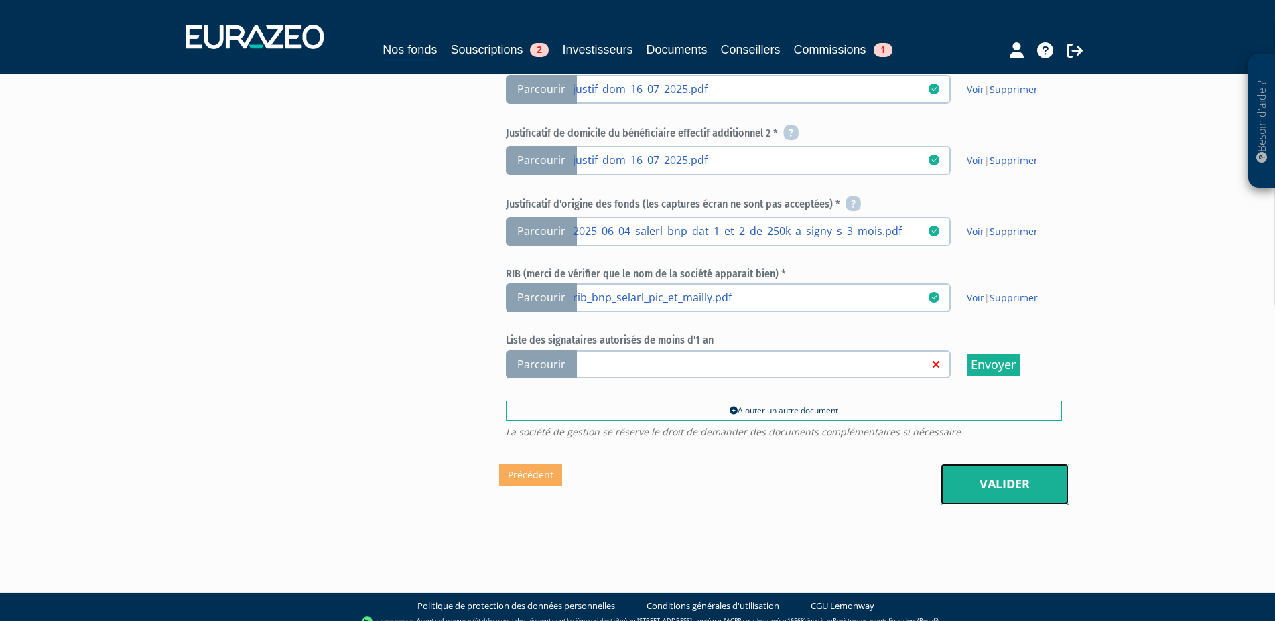
click at [985, 486] on link "Valider" at bounding box center [1004, 485] width 128 height 42
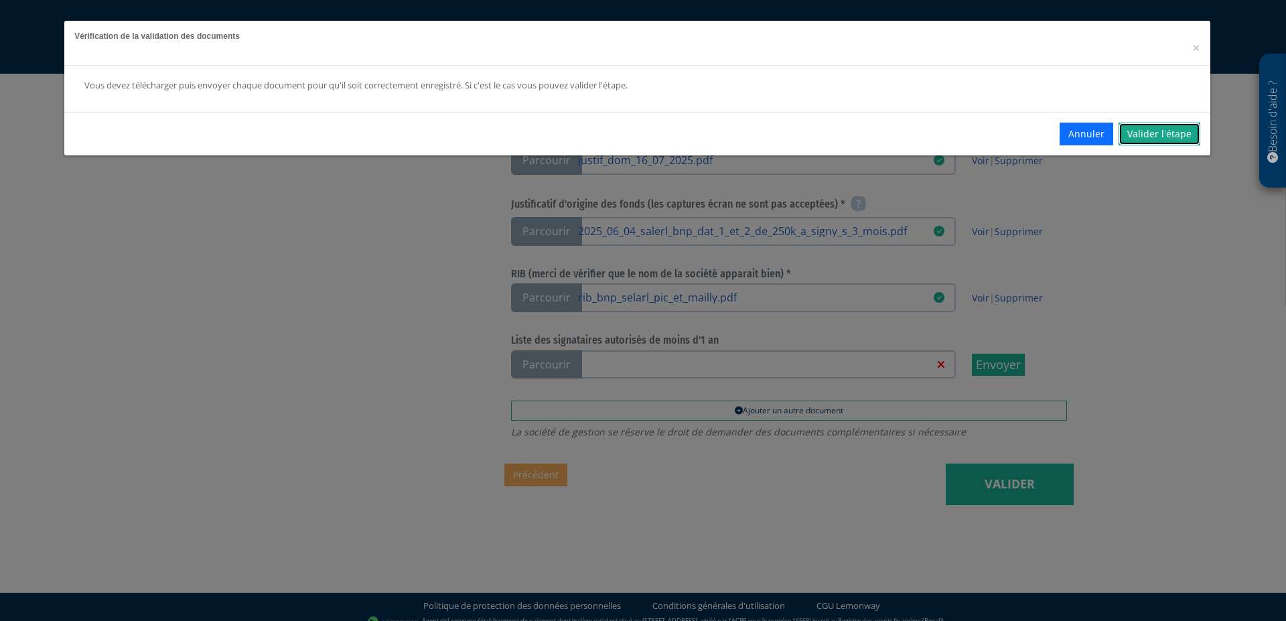
click at [1147, 128] on link "Valider l'étape" at bounding box center [1160, 134] width 82 height 23
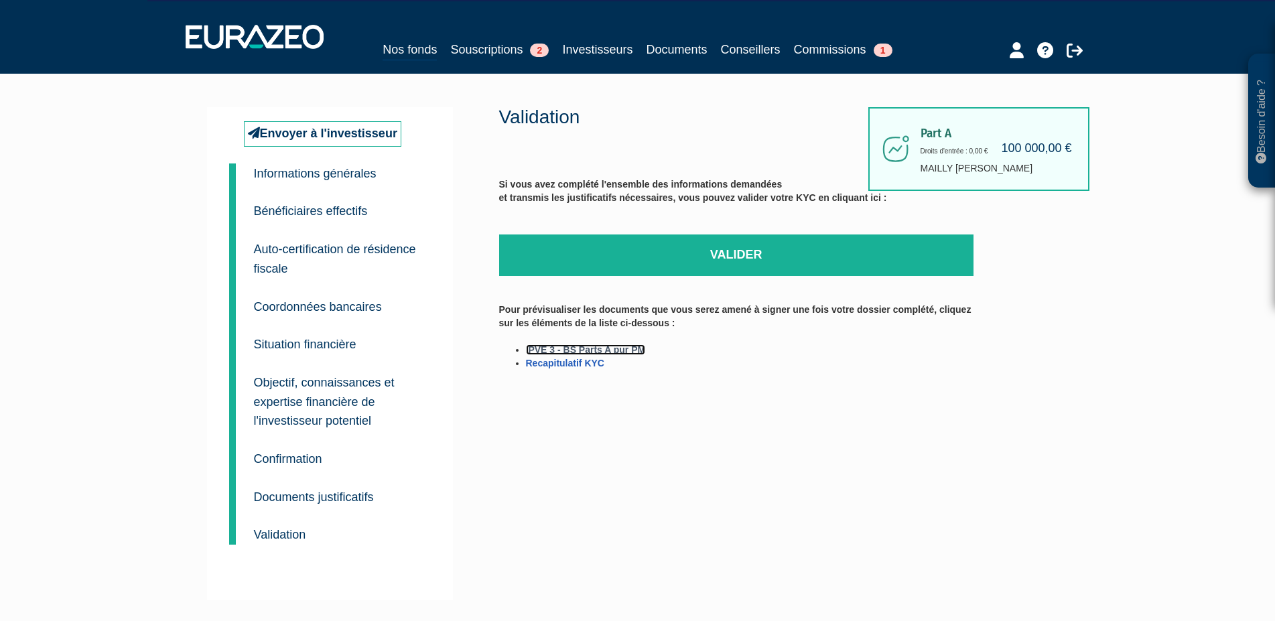
click at [609, 350] on link "IPVE 3 - BS Parts A pur PM" at bounding box center [586, 349] width 120 height 11
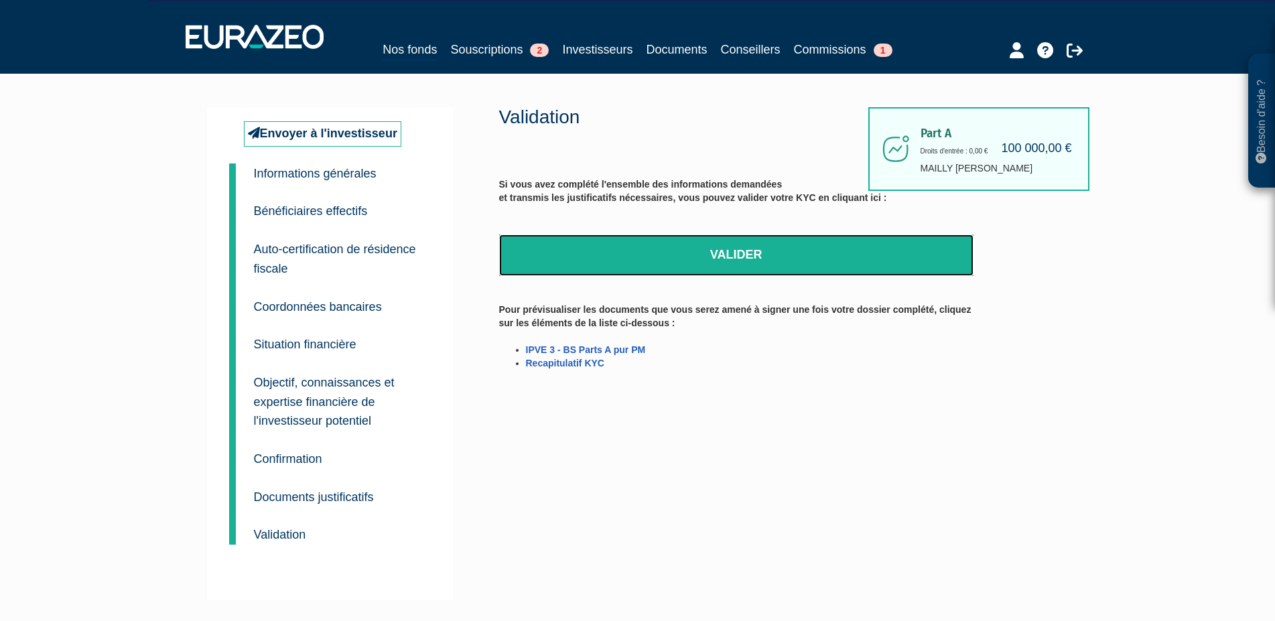
click at [747, 250] on link "Valider" at bounding box center [736, 255] width 474 height 42
